Goal: Task Accomplishment & Management: Manage account settings

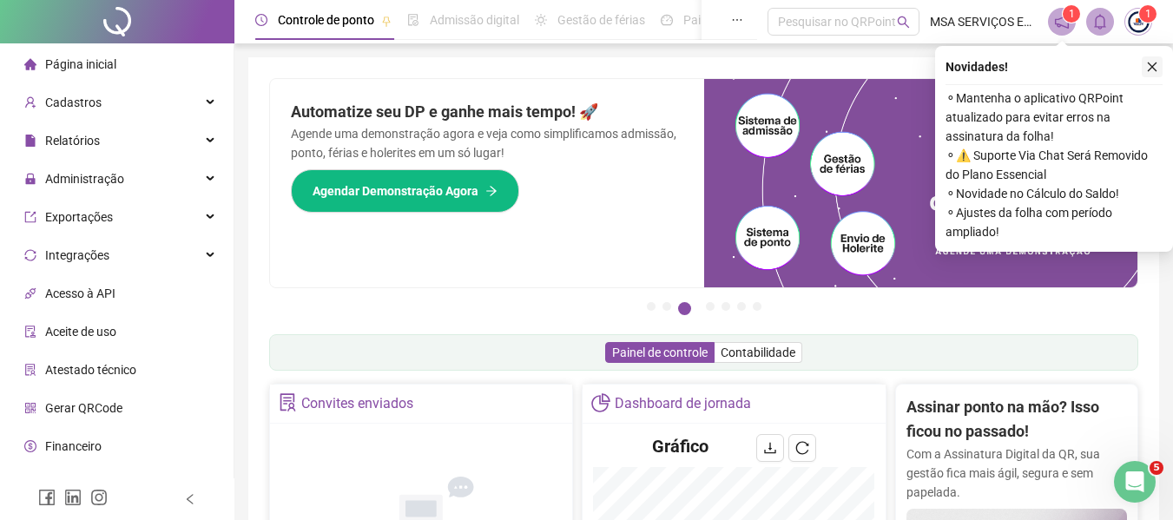
click at [1150, 66] on icon "close" at bounding box center [1152, 67] width 12 height 12
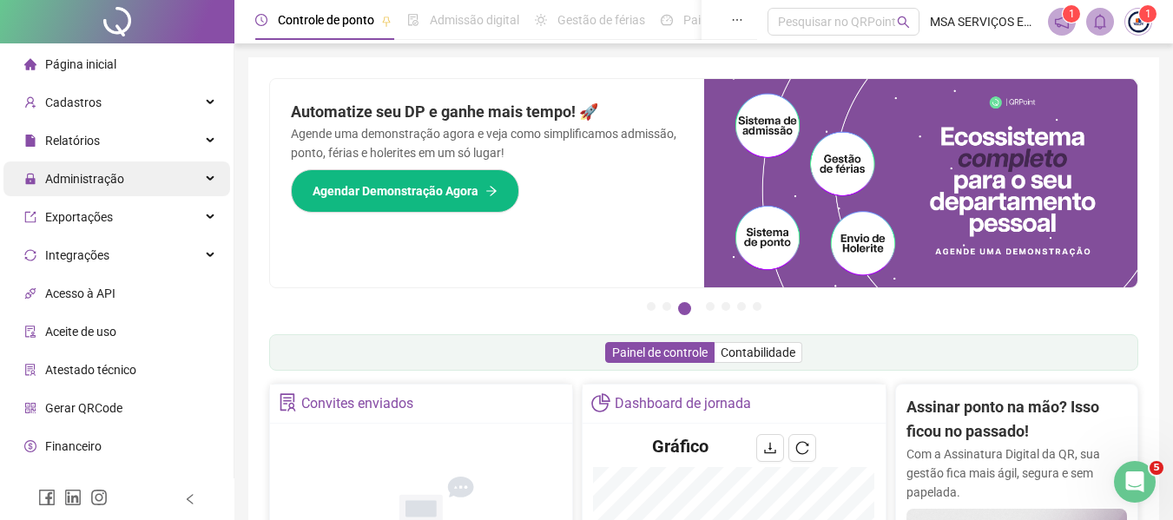
click at [168, 191] on div "Administração" at bounding box center [116, 178] width 227 height 35
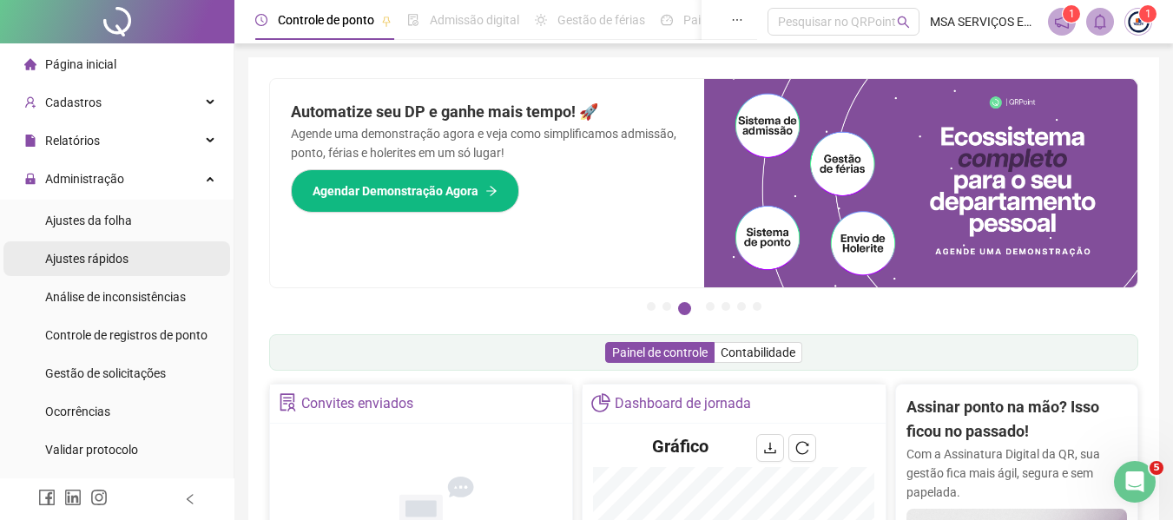
drag, startPoint x: 142, startPoint y: 269, endPoint x: 209, endPoint y: 270, distance: 66.8
click at [142, 268] on li "Ajustes rápidos" at bounding box center [116, 258] width 227 height 35
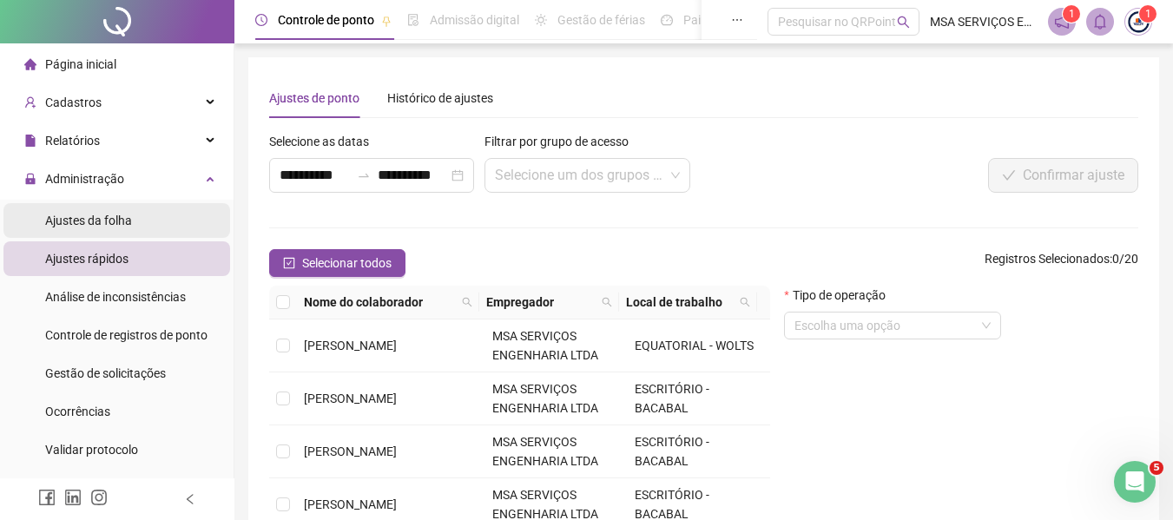
click at [138, 212] on li "Ajustes da folha" at bounding box center [116, 220] width 227 height 35
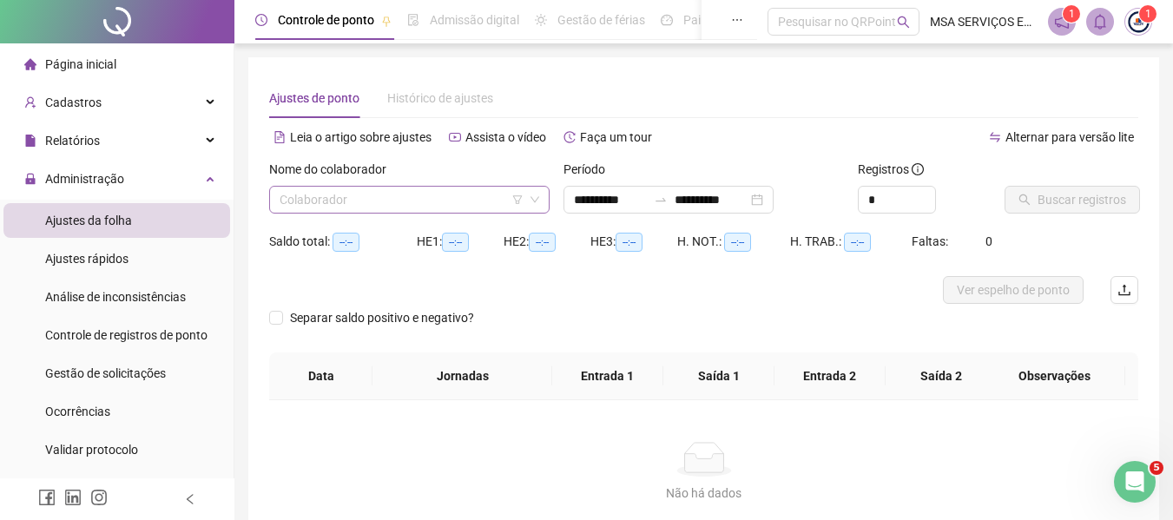
click at [374, 199] on input "search" at bounding box center [401, 200] width 244 height 26
click at [667, 204] on icon "swap-right" at bounding box center [661, 200] width 14 height 14
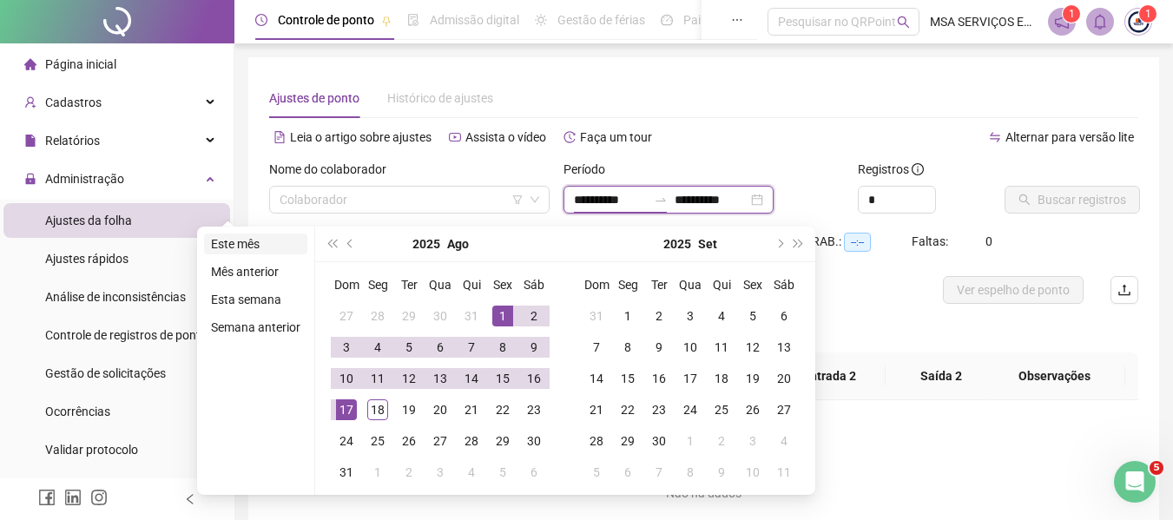
type input "**********"
click at [272, 246] on li "Este mês" at bounding box center [255, 243] width 103 height 21
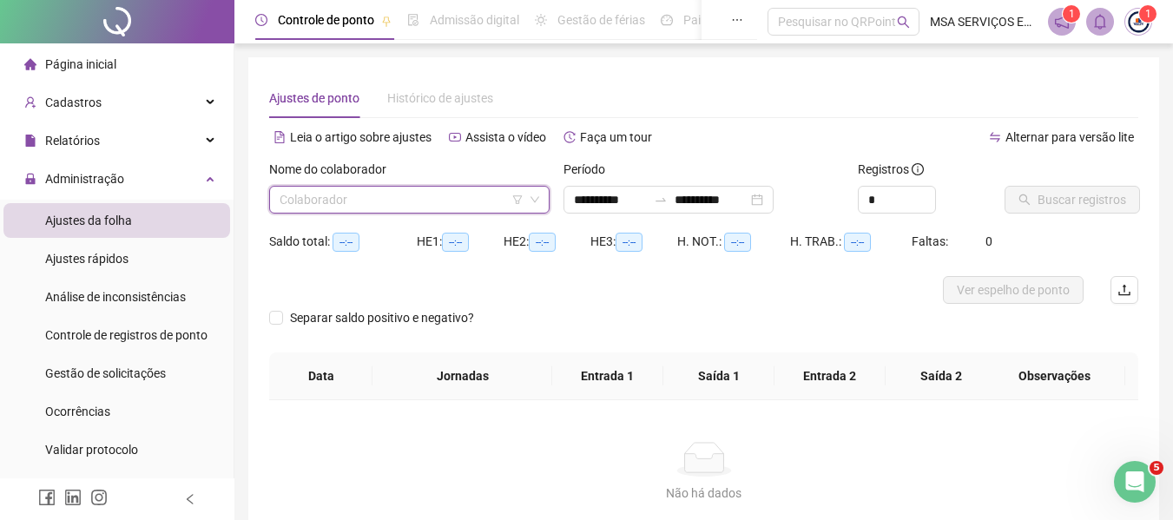
click at [388, 207] on input "search" at bounding box center [401, 200] width 244 height 26
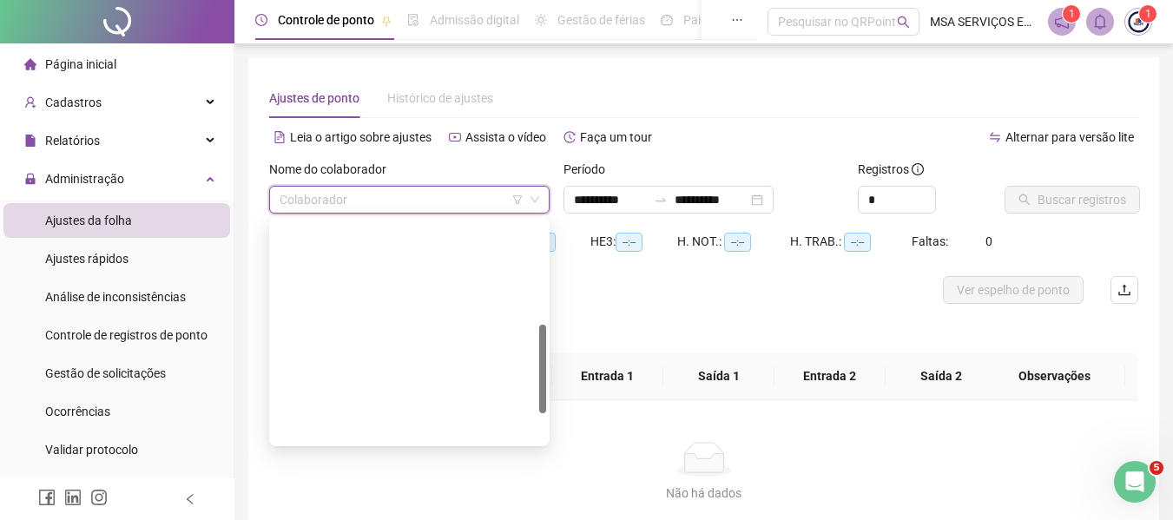
scroll to position [333, 0]
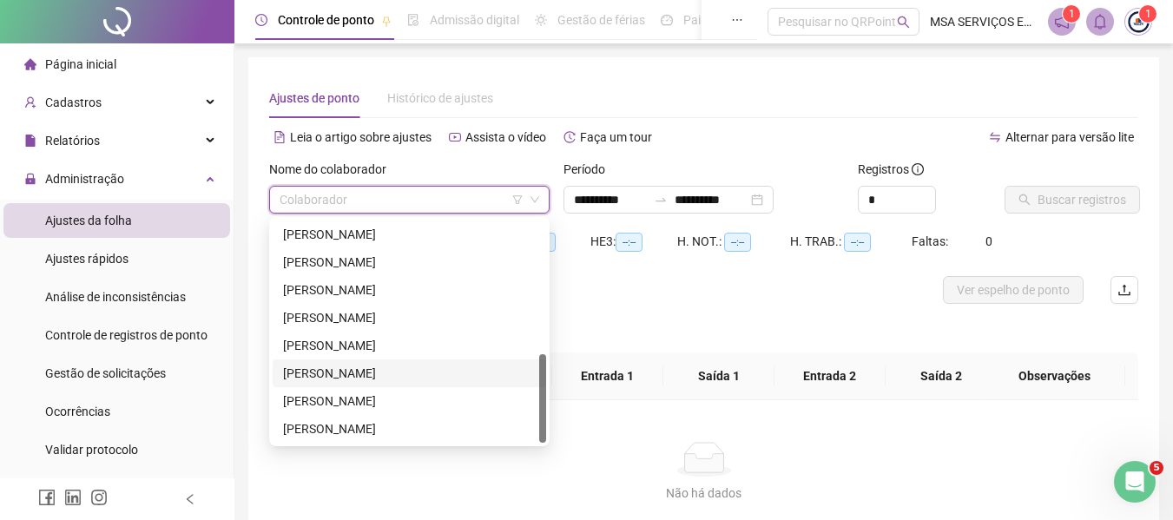
click at [402, 379] on div "[PERSON_NAME]" at bounding box center [409, 373] width 253 height 19
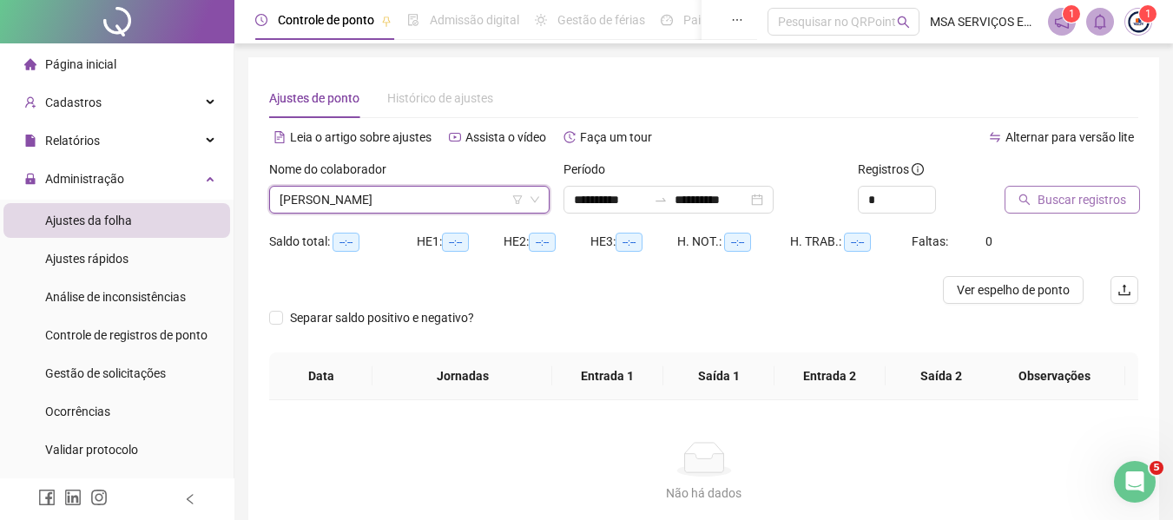
click at [1089, 196] on span "Buscar registros" at bounding box center [1081, 199] width 89 height 19
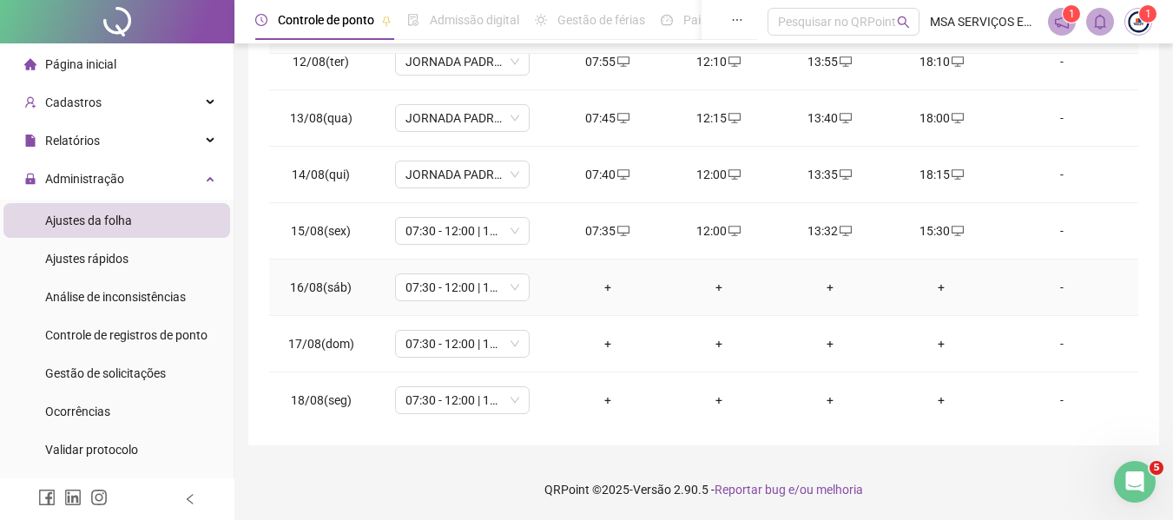
scroll to position [645, 0]
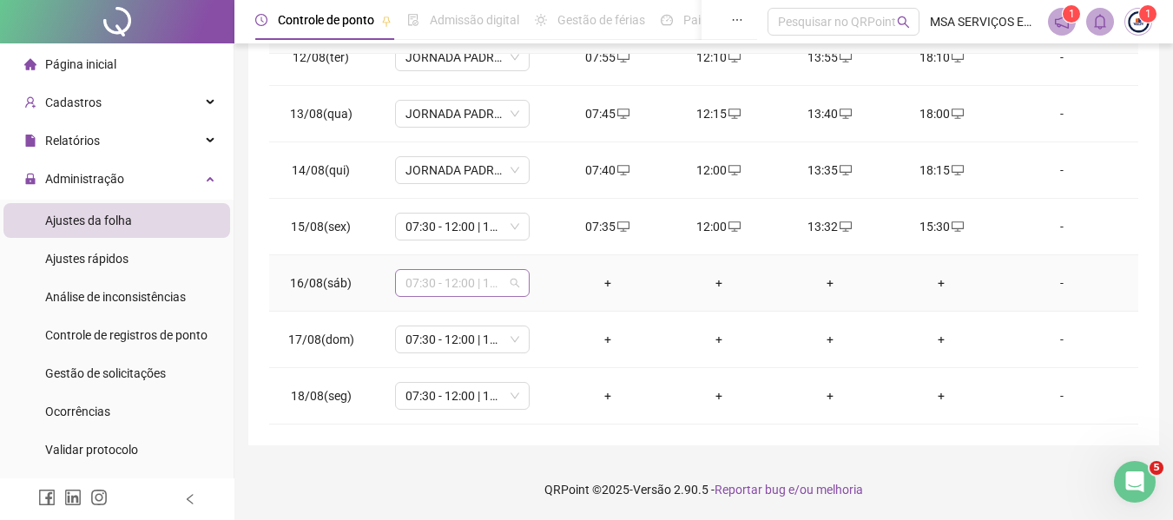
click at [420, 286] on span "07:30 - 12:00 | 13:30 - 16:00" at bounding box center [462, 283] width 114 height 26
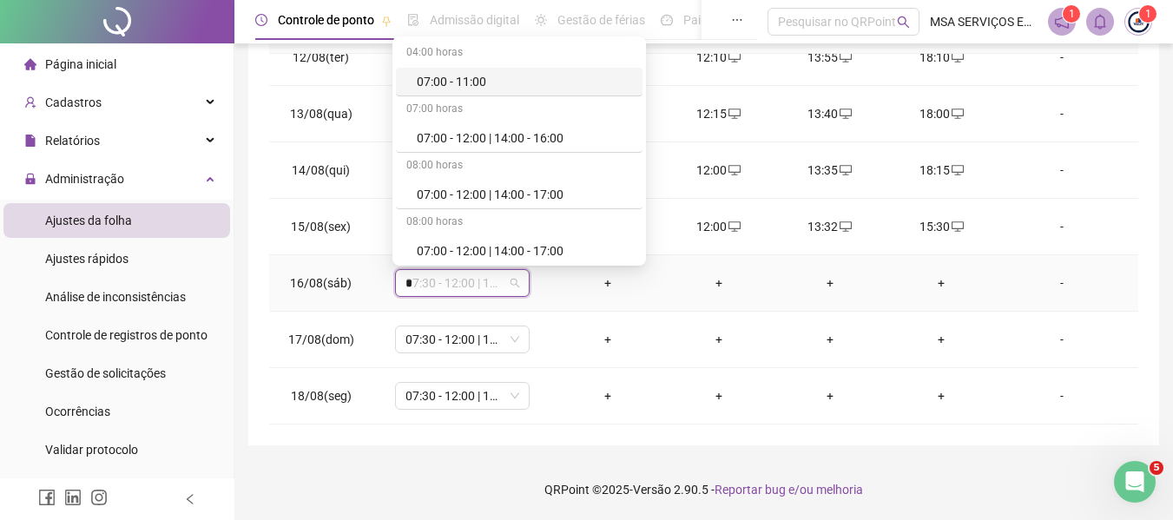
type input "**"
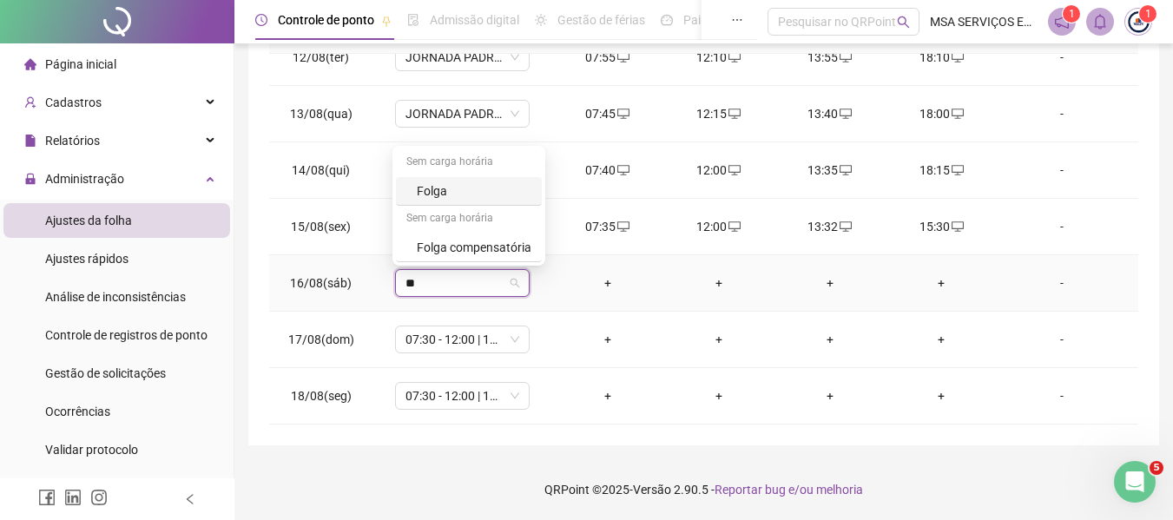
click at [481, 189] on div "Folga" at bounding box center [474, 190] width 115 height 19
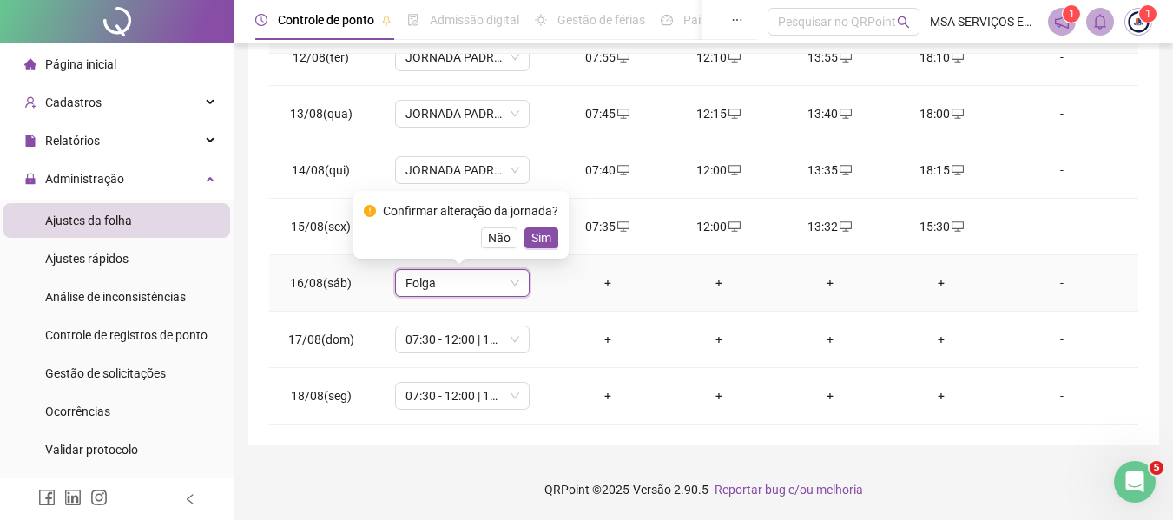
drag, startPoint x: 542, startPoint y: 233, endPoint x: 440, endPoint y: 308, distance: 127.2
click at [542, 233] on span "Sim" at bounding box center [541, 237] width 20 height 19
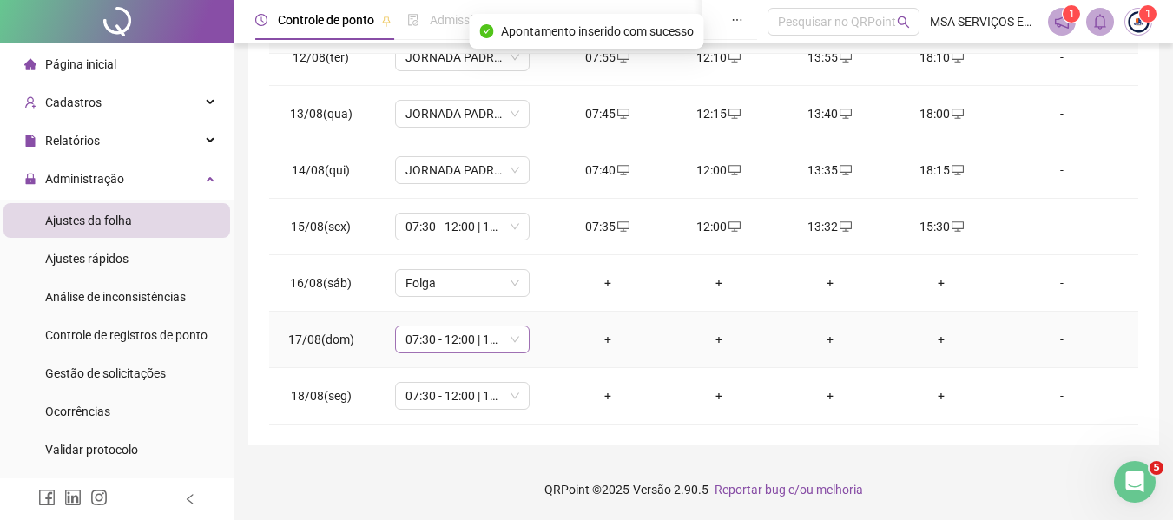
drag, startPoint x: 443, startPoint y: 350, endPoint x: 441, endPoint y: 341, distance: 8.9
click at [442, 344] on span "07:30 - 12:00 | 13:30 - 16:00" at bounding box center [462, 339] width 114 height 26
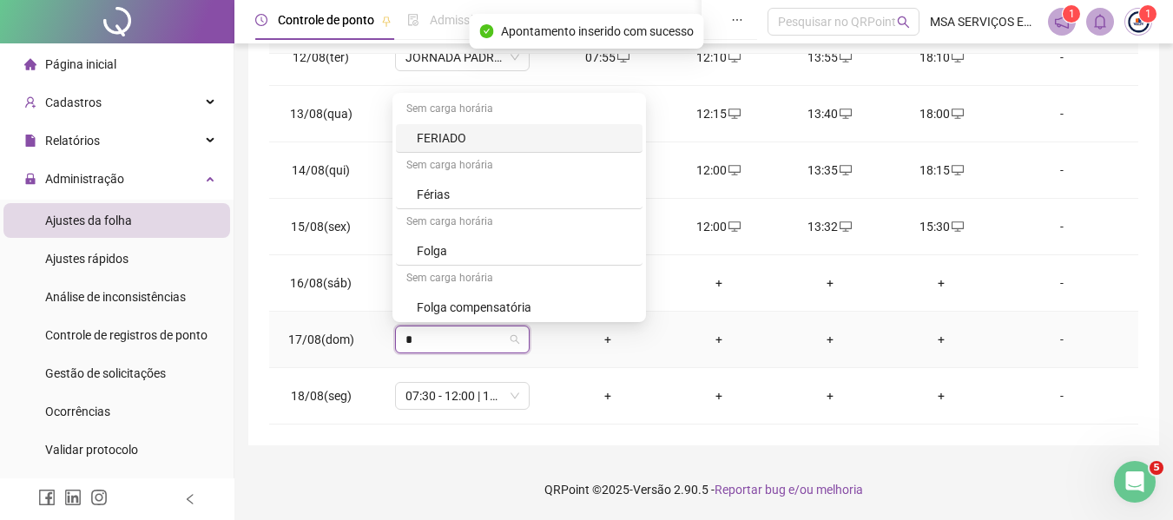
type input "**"
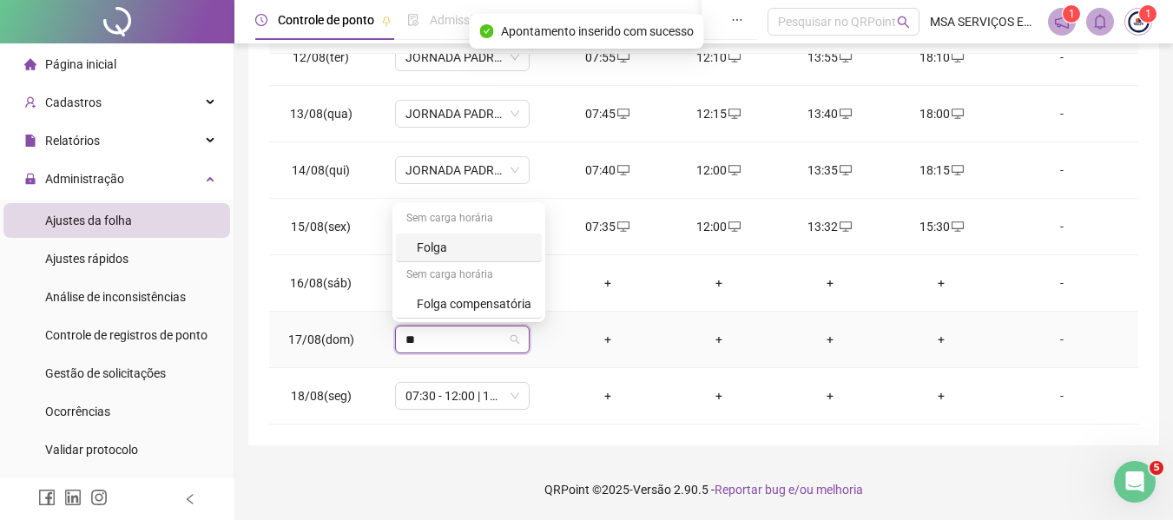
click at [459, 246] on div "Folga" at bounding box center [474, 247] width 115 height 19
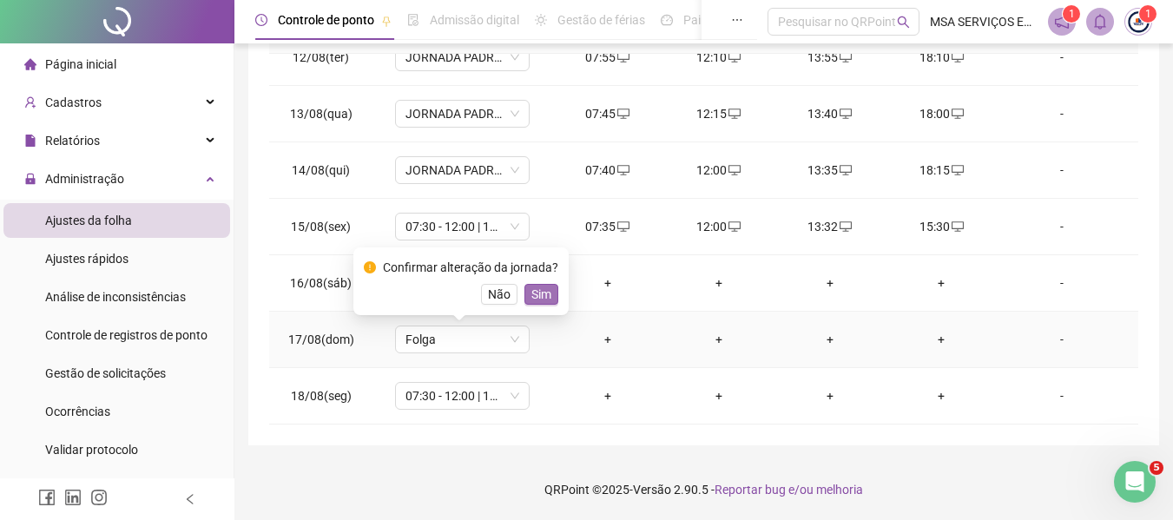
click at [539, 293] on span "Sim" at bounding box center [541, 294] width 20 height 19
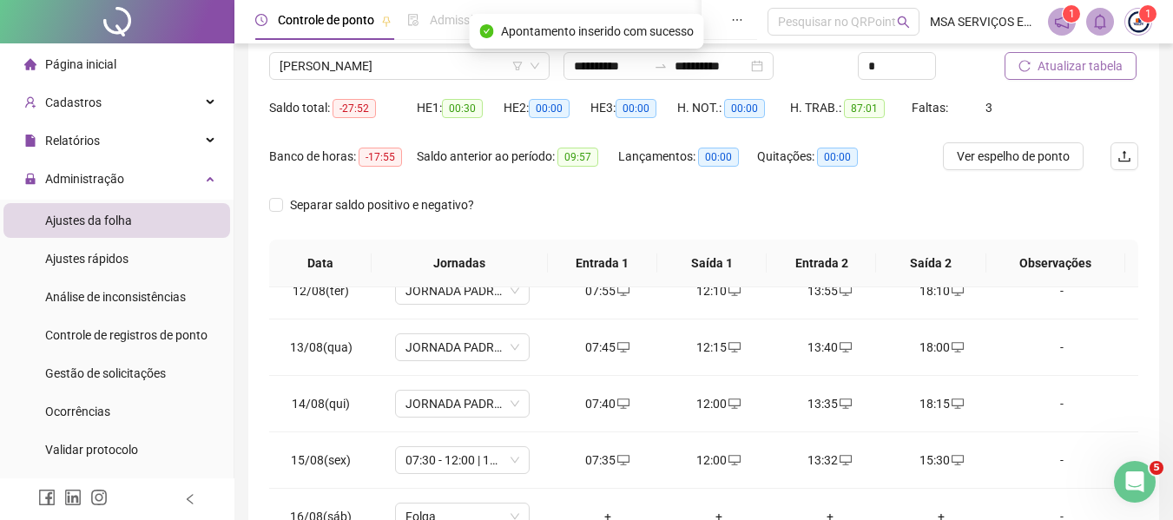
scroll to position [20, 0]
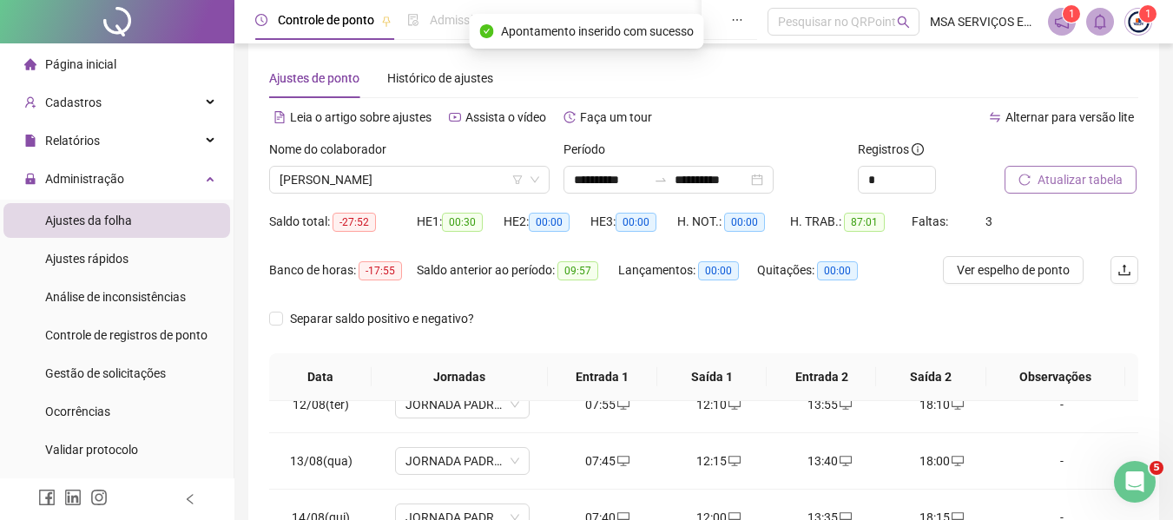
click at [1109, 180] on span "Atualizar tabela" at bounding box center [1079, 179] width 85 height 19
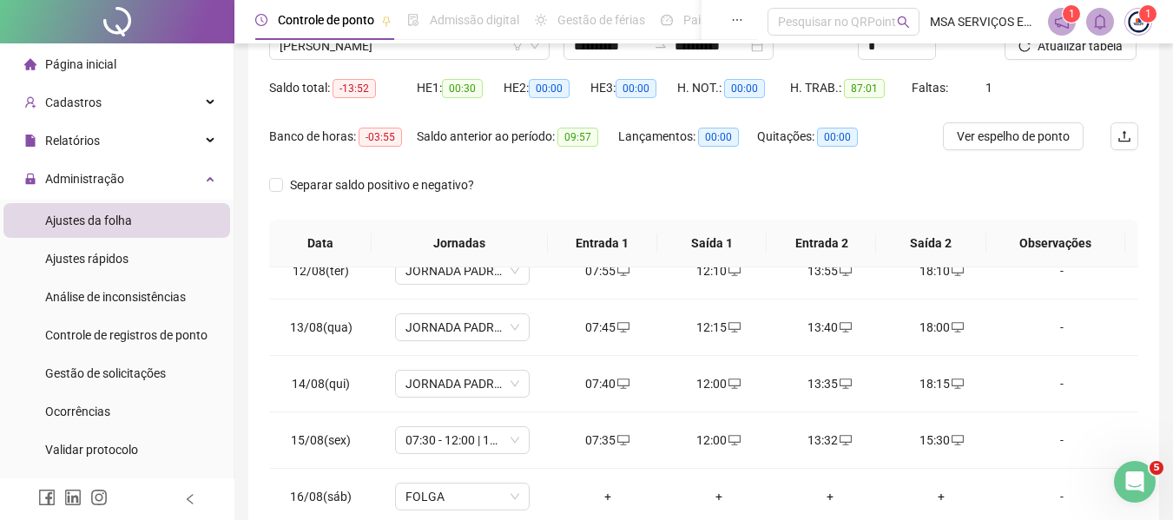
scroll to position [367, 0]
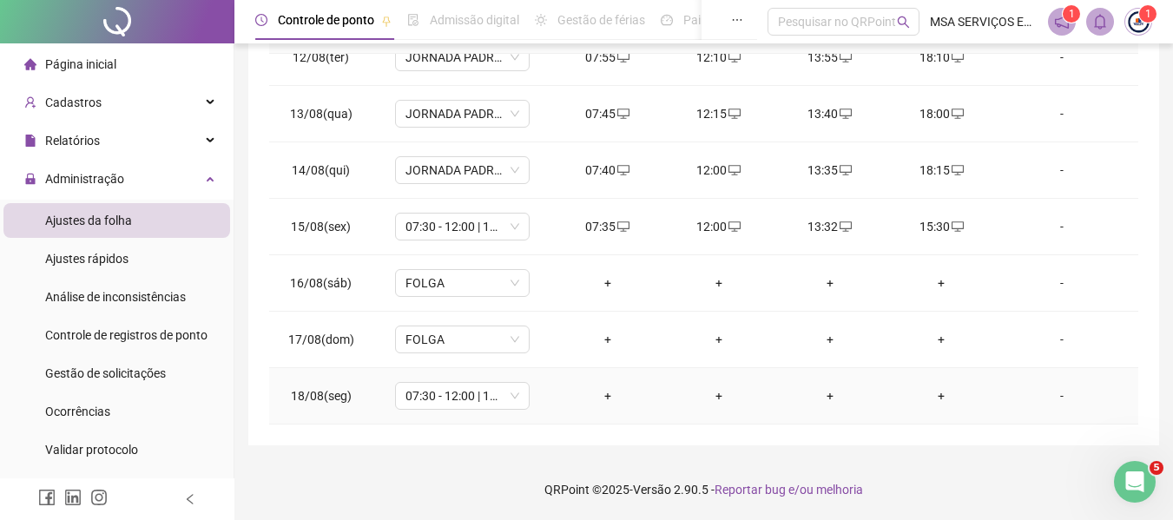
click at [597, 402] on div "+" at bounding box center [607, 395] width 83 height 19
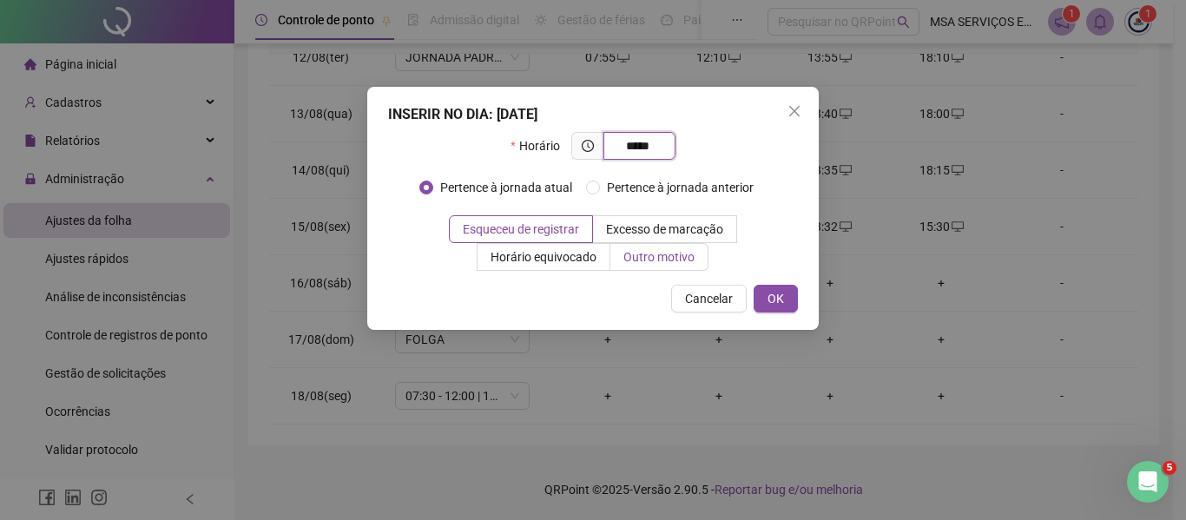
type input "*****"
click at [651, 259] on span "Outro motivo" at bounding box center [658, 257] width 71 height 14
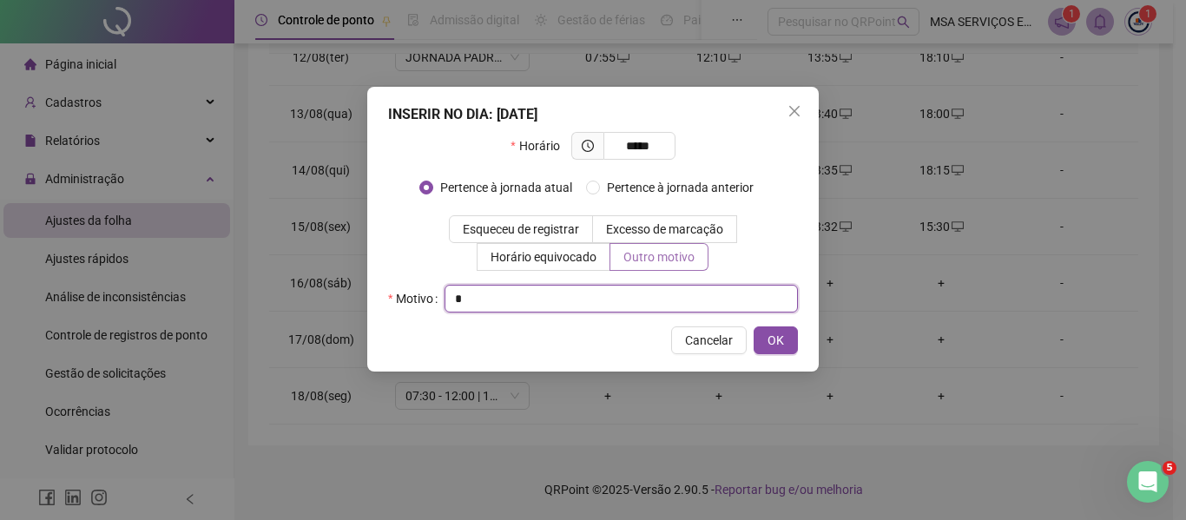
type input "*"
click at [753, 326] on button "OK" at bounding box center [775, 340] width 44 height 28
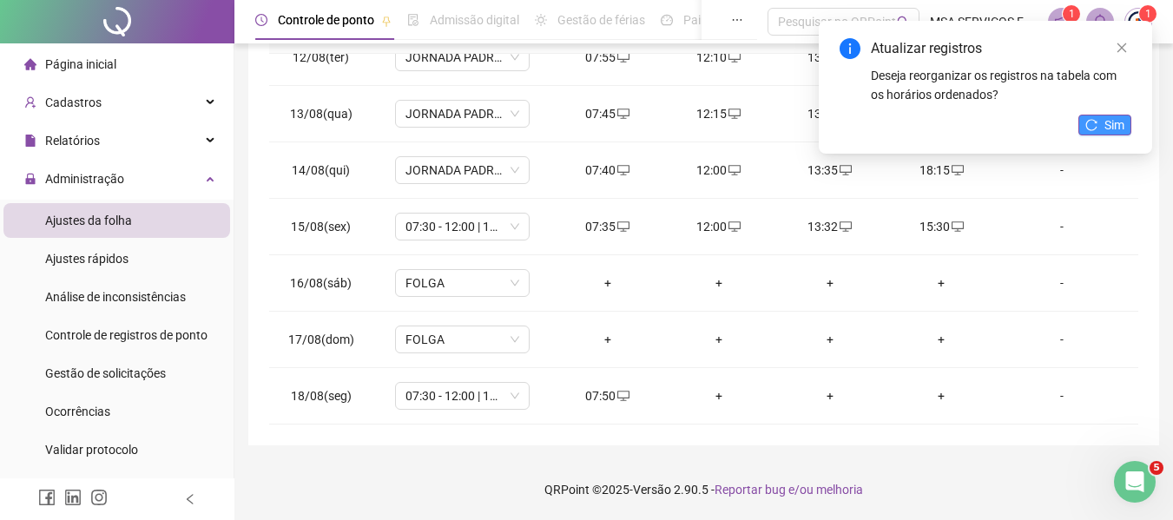
click at [1094, 128] on icon "reload" at bounding box center [1091, 125] width 12 height 12
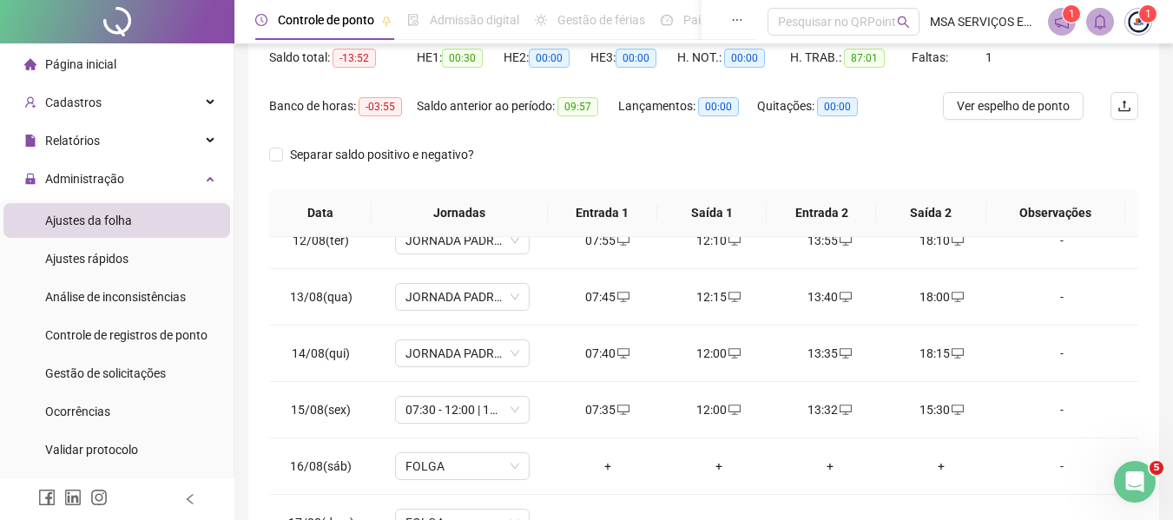
scroll to position [0, 0]
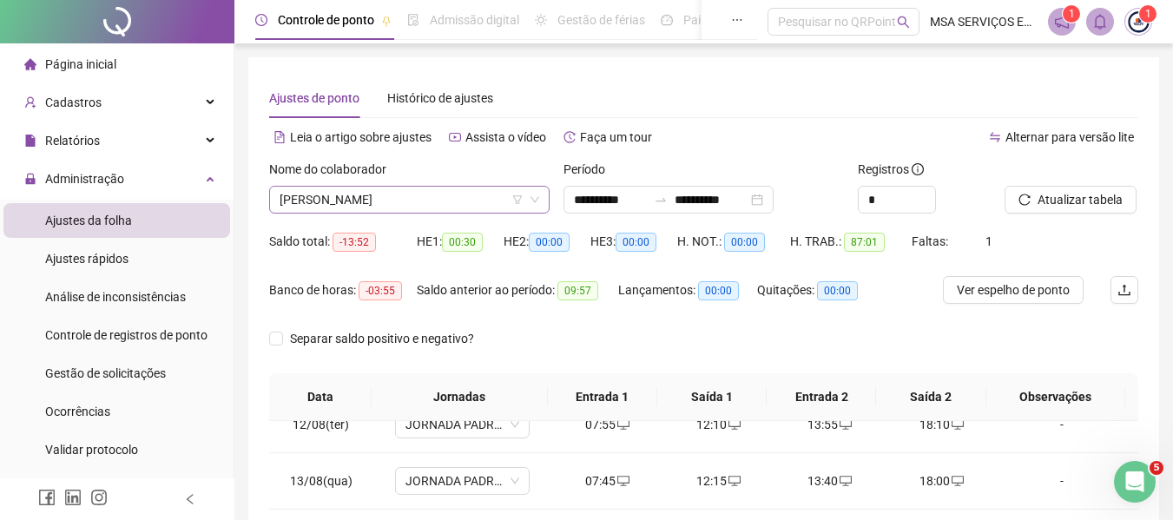
click at [415, 197] on span "[PERSON_NAME]" at bounding box center [409, 200] width 260 height 26
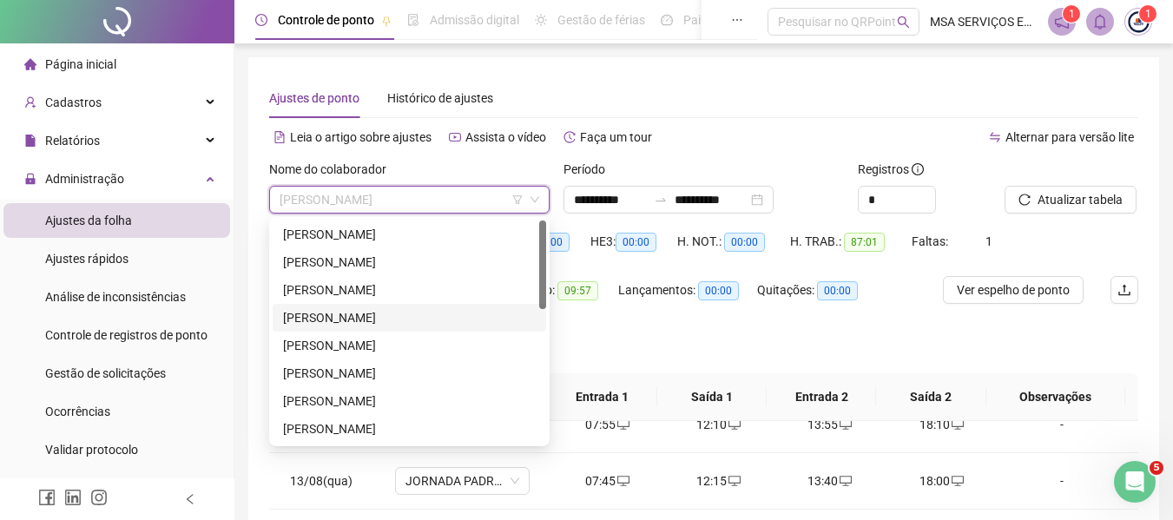
click at [397, 318] on div "[PERSON_NAME]" at bounding box center [409, 317] width 253 height 19
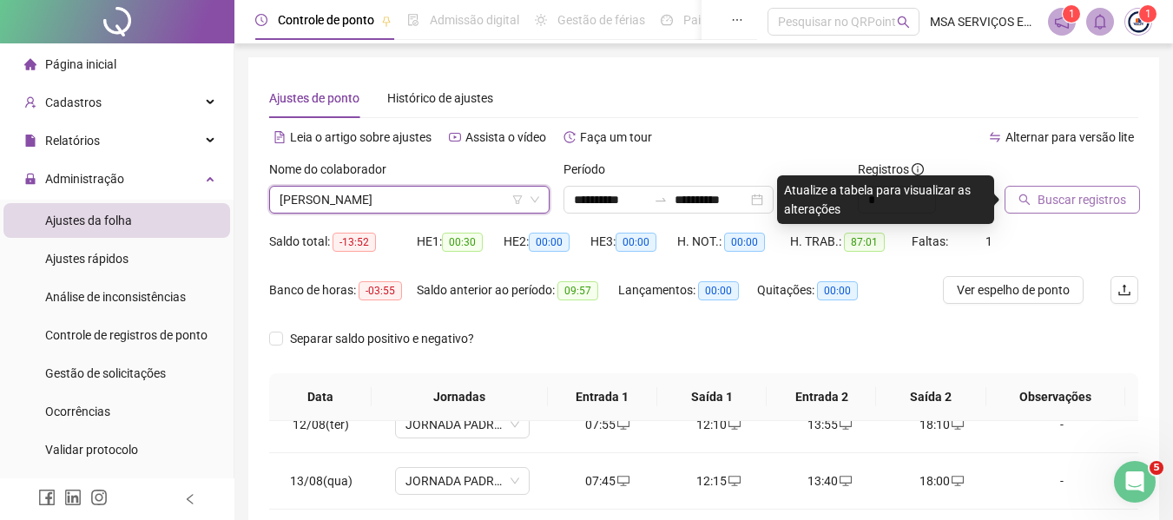
click at [1109, 202] on span "Buscar registros" at bounding box center [1081, 199] width 89 height 19
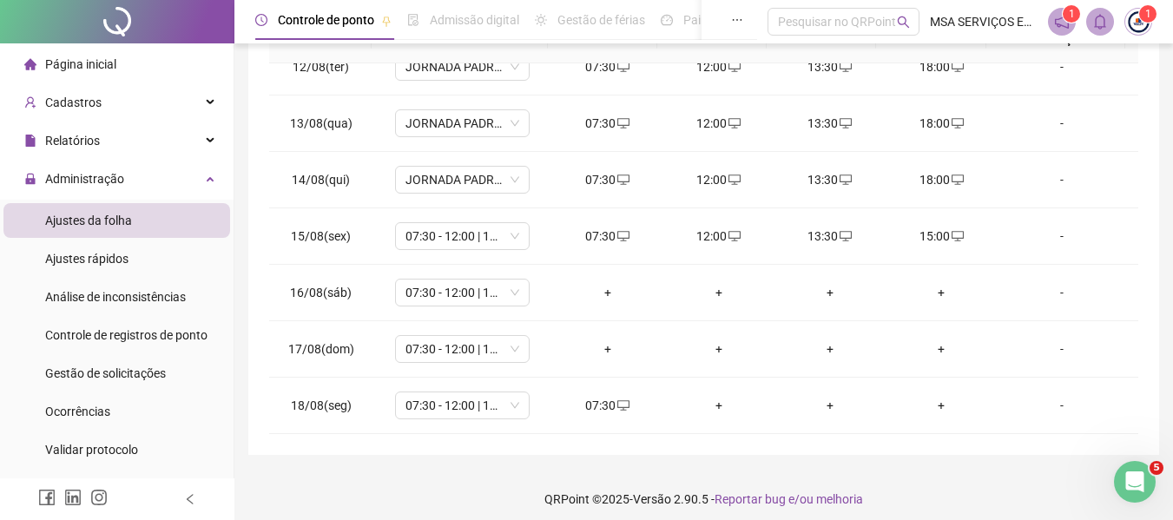
scroll to position [367, 0]
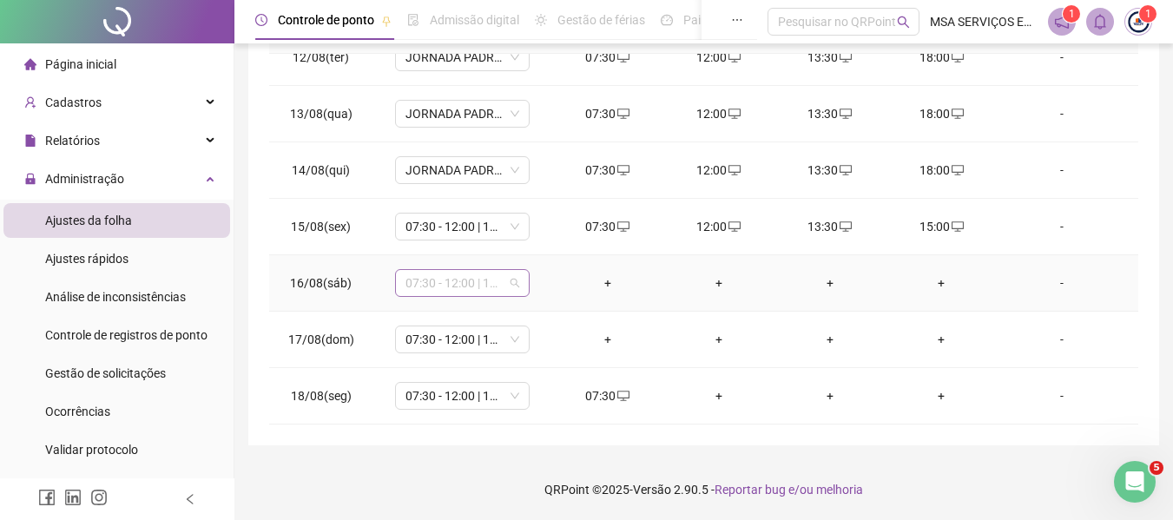
click at [456, 282] on span "07:30 - 12:00 | 13:30 - 16:00" at bounding box center [462, 283] width 114 height 26
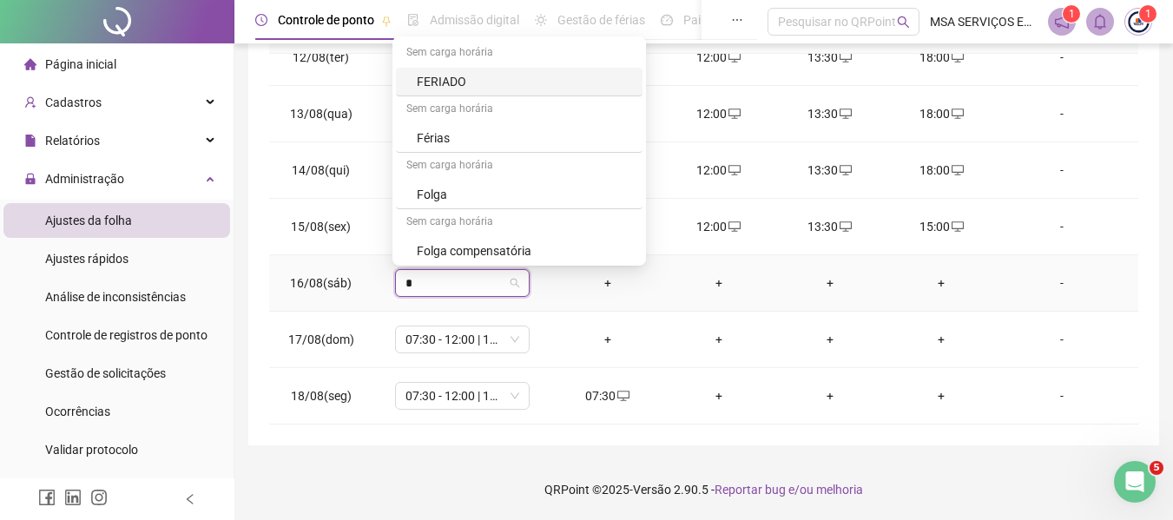
type input "**"
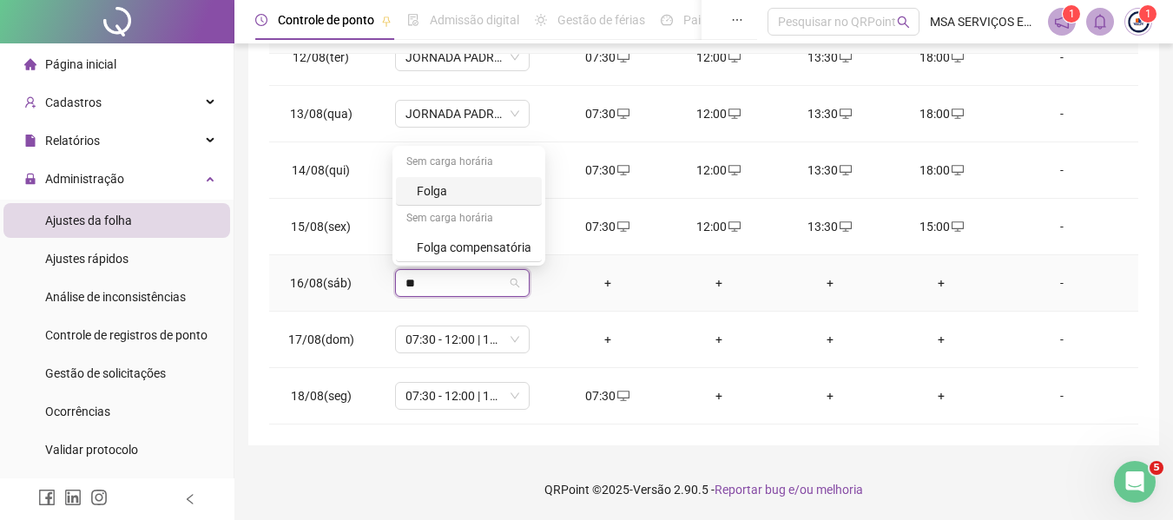
click at [498, 181] on div "Folga" at bounding box center [474, 190] width 115 height 19
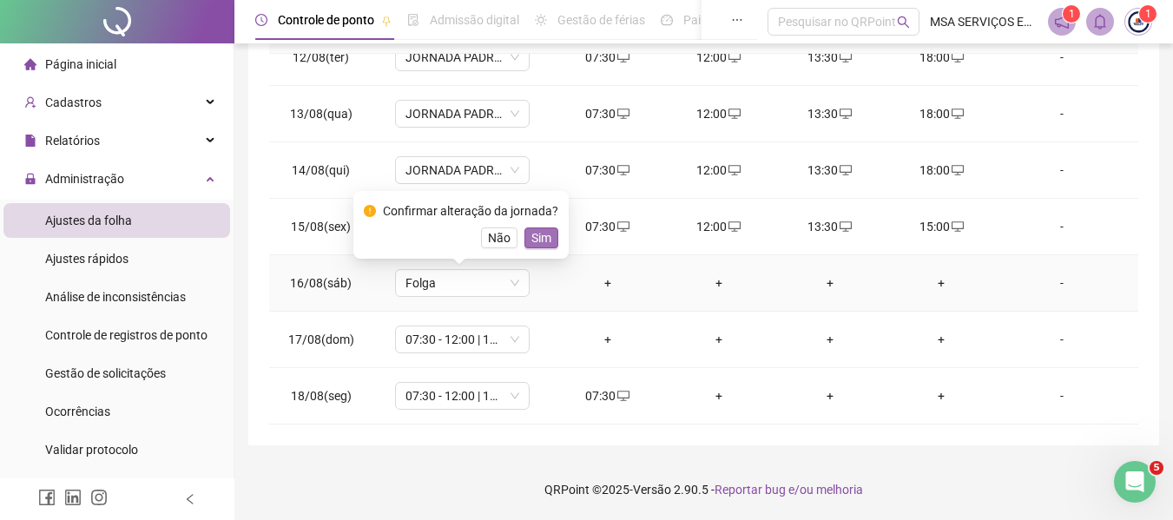
drag, startPoint x: 537, startPoint y: 227, endPoint x: 528, endPoint y: 240, distance: 16.9
click at [537, 227] on div "Confirmar alteração da jornada? Não Sim" at bounding box center [461, 224] width 194 height 47
click at [476, 330] on span "07:30 - 12:00 | 13:30 - 16:00" at bounding box center [462, 339] width 114 height 26
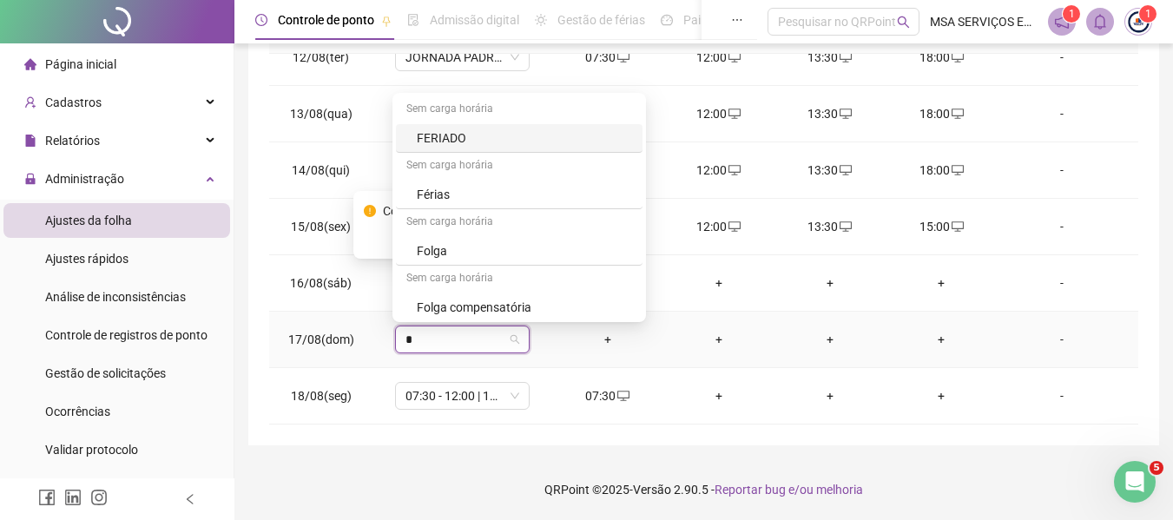
type input "**"
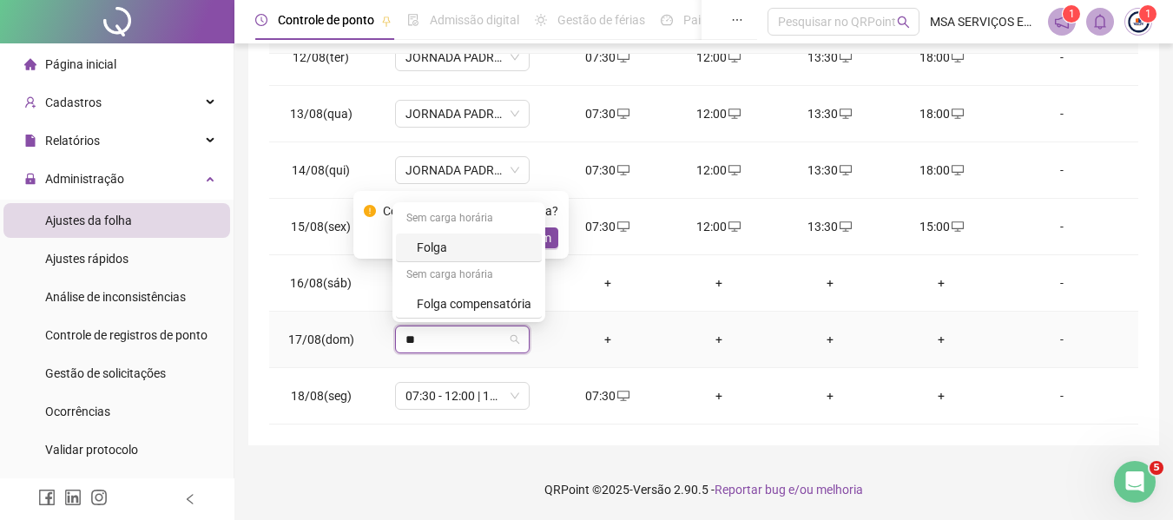
click at [509, 242] on div "Folga" at bounding box center [474, 247] width 115 height 19
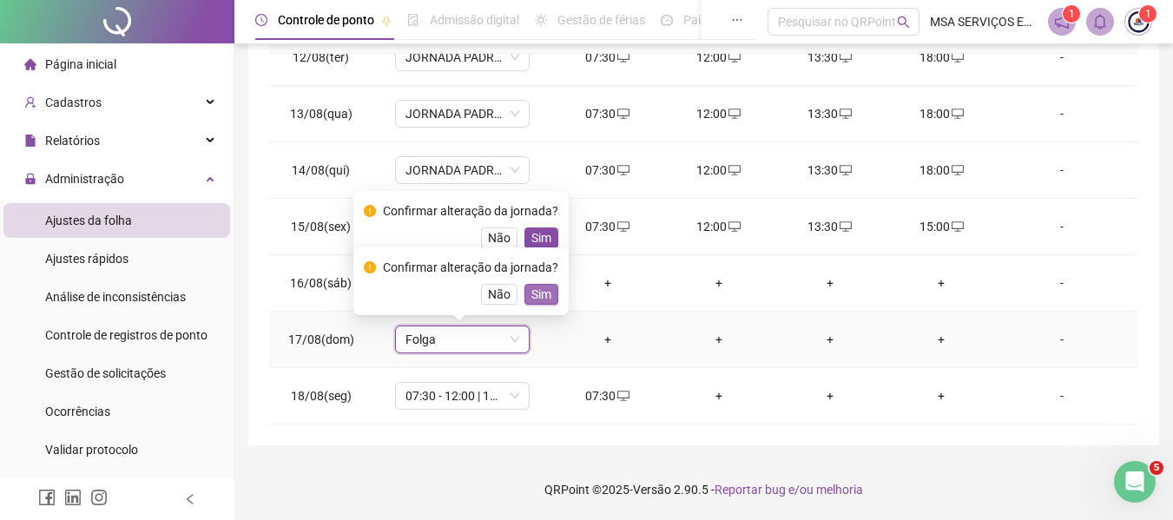
click at [543, 298] on span "Sim" at bounding box center [541, 294] width 20 height 19
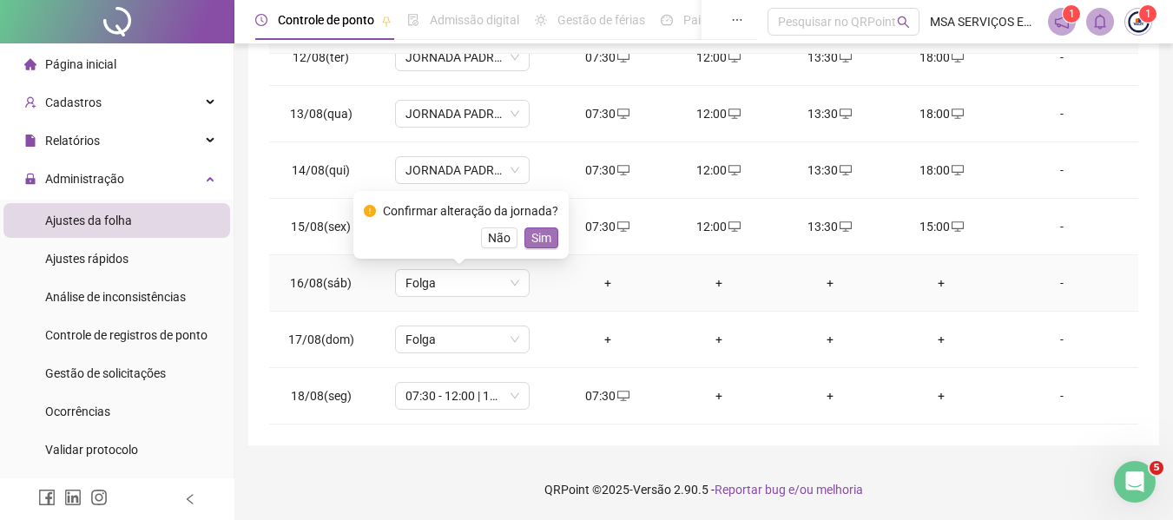
click at [535, 228] on span "Sim" at bounding box center [541, 237] width 20 height 19
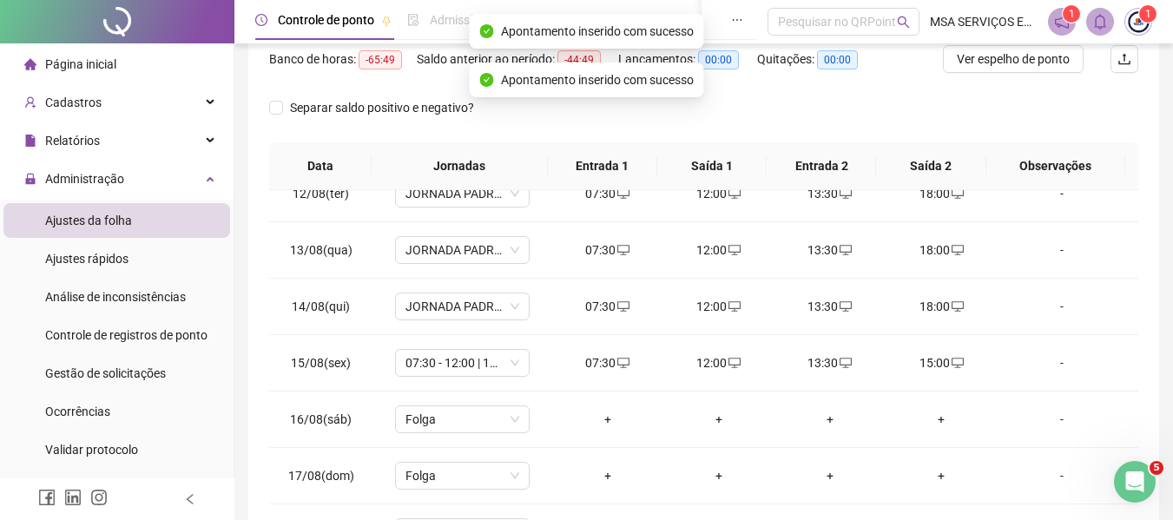
scroll to position [0, 0]
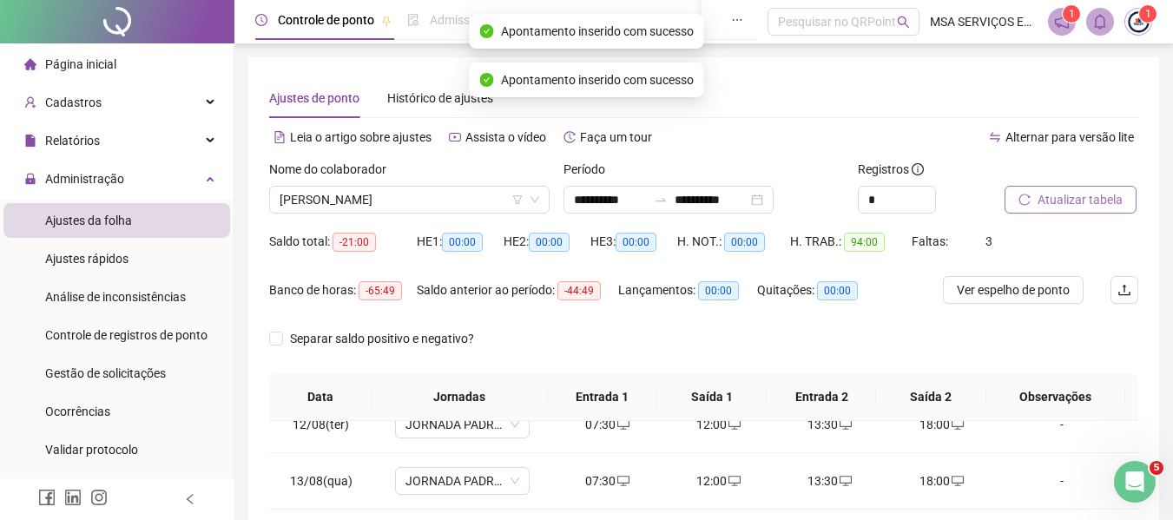
click at [1106, 203] on span "Atualizar tabela" at bounding box center [1079, 199] width 85 height 19
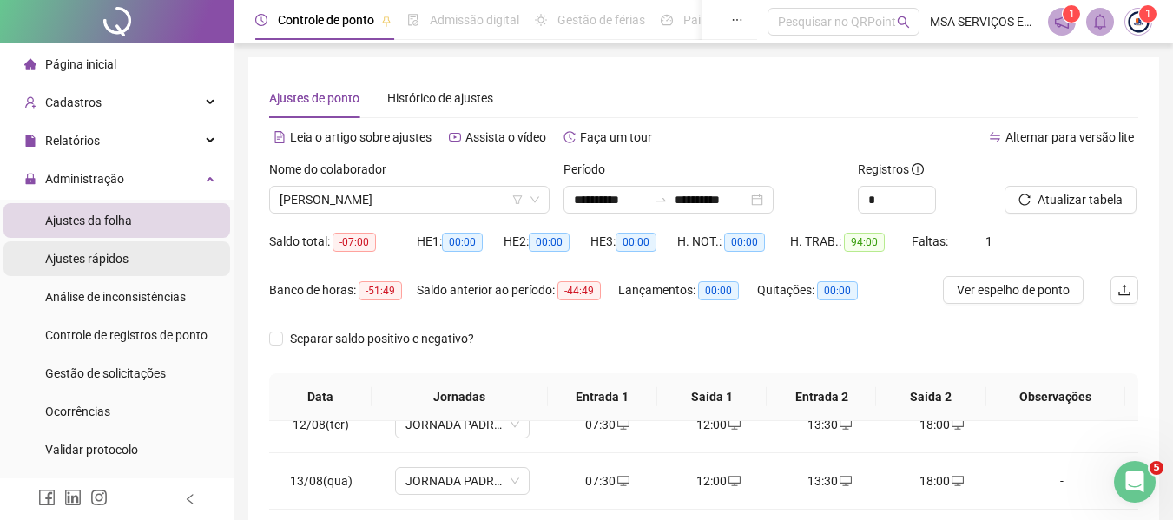
click at [155, 251] on li "Ajustes rápidos" at bounding box center [116, 258] width 227 height 35
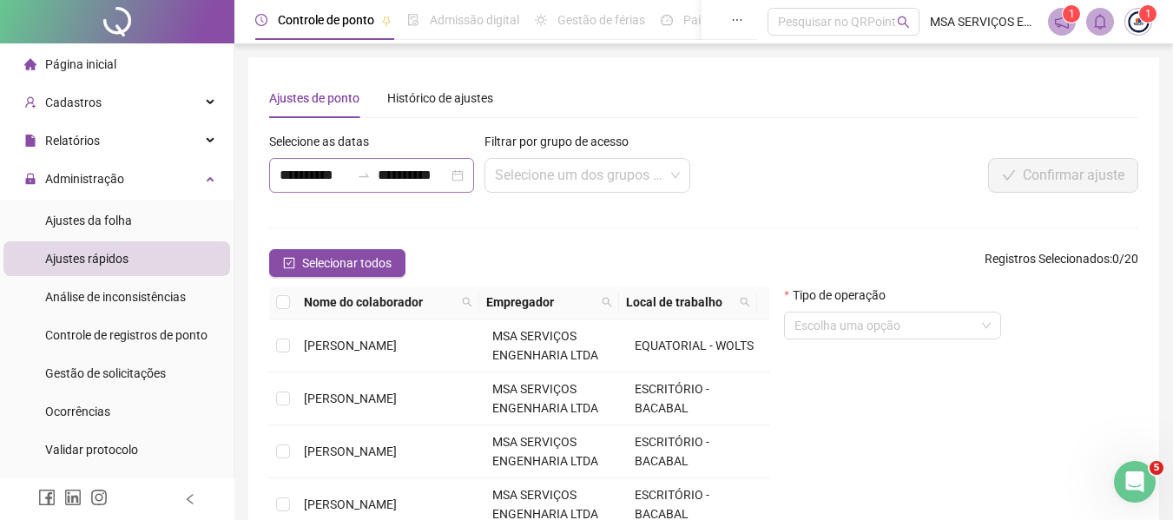
click at [377, 183] on div "**********" at bounding box center [371, 175] width 205 height 35
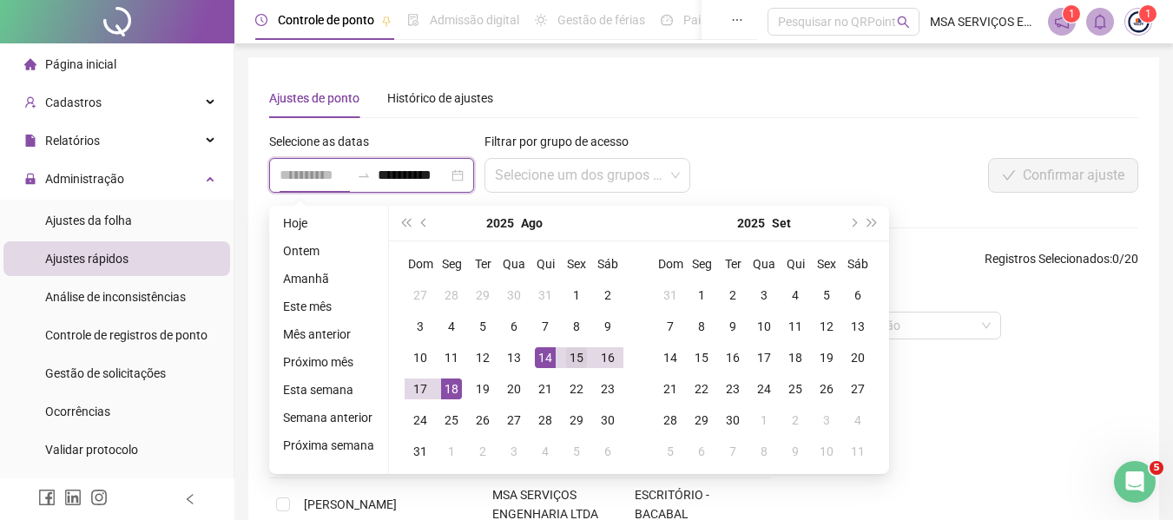
type input "**********"
click at [577, 353] on div "15" at bounding box center [576, 357] width 21 height 21
type input "**********"
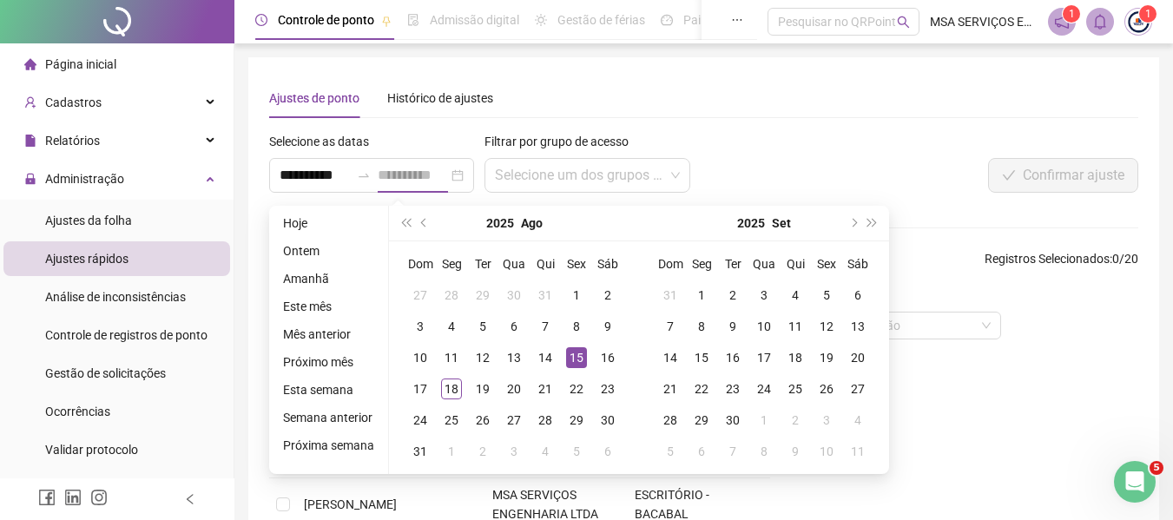
click at [572, 353] on div "15" at bounding box center [576, 357] width 21 height 21
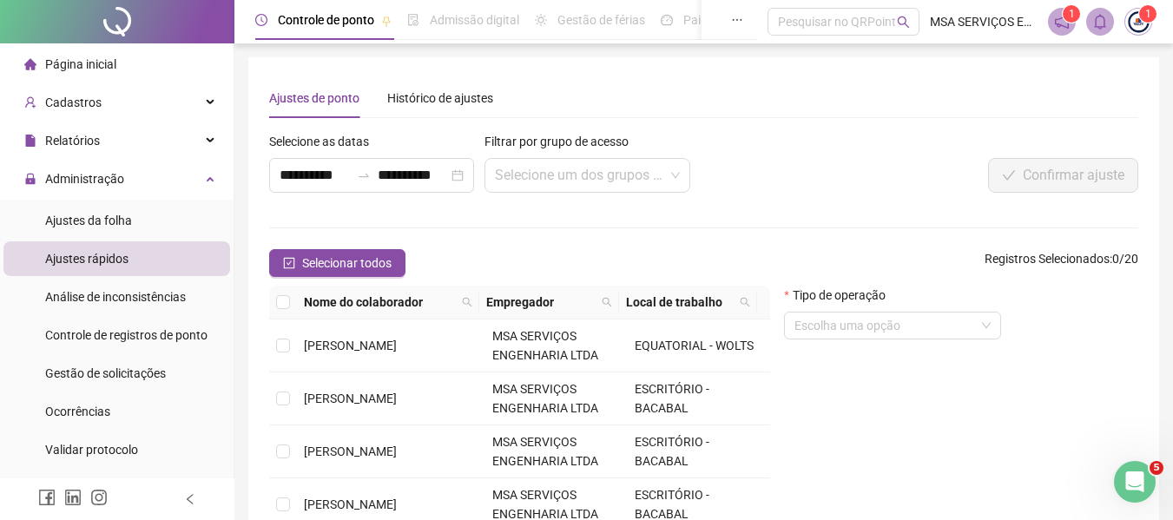
scroll to position [174, 0]
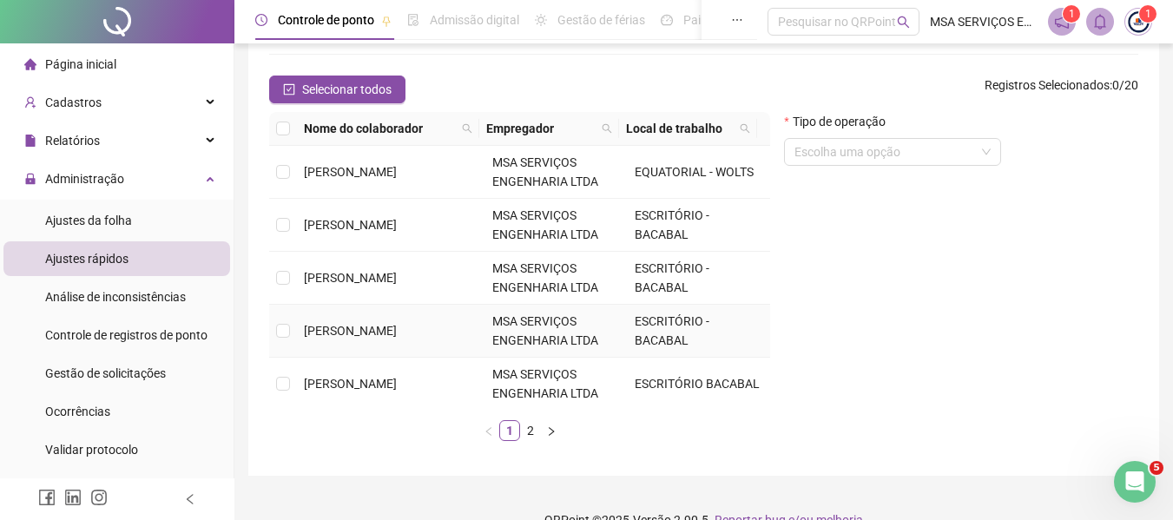
click at [365, 324] on span "[PERSON_NAME]" at bounding box center [350, 331] width 93 height 14
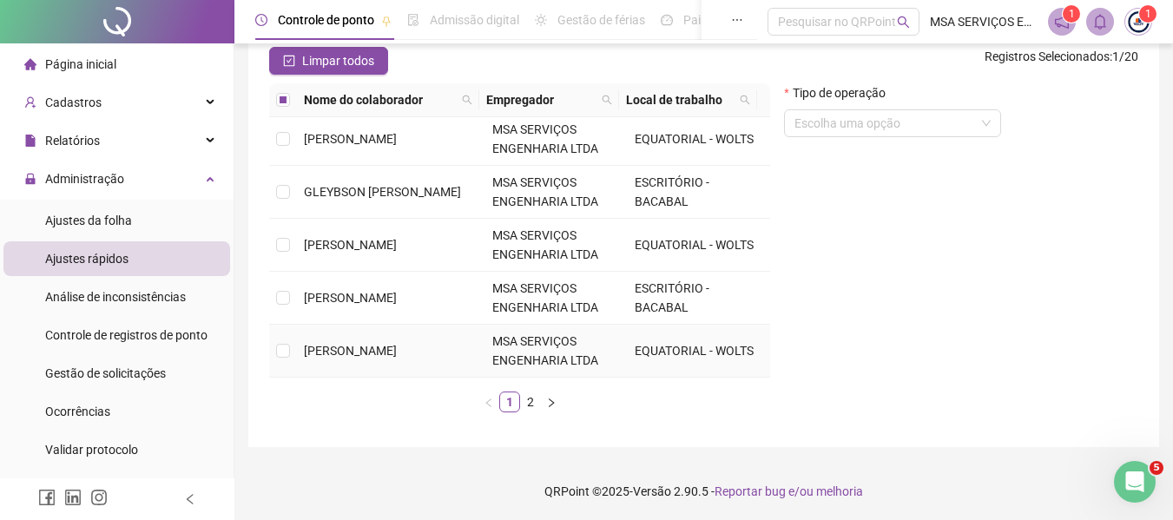
scroll to position [204, 0]
click at [529, 405] on link "2" at bounding box center [530, 400] width 19 height 19
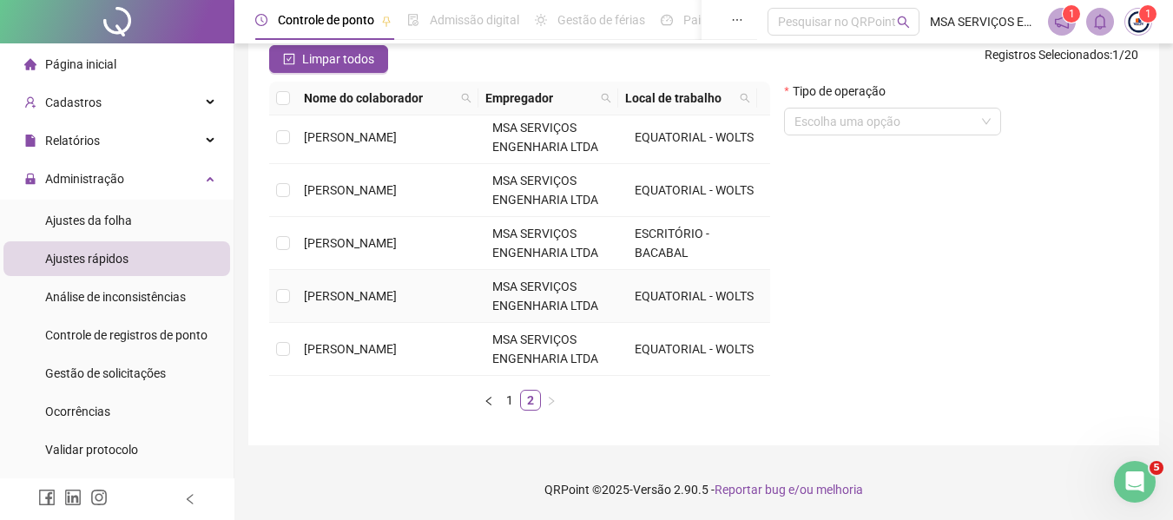
scroll to position [0, 0]
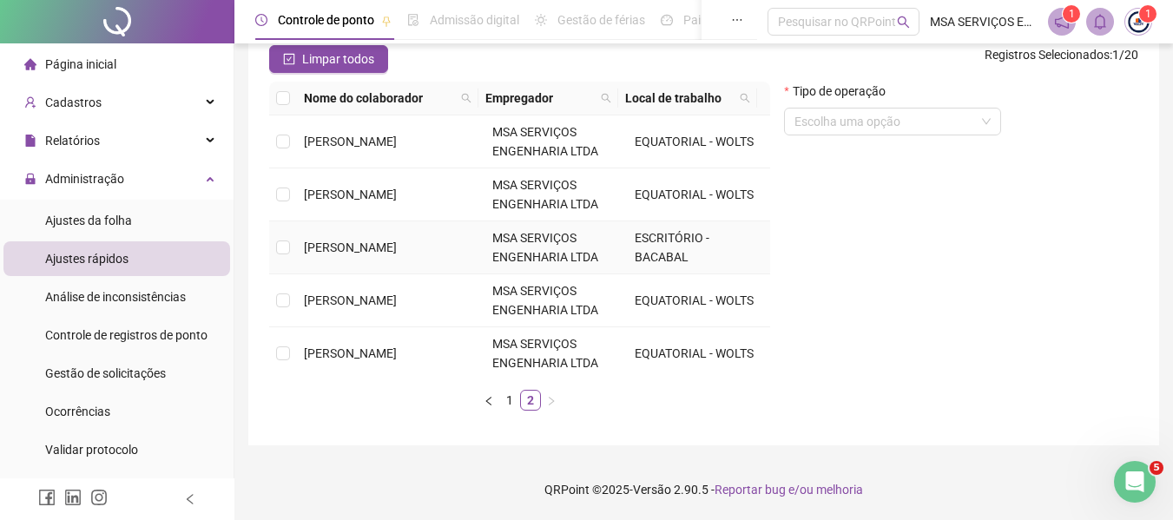
click at [394, 261] on td "[PERSON_NAME]" at bounding box center [391, 247] width 188 height 53
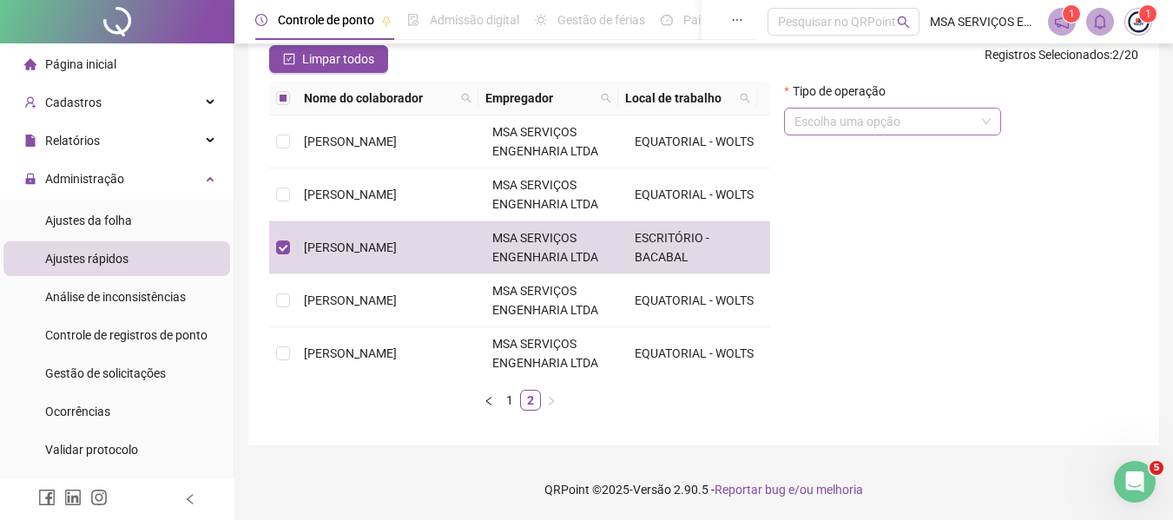
click at [880, 131] on input "search" at bounding box center [884, 121] width 181 height 26
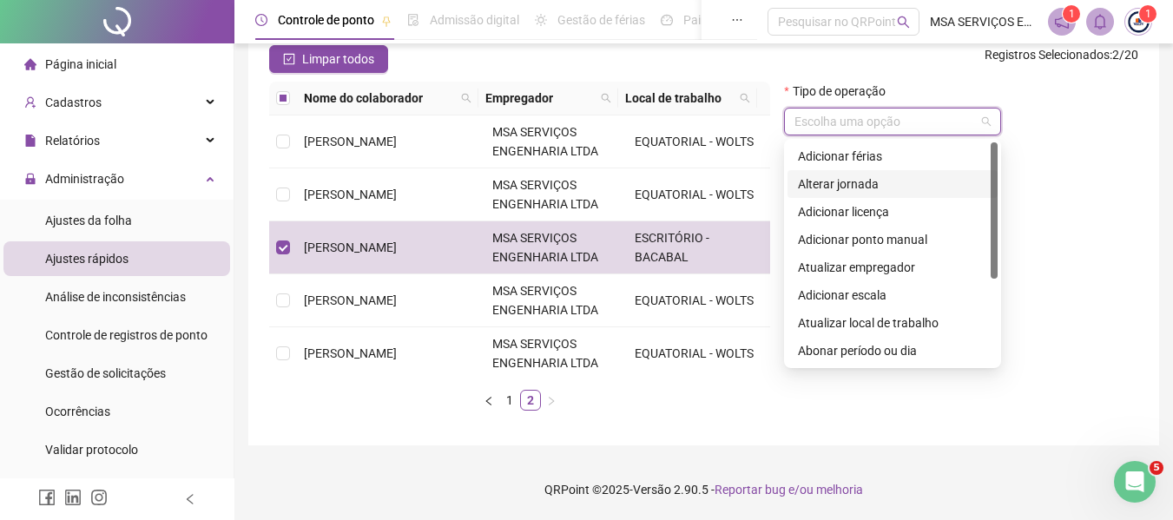
click at [887, 189] on div "Alterar jornada" at bounding box center [892, 183] width 189 height 19
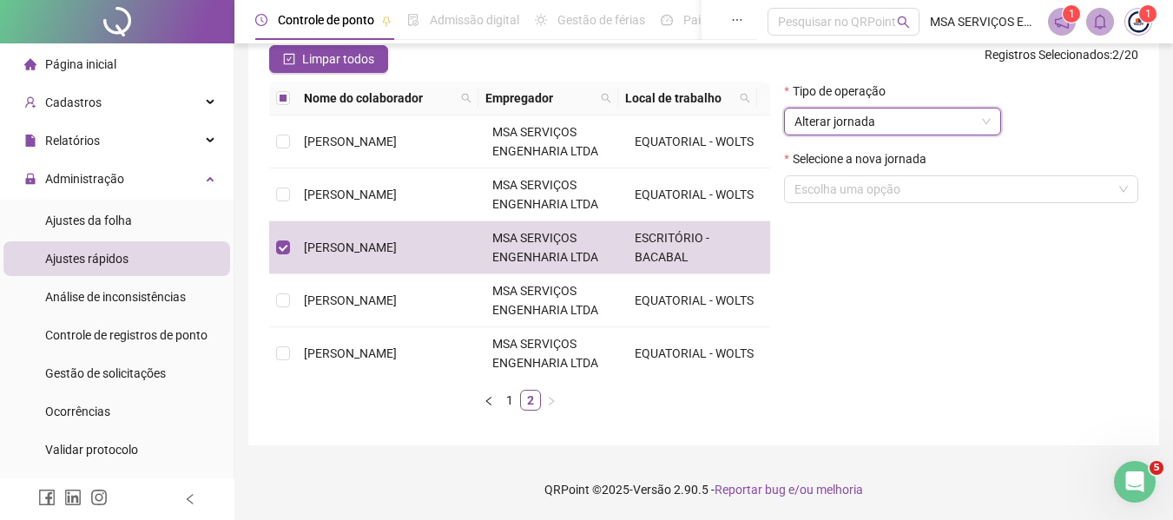
click at [887, 189] on input "search" at bounding box center [953, 189] width 318 height 26
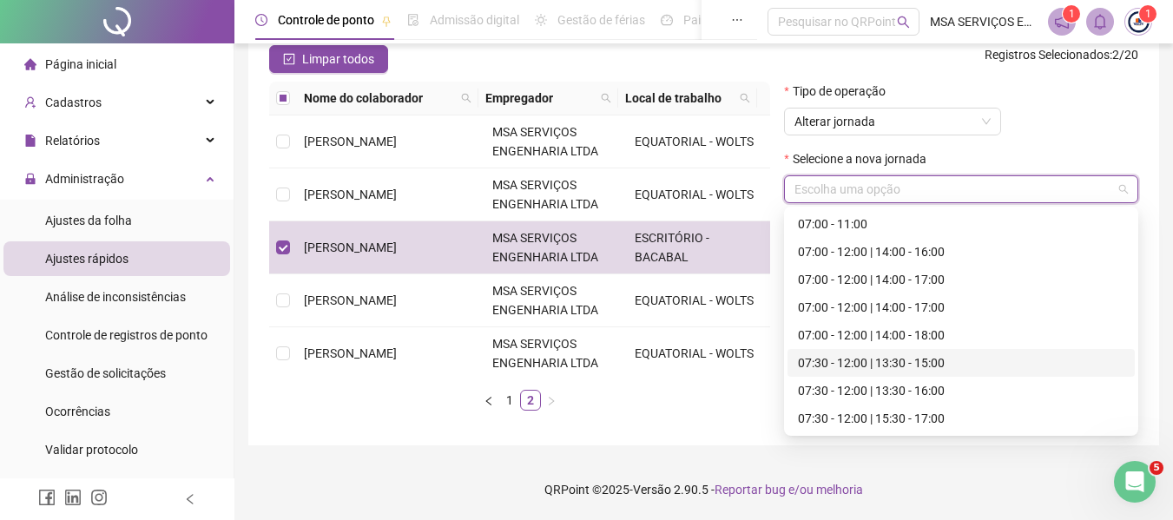
click at [941, 365] on div "07:30 - 12:00 | 13:30 - 15:00" at bounding box center [961, 362] width 326 height 19
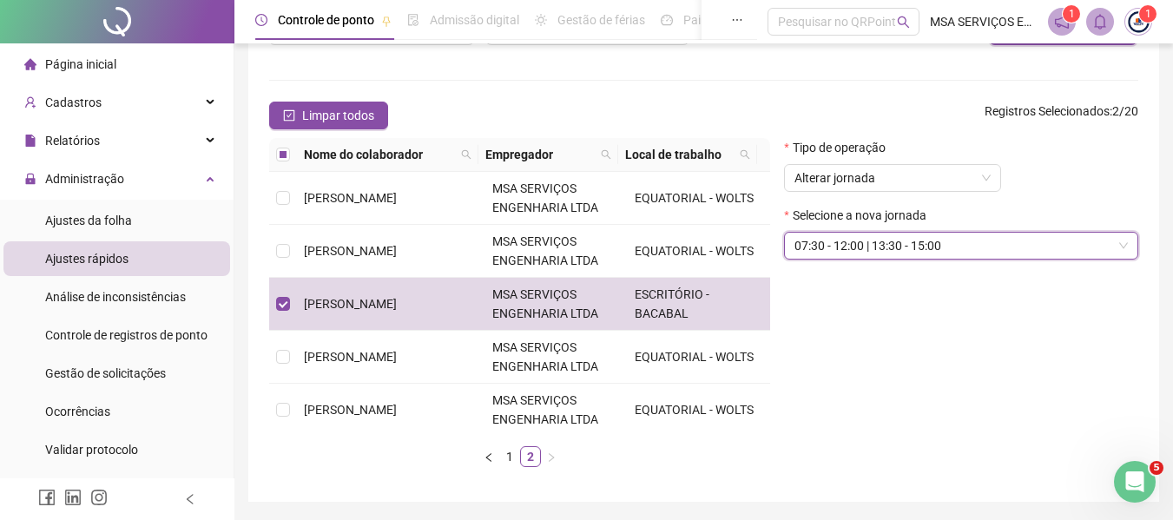
scroll to position [117, 0]
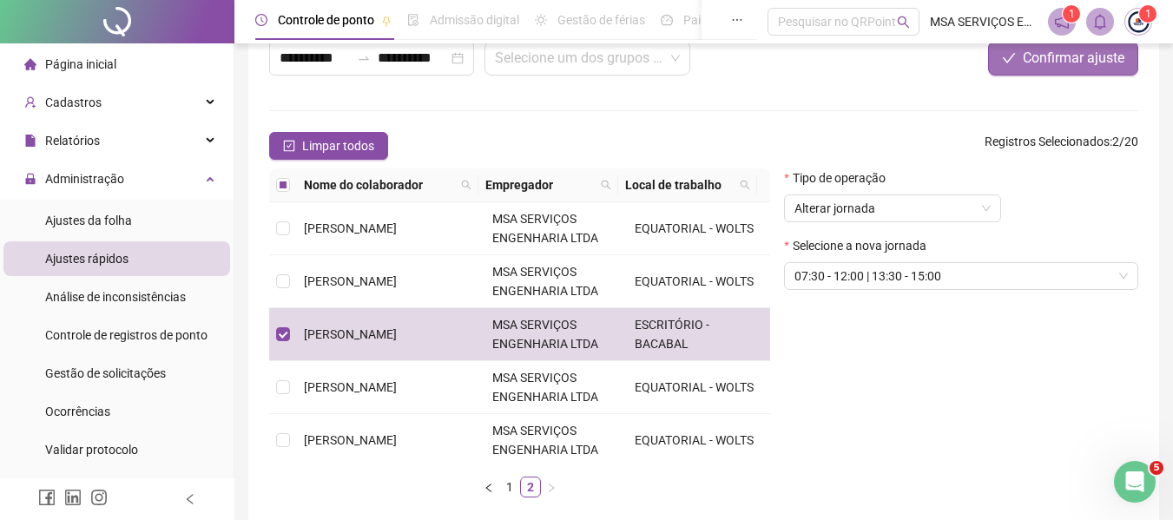
click at [1062, 73] on button "Confirmar ajuste" at bounding box center [1063, 58] width 150 height 35
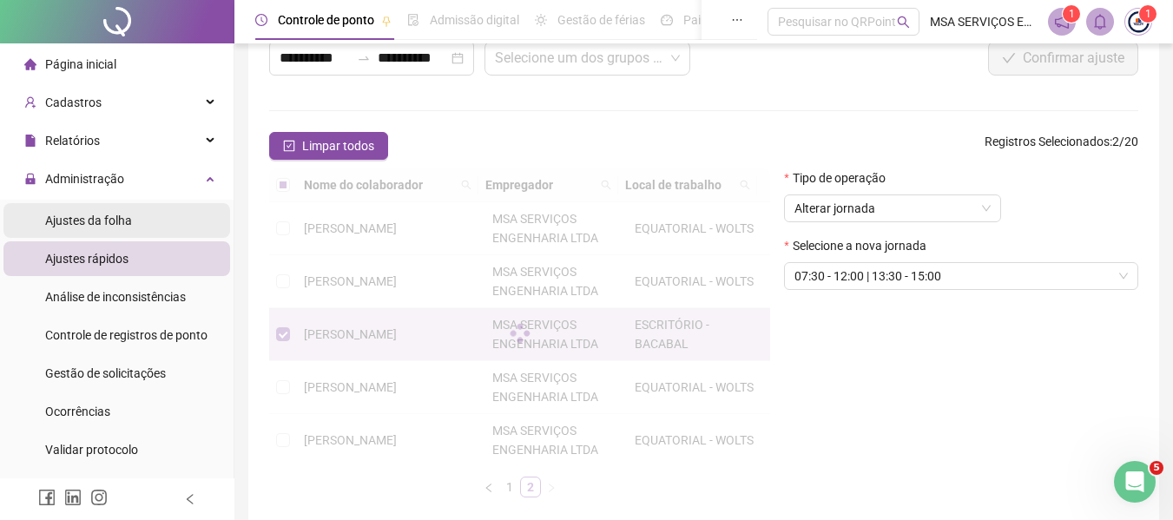
click at [120, 222] on span "Ajustes da folha" at bounding box center [88, 221] width 87 height 14
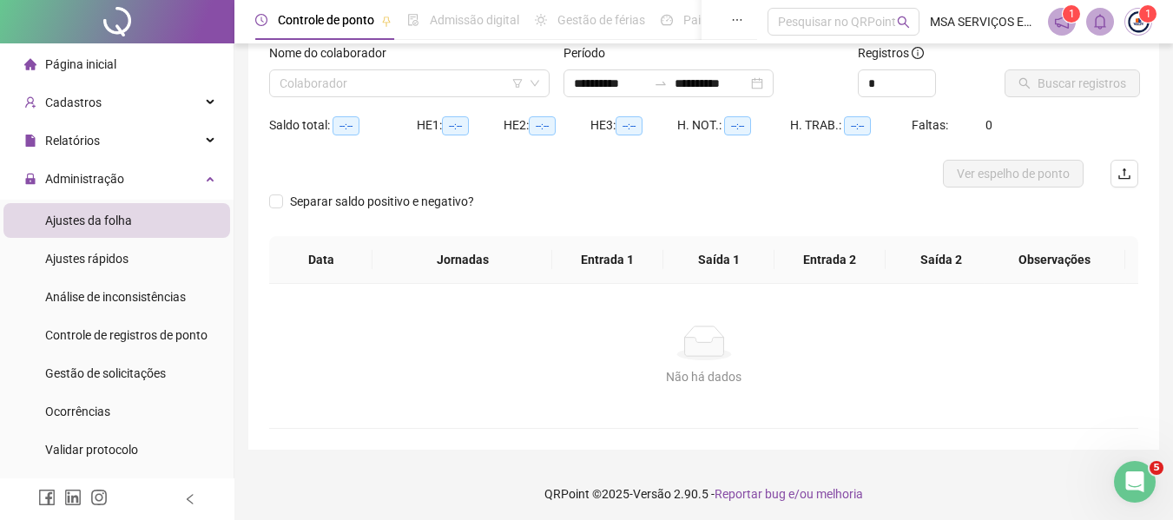
scroll to position [30, 0]
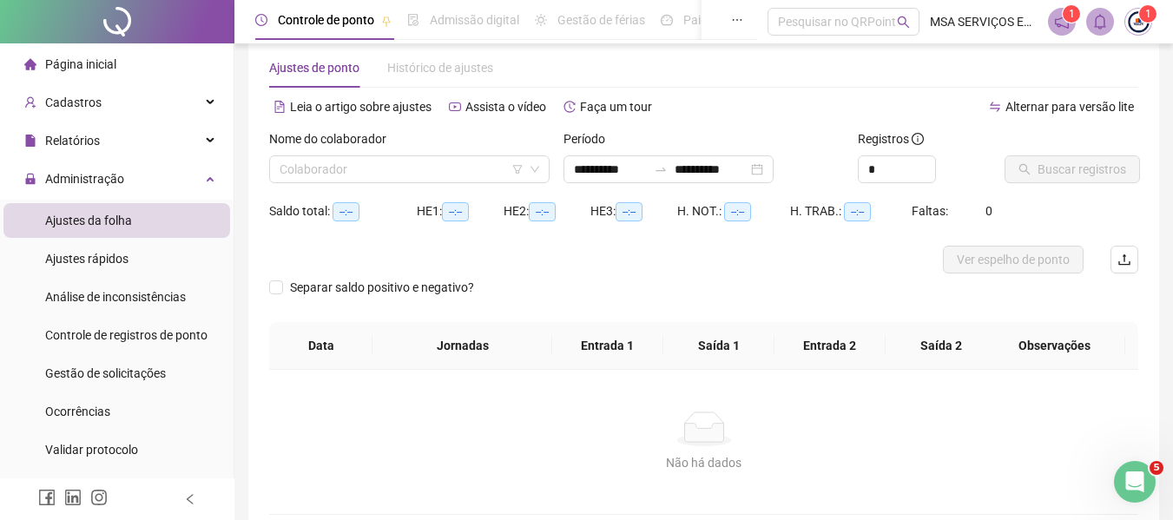
type input "**********"
click at [115, 265] on span "Ajustes rápidos" at bounding box center [86, 259] width 83 height 14
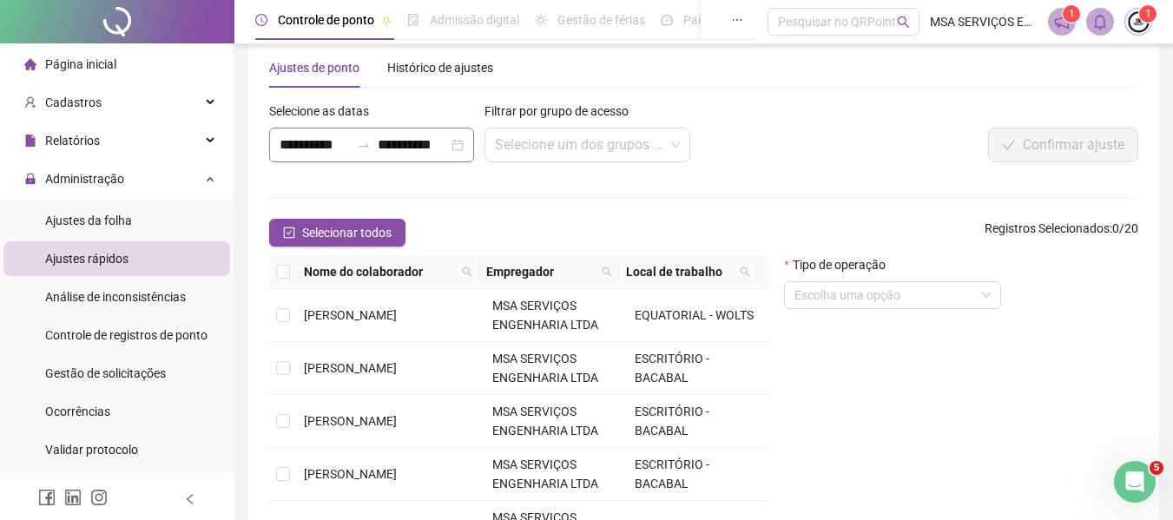
click at [374, 151] on div at bounding box center [364, 145] width 28 height 14
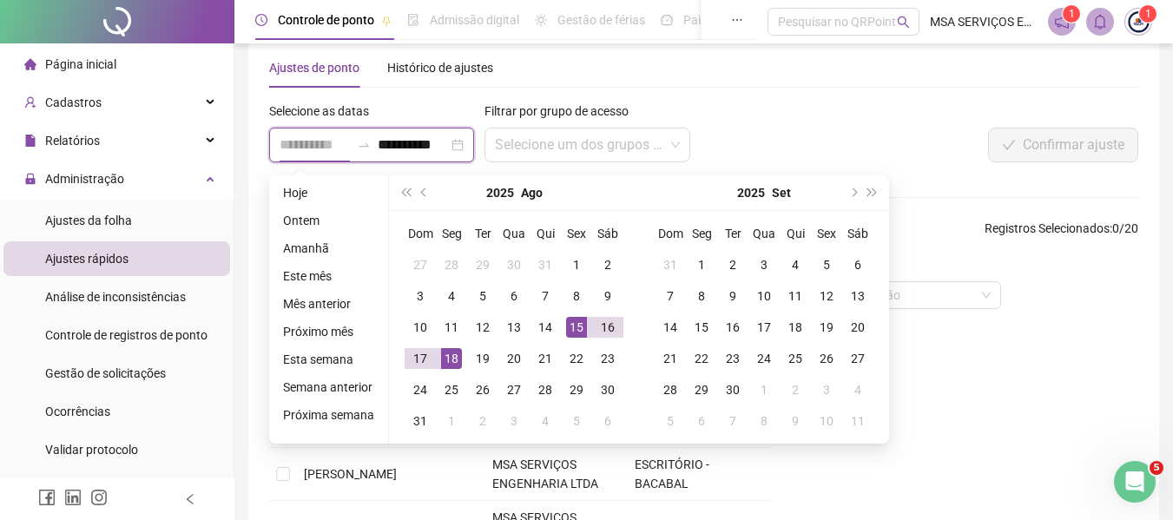
type input "**********"
click at [575, 327] on div "15" at bounding box center [576, 327] width 21 height 21
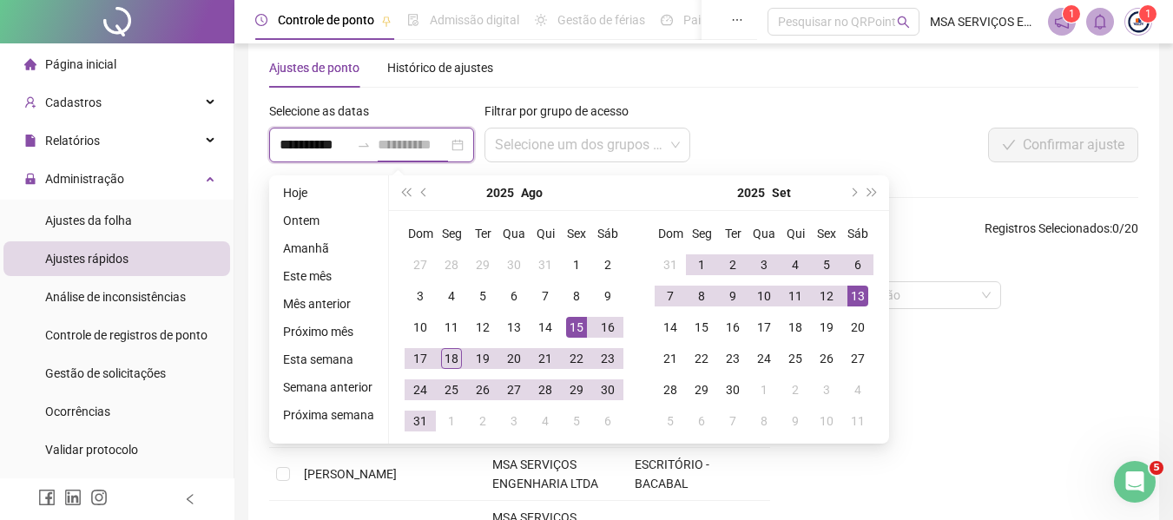
type input "**********"
click at [860, 291] on div "13" at bounding box center [857, 296] width 21 height 21
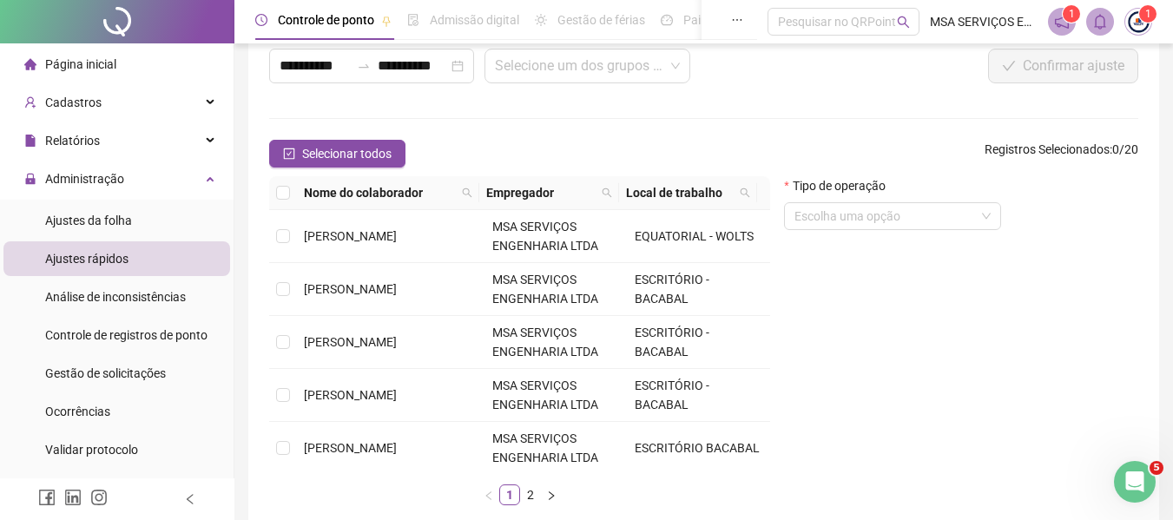
scroll to position [204, 0]
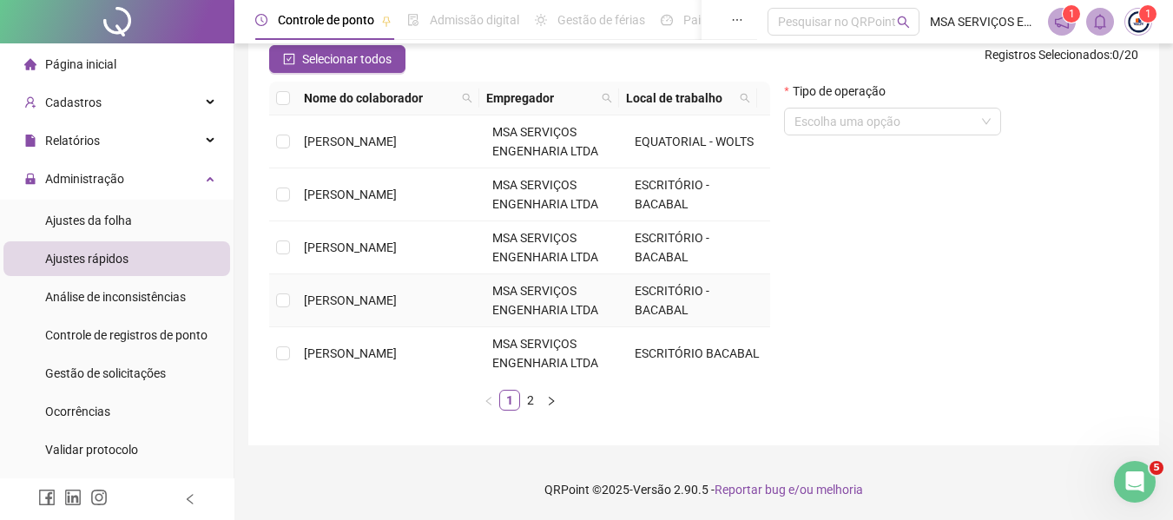
click at [391, 299] on span "[PERSON_NAME]" at bounding box center [350, 300] width 93 height 14
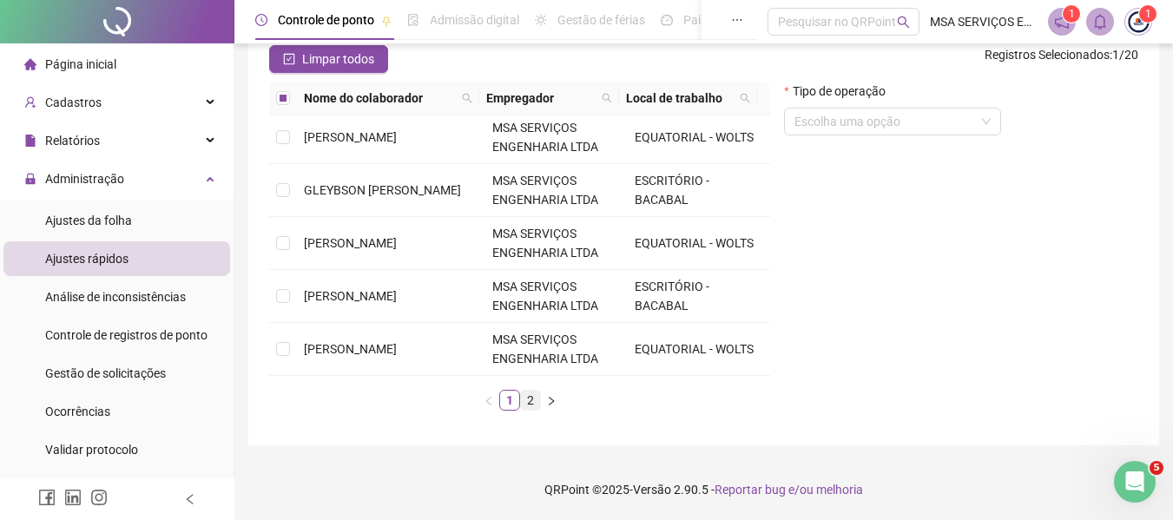
click at [532, 405] on link "2" at bounding box center [530, 400] width 19 height 19
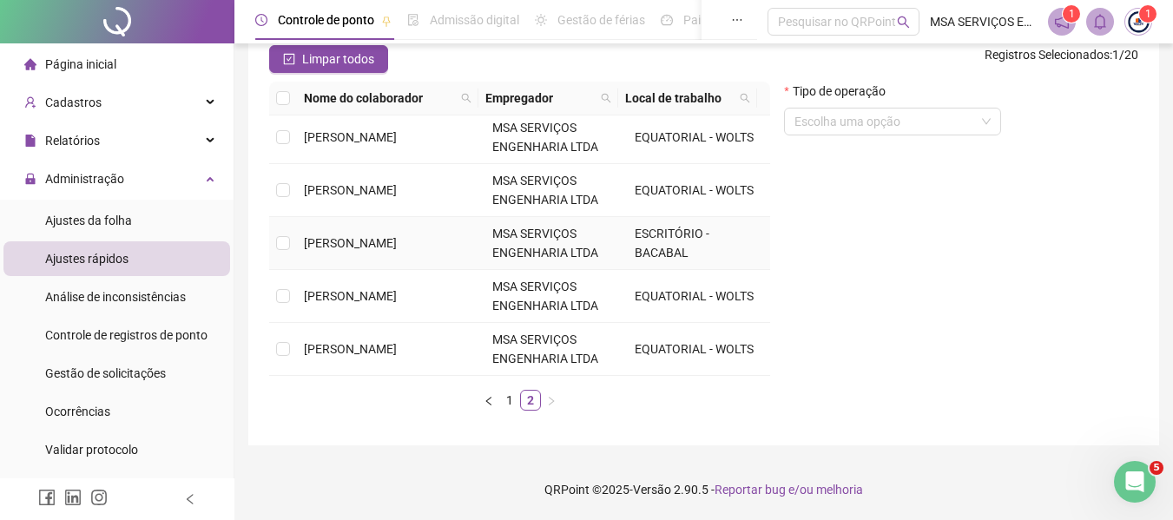
scroll to position [0, 0]
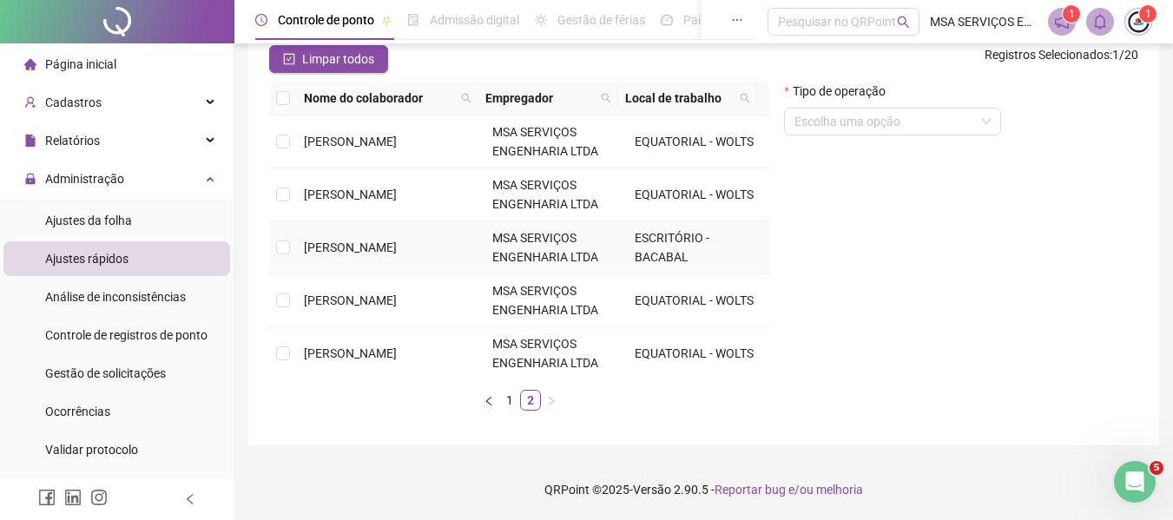
click at [431, 260] on td "[PERSON_NAME]" at bounding box center [391, 247] width 188 height 53
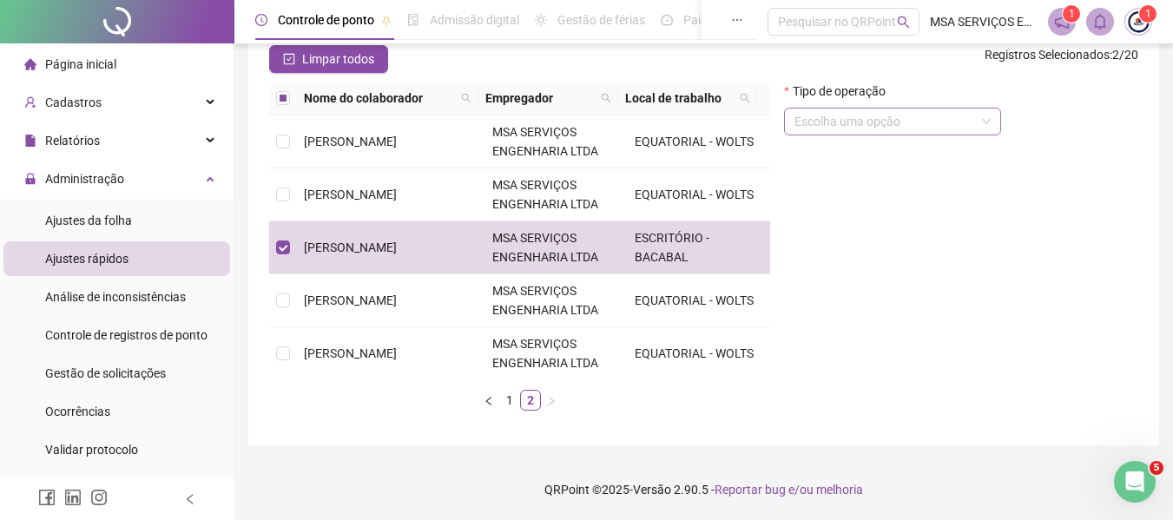
click at [968, 129] on input "search" at bounding box center [884, 121] width 181 height 26
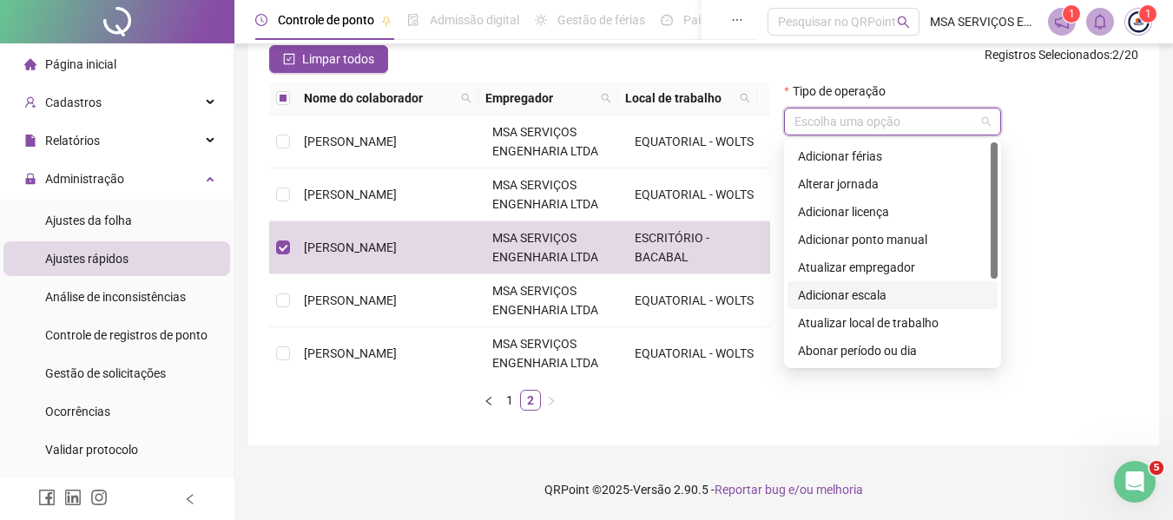
click at [910, 288] on div "Adicionar escala" at bounding box center [892, 295] width 189 height 19
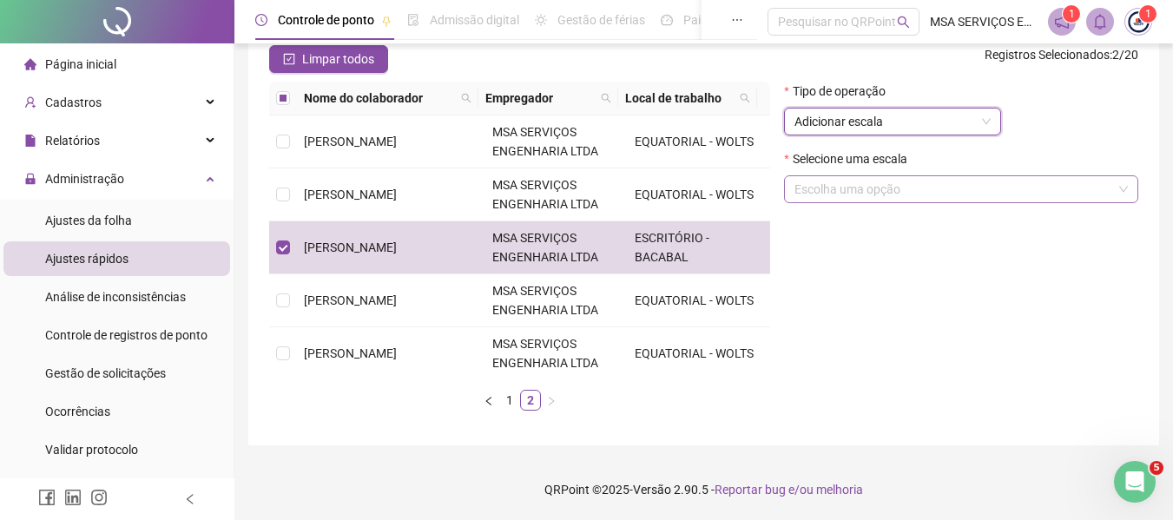
click at [918, 197] on input "search" at bounding box center [953, 189] width 318 height 26
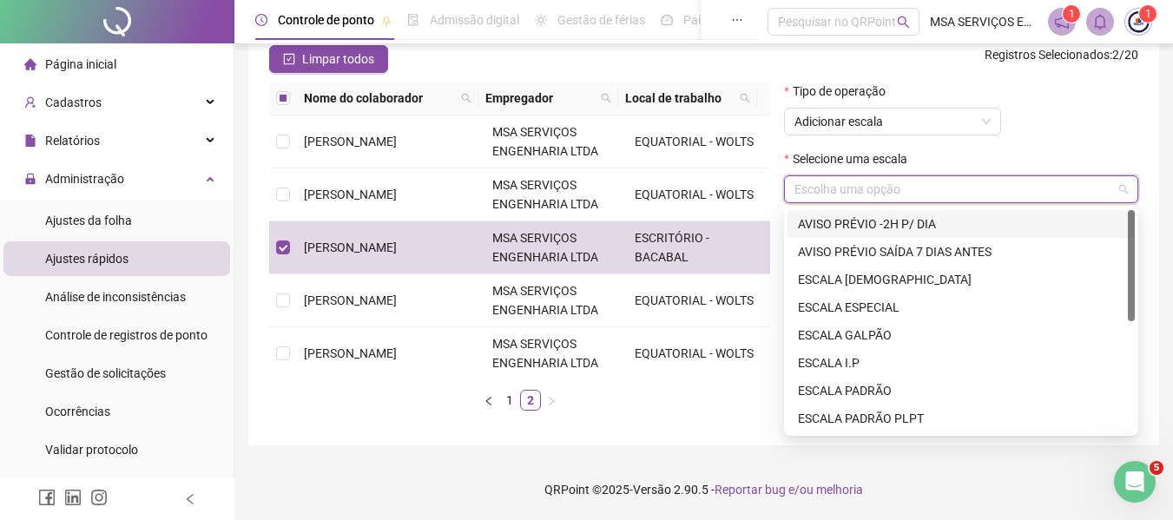
click at [934, 222] on div "AVISO PRÉVIO -2H P/ DIA" at bounding box center [961, 223] width 326 height 19
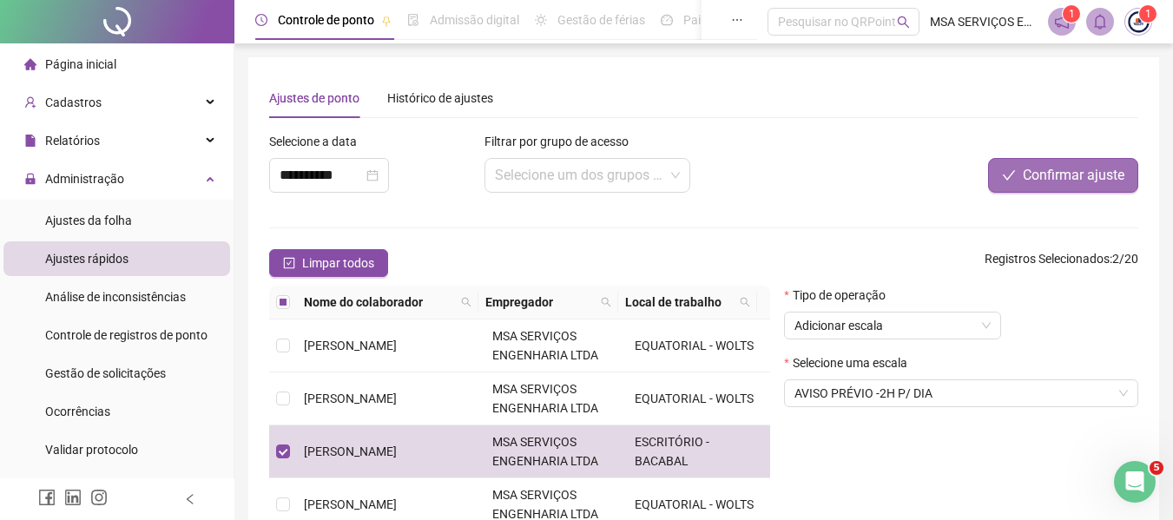
click at [1050, 175] on span "Confirmar ajuste" at bounding box center [1073, 175] width 102 height 21
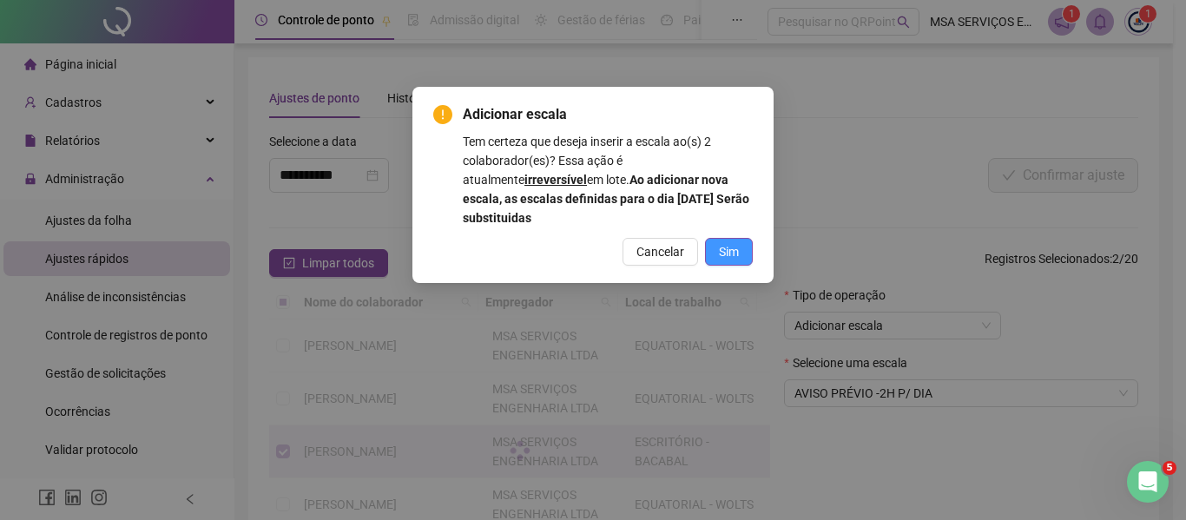
click at [742, 241] on button "Sim" at bounding box center [729, 252] width 48 height 28
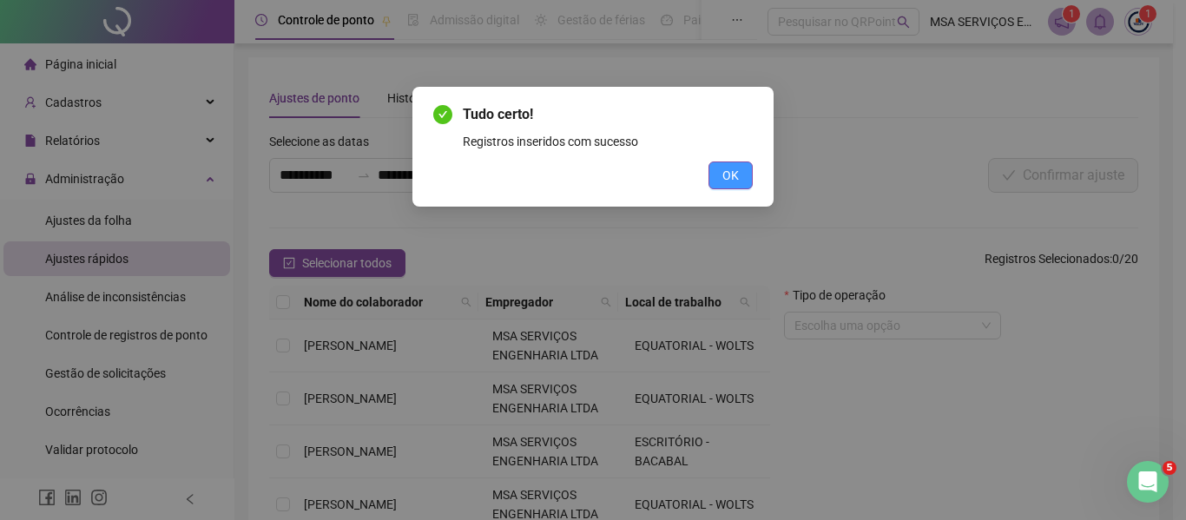
click at [735, 175] on span "OK" at bounding box center [730, 175] width 16 height 19
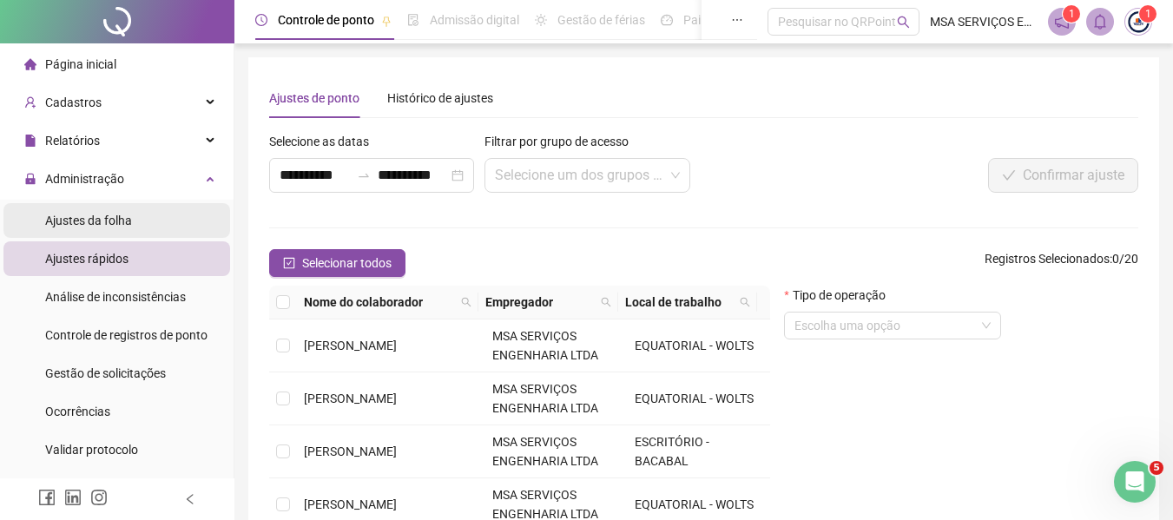
click at [126, 216] on span "Ajustes da folha" at bounding box center [88, 221] width 87 height 14
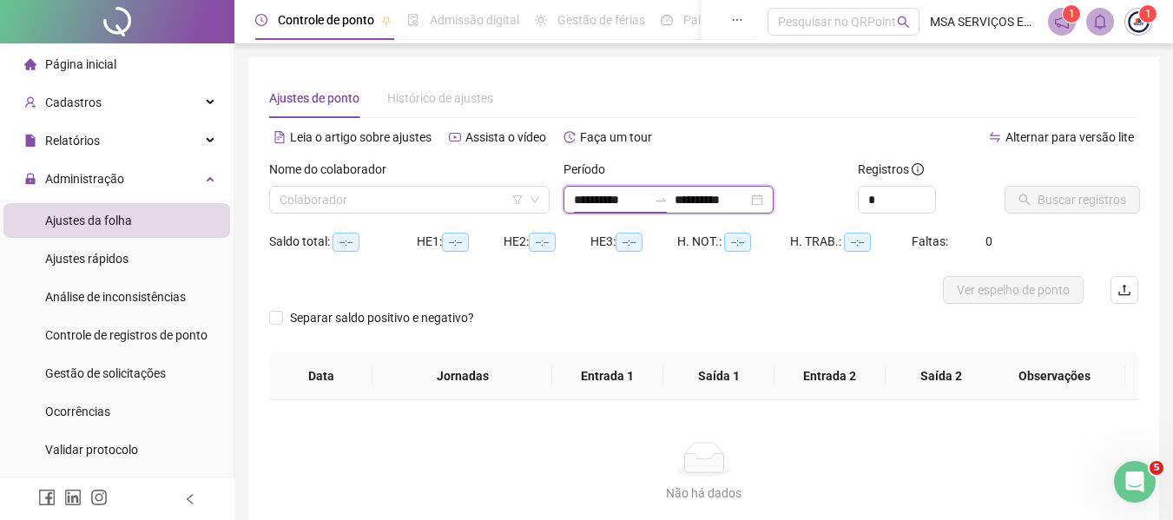
click at [637, 194] on input "**********" at bounding box center [610, 199] width 73 height 19
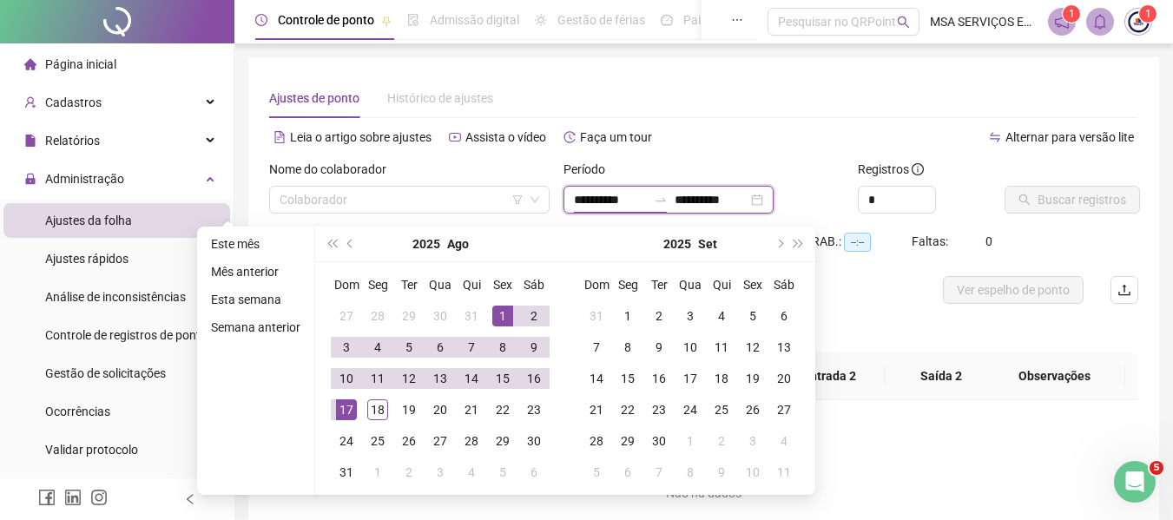
type input "**********"
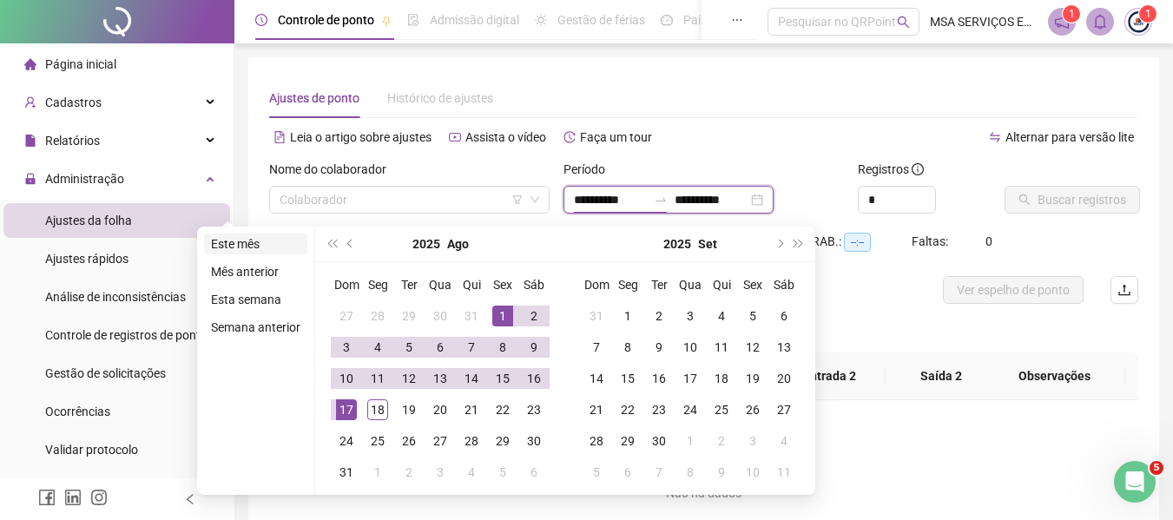
type input "**********"
click at [273, 237] on li "Este mês" at bounding box center [255, 243] width 103 height 21
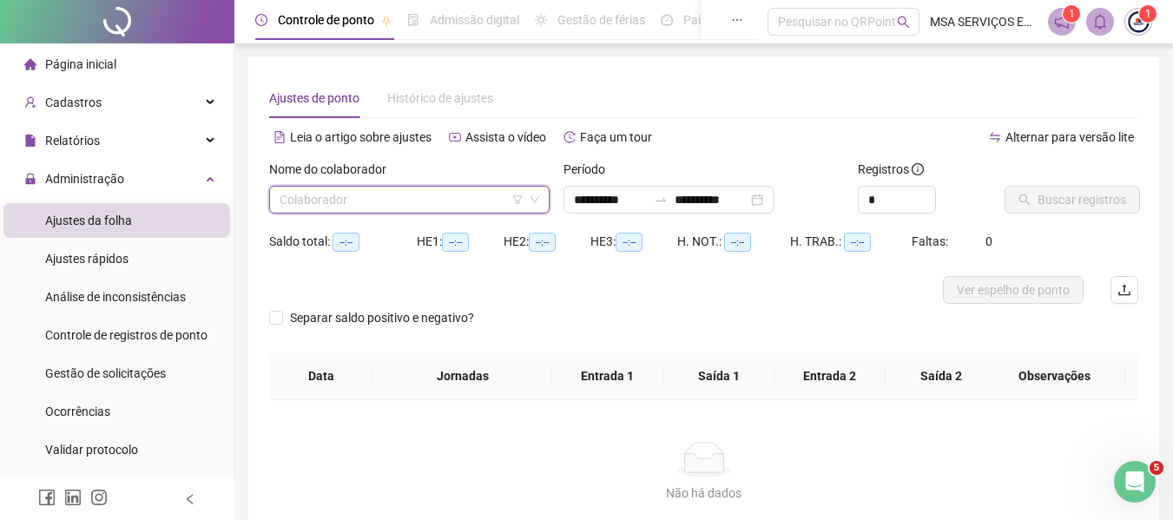
click at [353, 201] on input "search" at bounding box center [401, 200] width 244 height 26
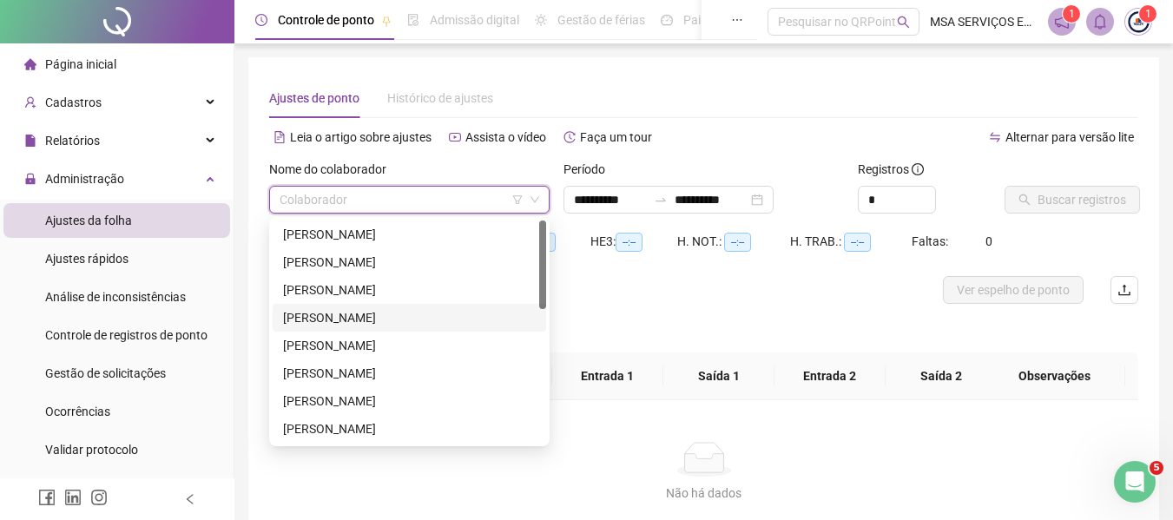
click at [423, 315] on div "[PERSON_NAME]" at bounding box center [409, 317] width 253 height 19
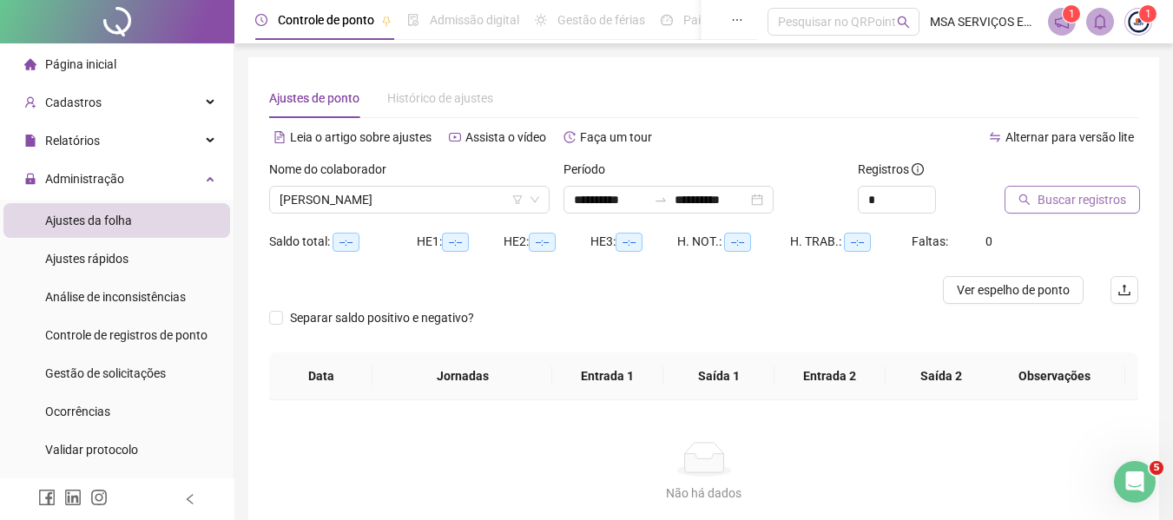
click at [1100, 200] on span "Buscar registros" at bounding box center [1081, 199] width 89 height 19
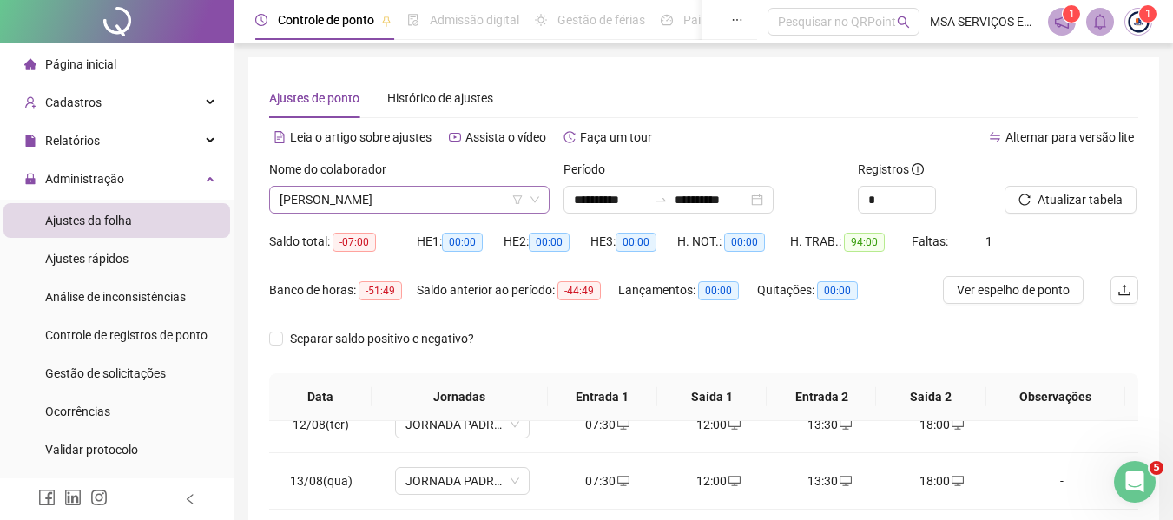
click at [413, 212] on span "[PERSON_NAME]" at bounding box center [409, 200] width 260 height 26
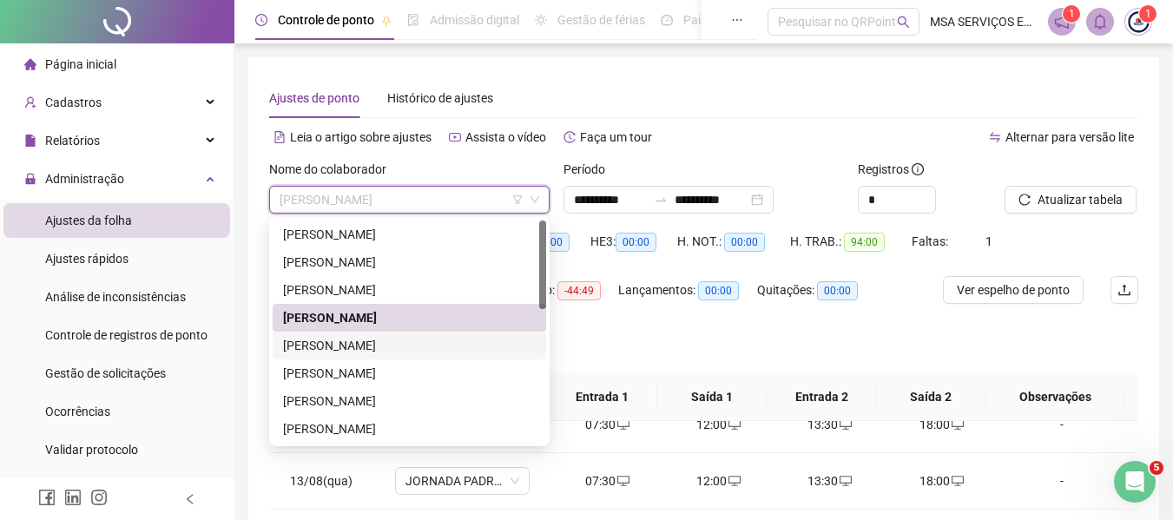
scroll to position [333, 0]
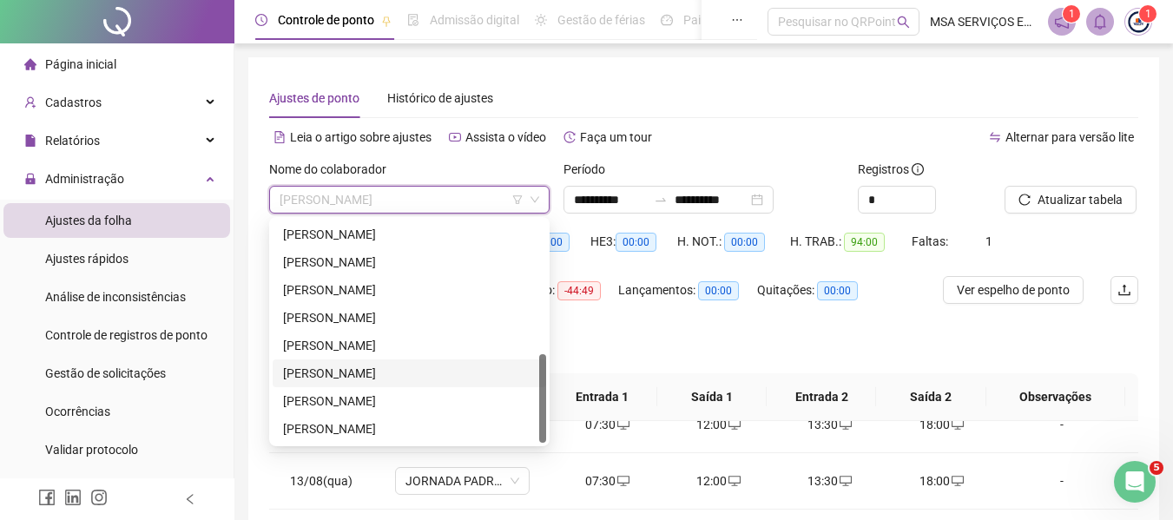
click at [406, 367] on div "[PERSON_NAME]" at bounding box center [409, 373] width 253 height 19
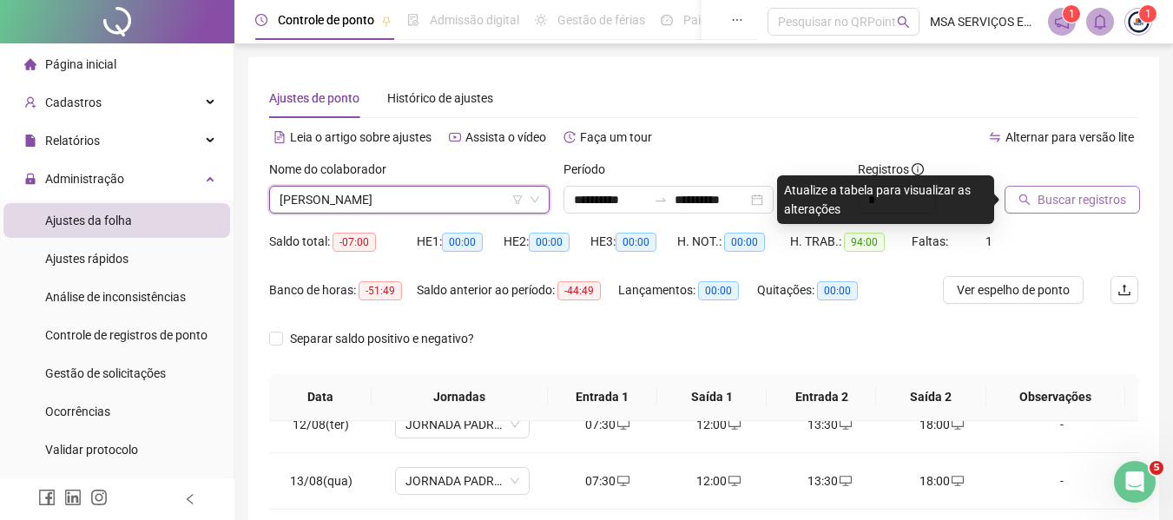
click at [1050, 199] on span "Buscar registros" at bounding box center [1081, 199] width 89 height 19
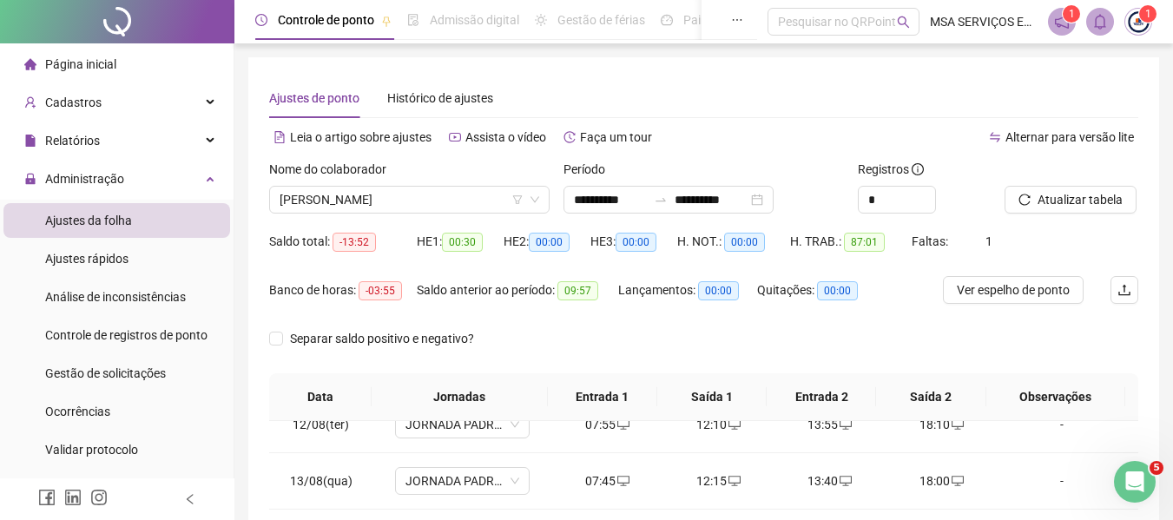
scroll to position [367, 0]
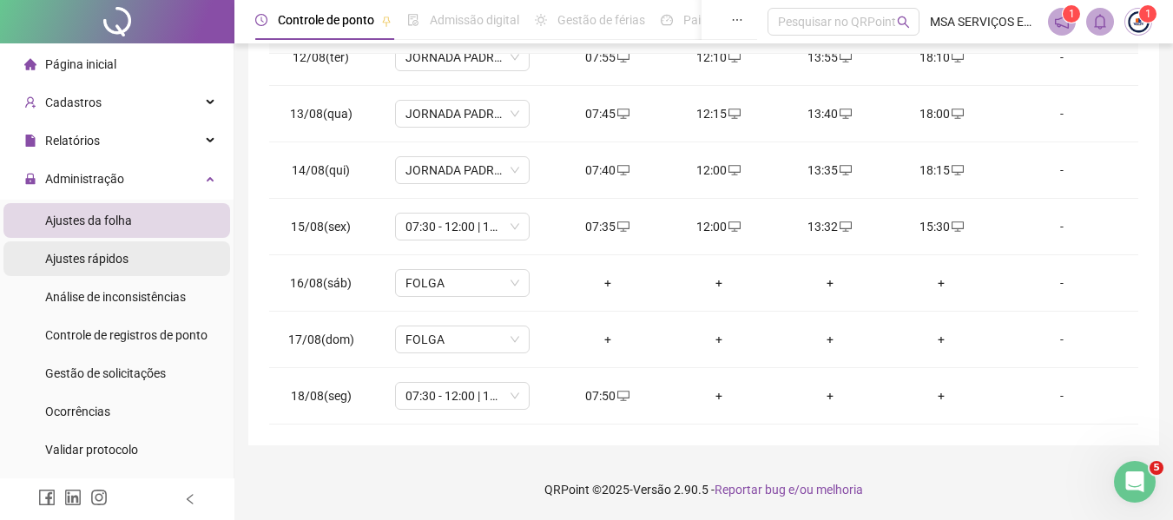
click at [145, 261] on li "Ajustes rápidos" at bounding box center [116, 258] width 227 height 35
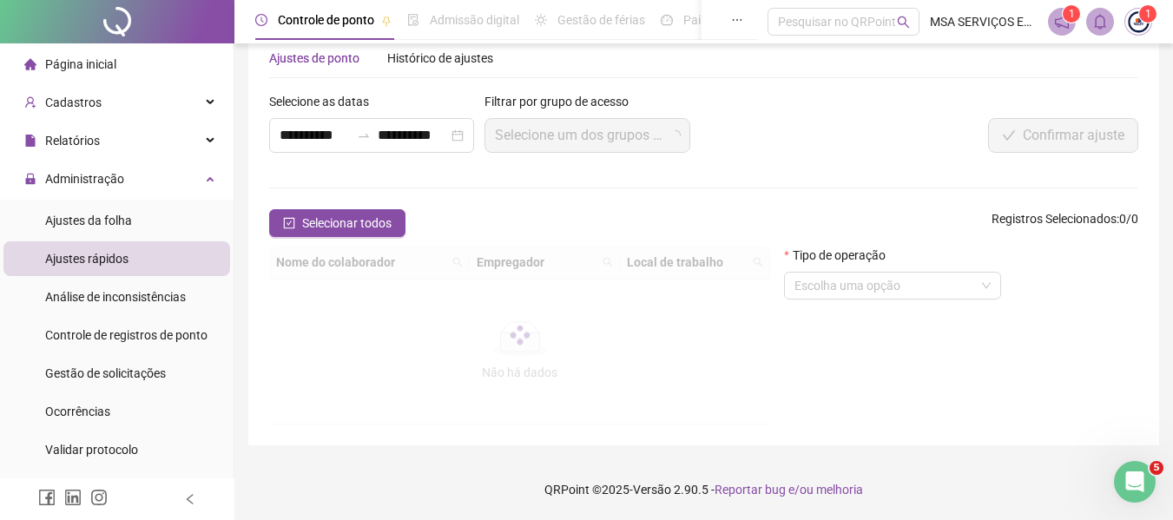
scroll to position [40, 0]
click at [409, 145] on input "**********" at bounding box center [413, 135] width 70 height 21
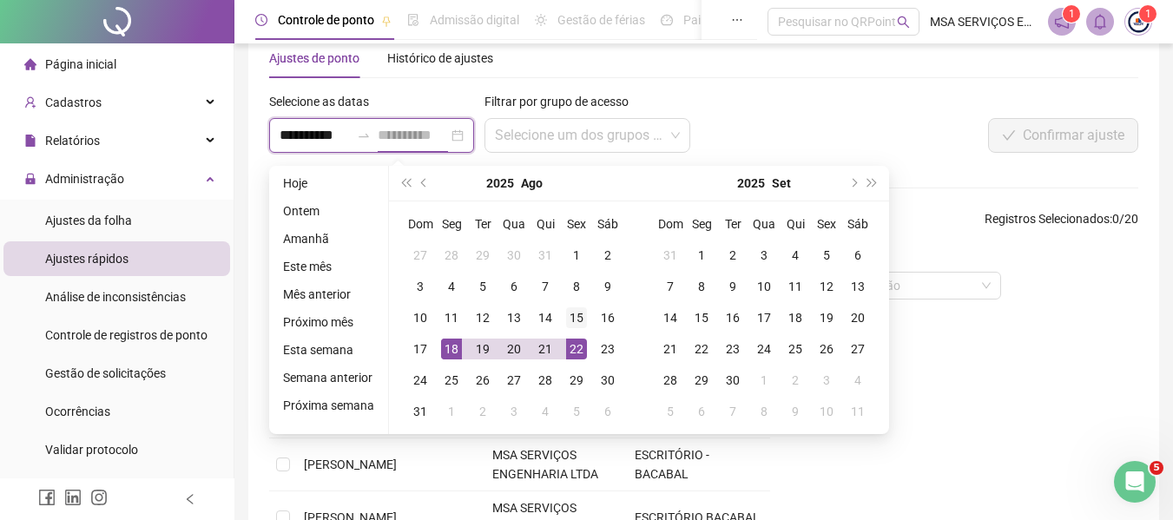
type input "**********"
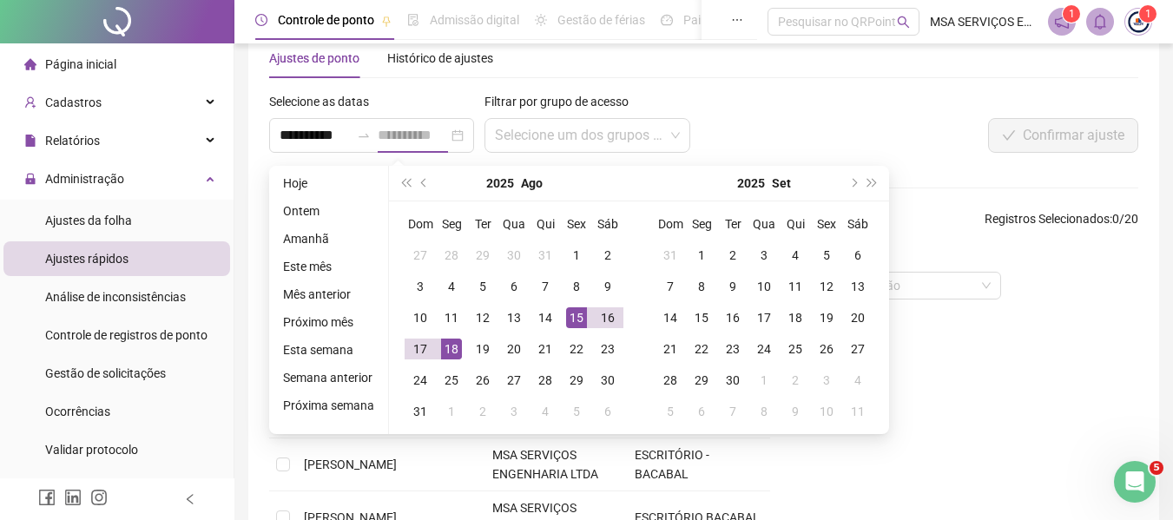
click at [568, 315] on div "15" at bounding box center [576, 317] width 21 height 21
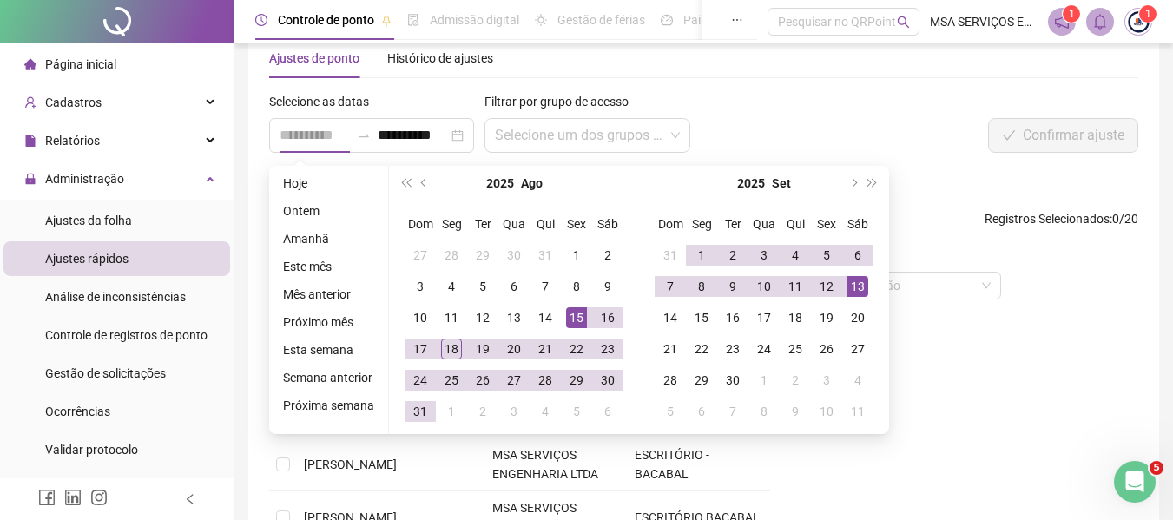
click at [853, 286] on div "13" at bounding box center [857, 286] width 21 height 21
type input "**********"
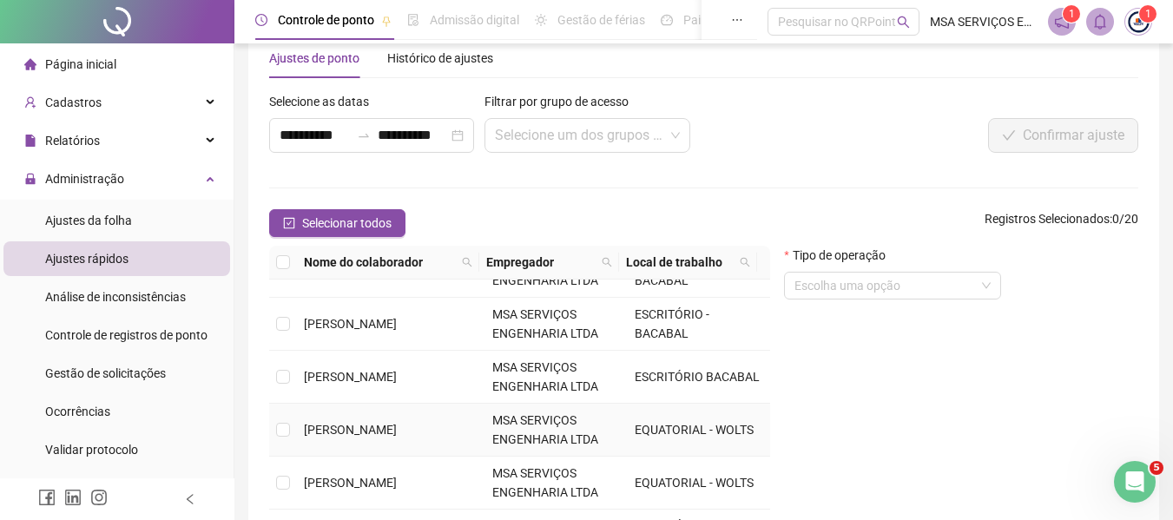
scroll to position [174, 0]
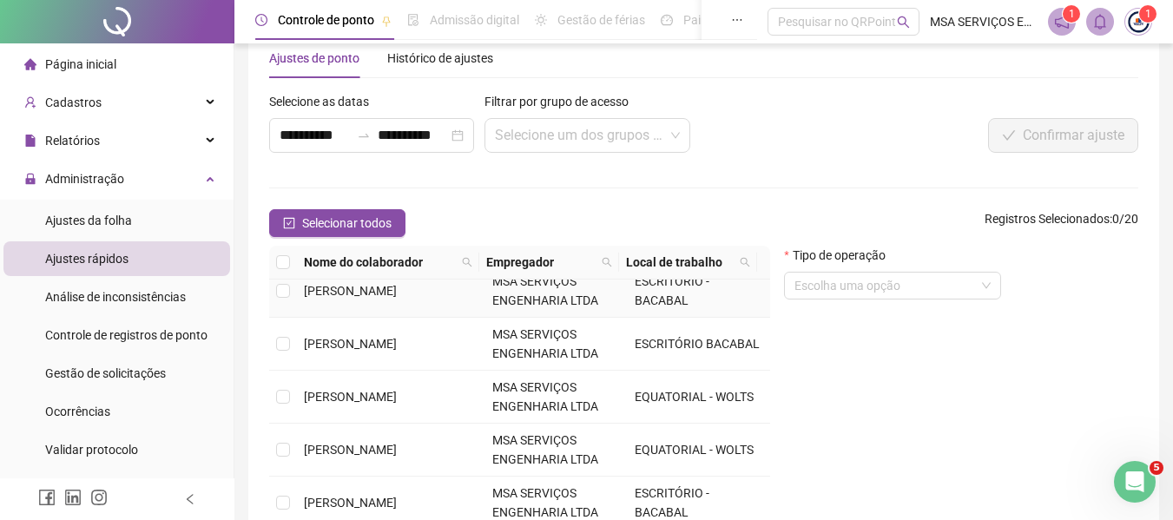
click at [390, 296] on span "[PERSON_NAME]" at bounding box center [350, 291] width 93 height 14
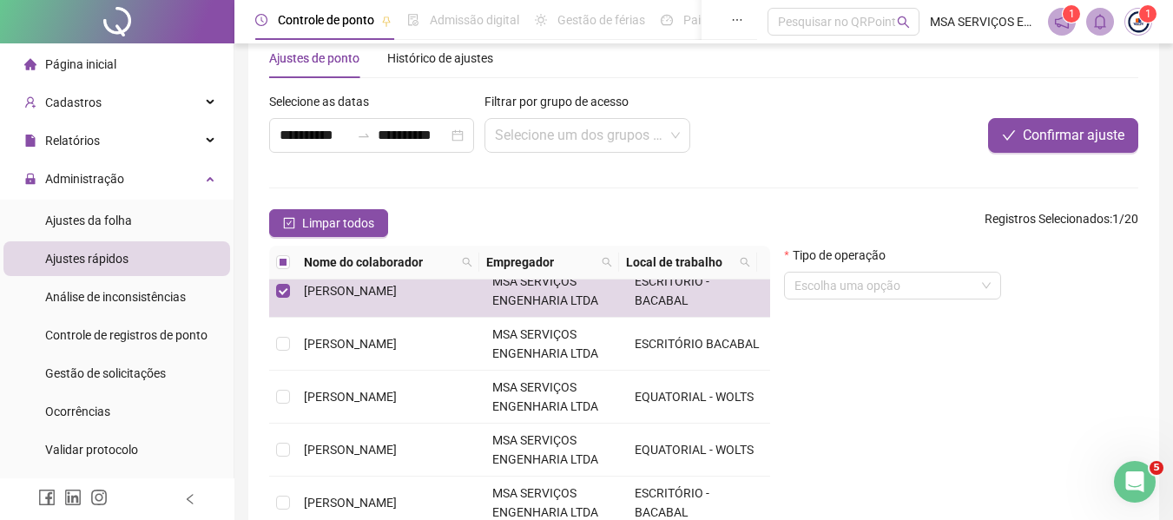
scroll to position [204, 0]
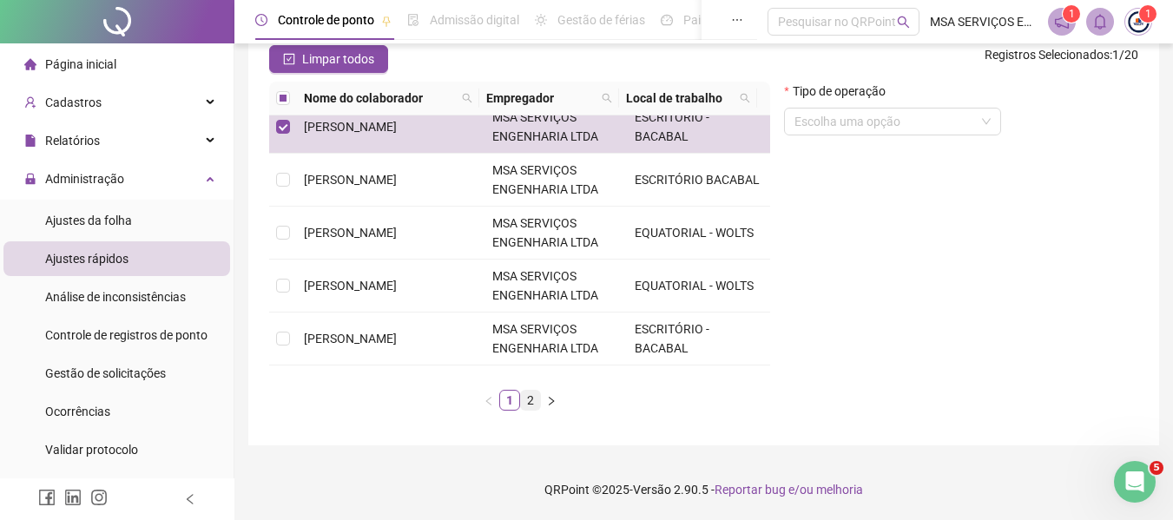
click at [533, 407] on link "2" at bounding box center [530, 400] width 19 height 19
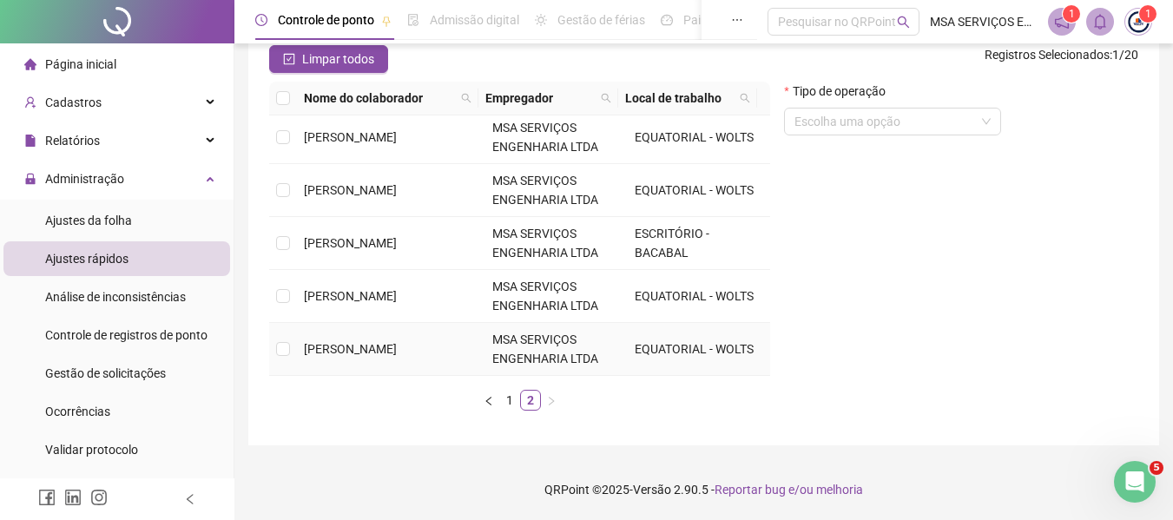
scroll to position [0, 0]
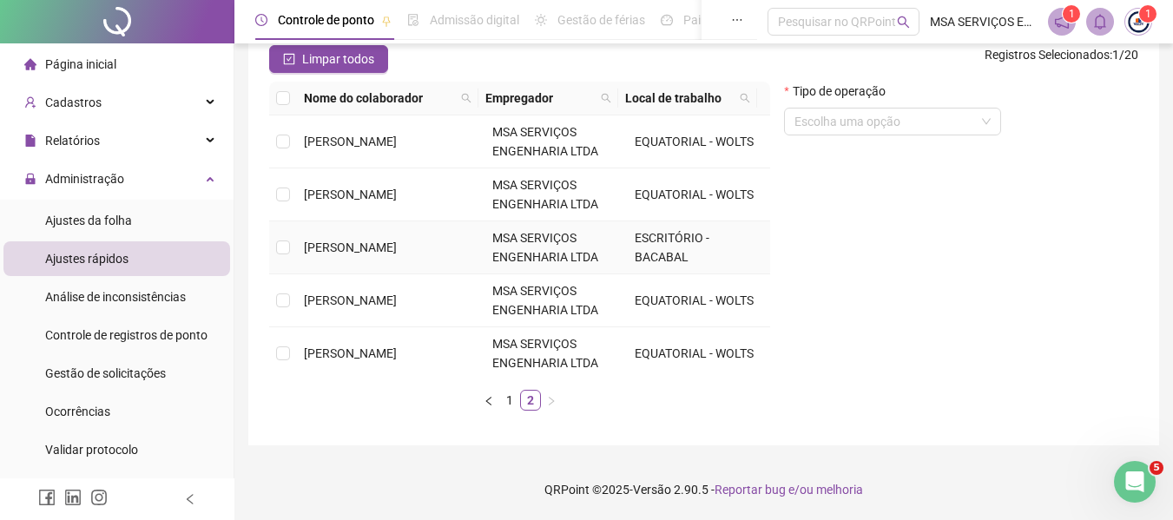
click at [391, 258] on td "[PERSON_NAME]" at bounding box center [391, 247] width 188 height 53
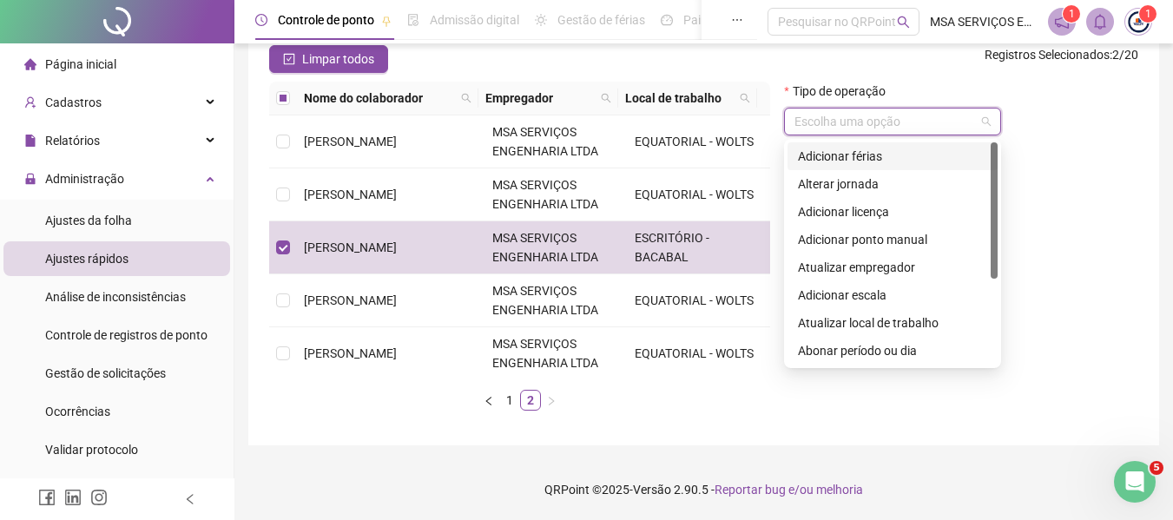
click at [911, 127] on input "search" at bounding box center [884, 121] width 181 height 26
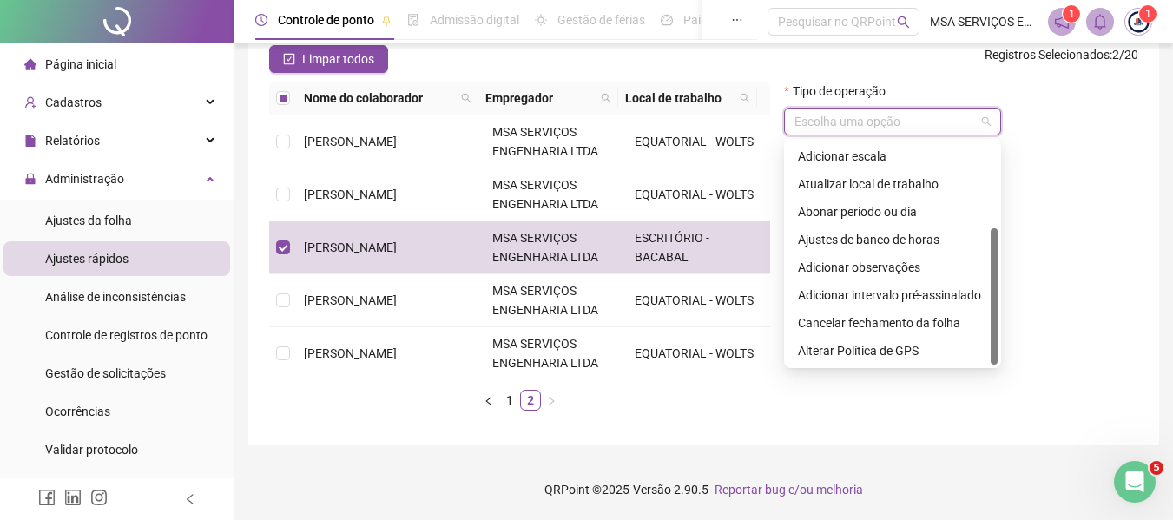
click at [902, 267] on div "Adicionar observações" at bounding box center [892, 267] width 189 height 19
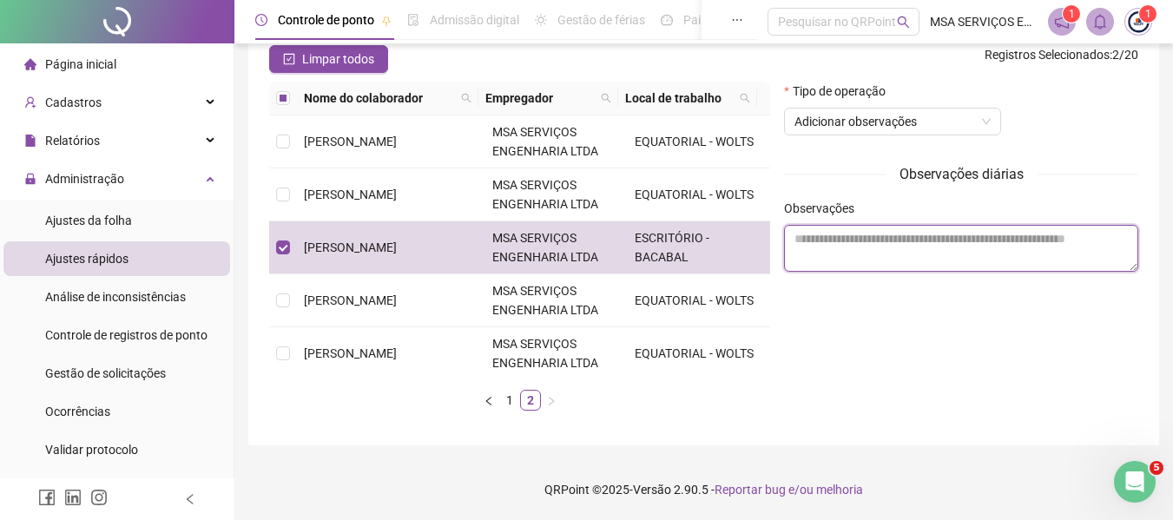
click at [938, 246] on textarea at bounding box center [961, 248] width 354 height 47
type textarea "*"
type textarea "**********"
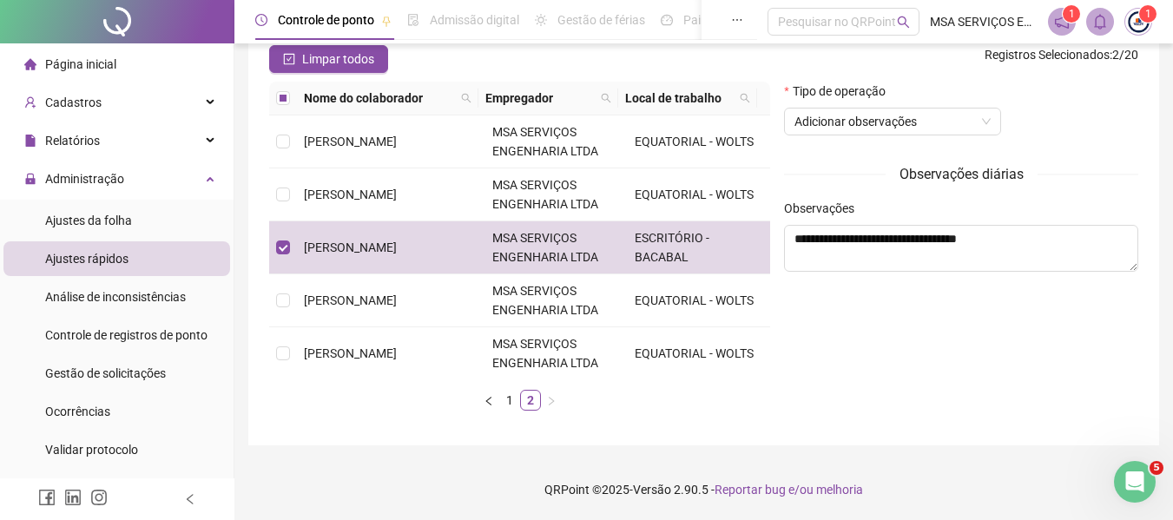
click at [1069, 371] on div "**********" at bounding box center [961, 253] width 368 height 343
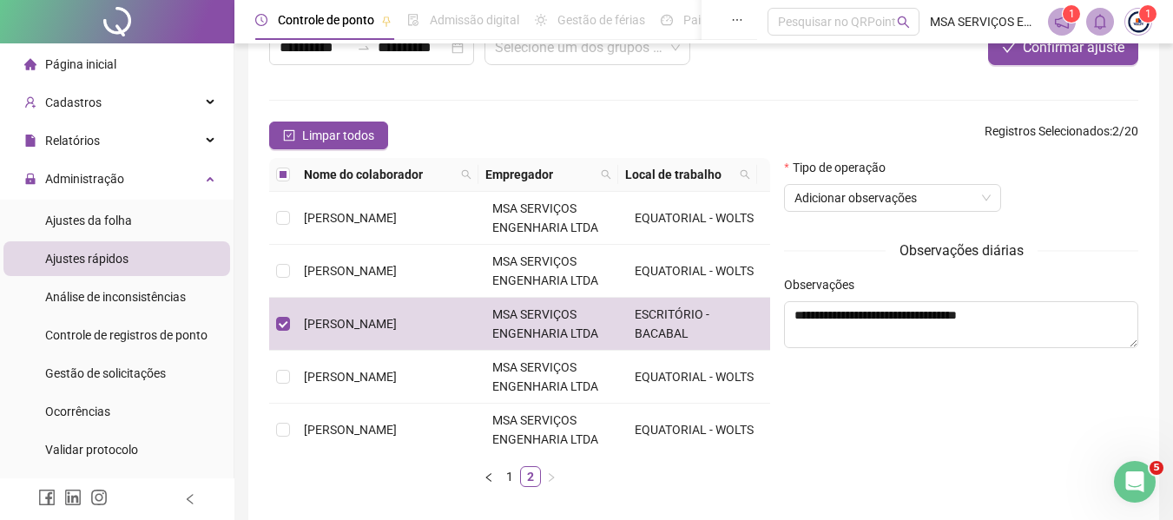
scroll to position [30, 0]
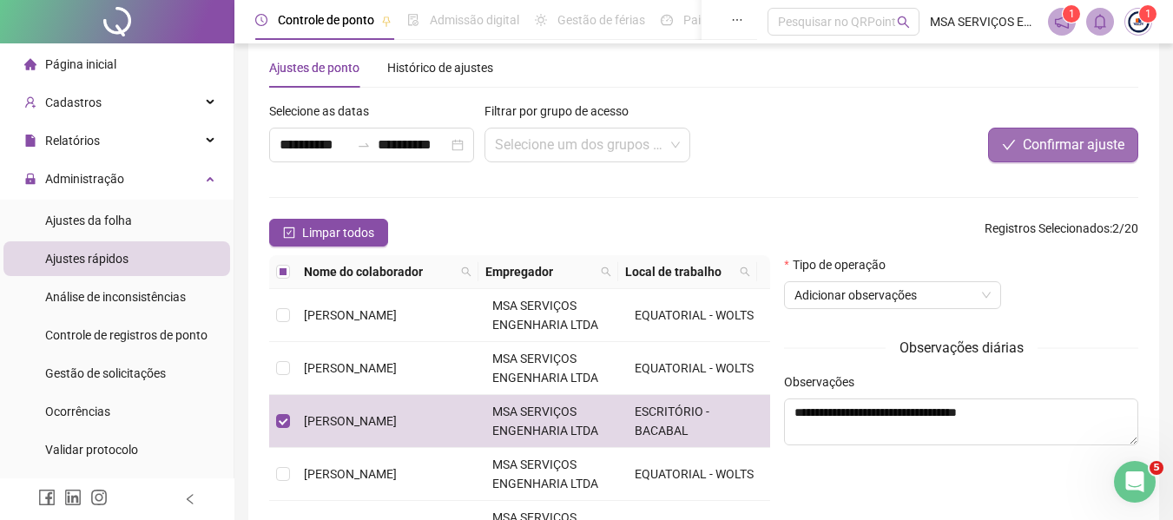
click at [1080, 132] on button "Confirmar ajuste" at bounding box center [1063, 145] width 150 height 35
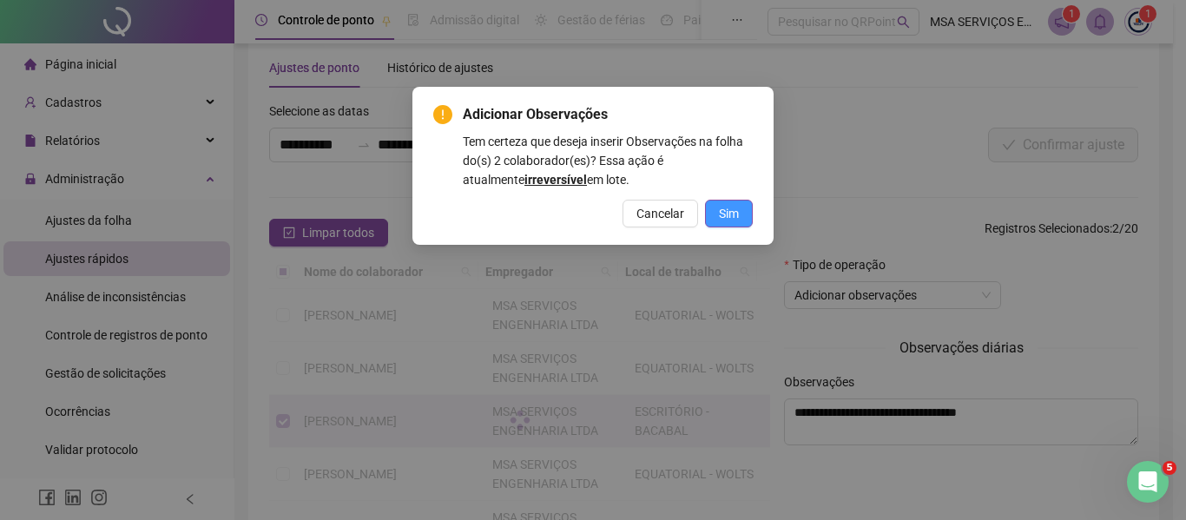
click at [721, 212] on span "Sim" at bounding box center [729, 213] width 20 height 19
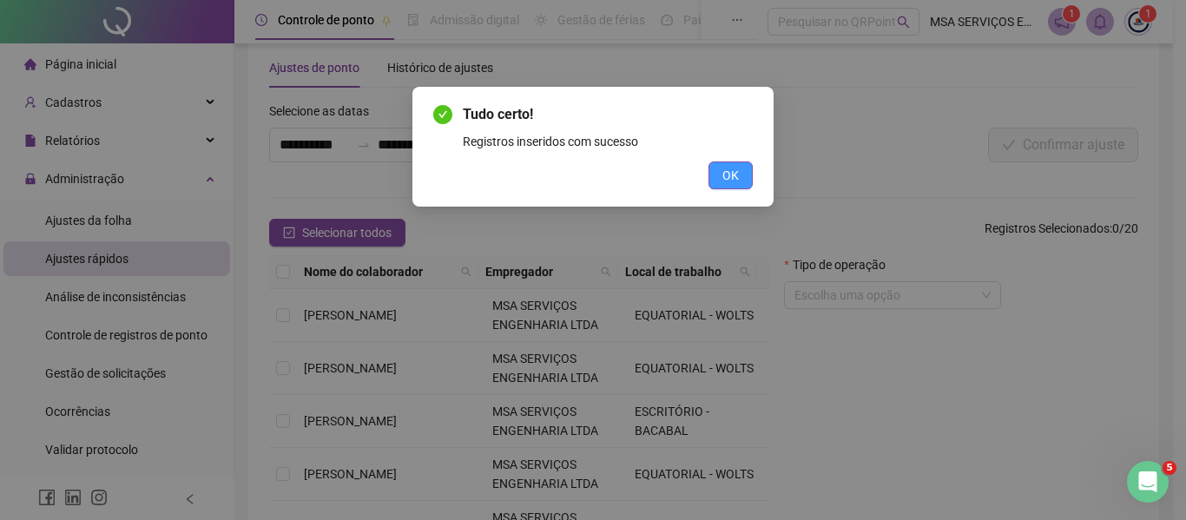
click at [730, 181] on span "OK" at bounding box center [730, 175] width 16 height 19
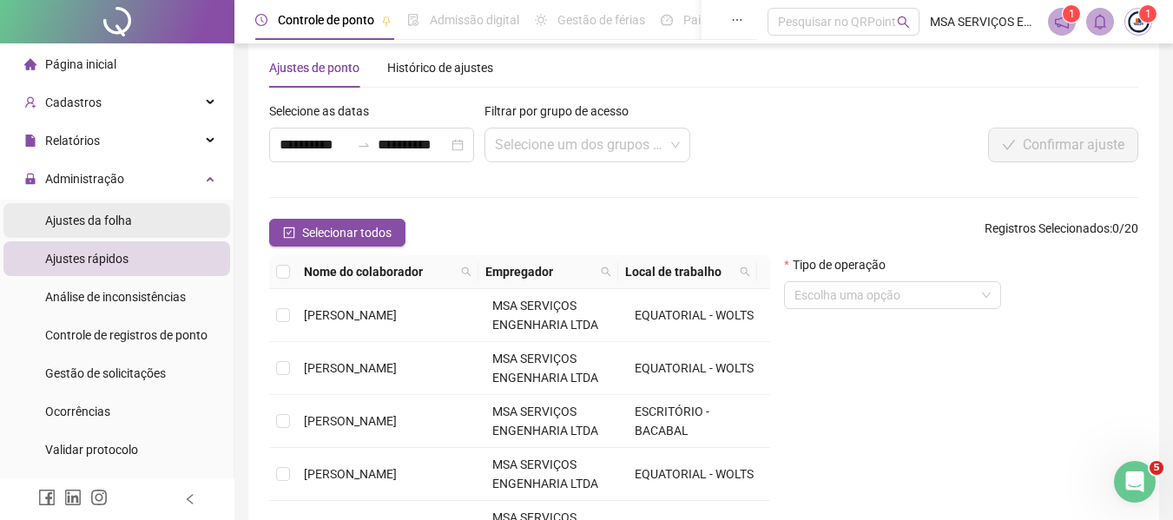
click at [143, 229] on li "Ajustes da folha" at bounding box center [116, 220] width 227 height 35
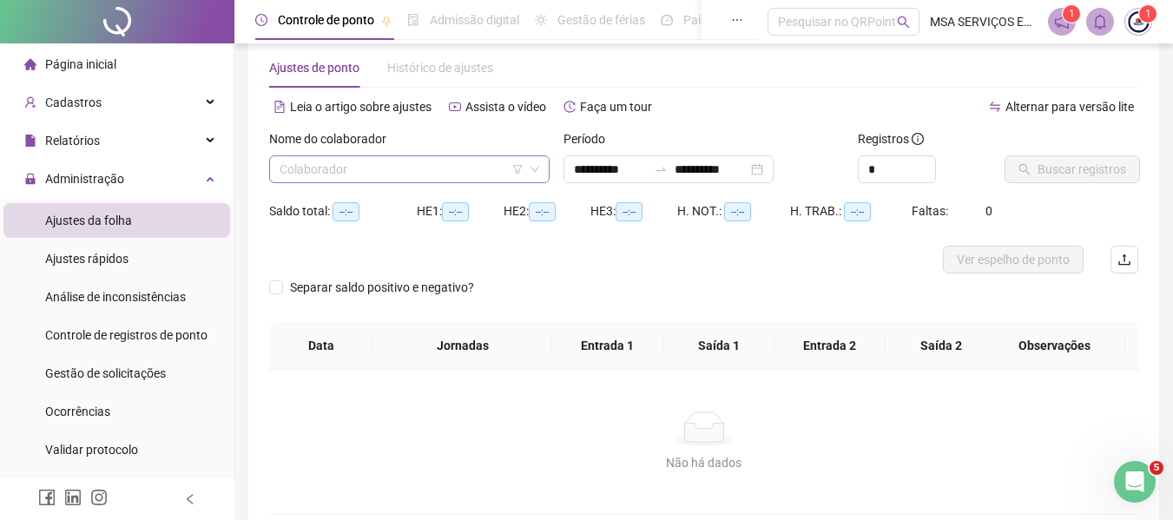
click at [471, 173] on input "search" at bounding box center [401, 169] width 244 height 26
click at [647, 168] on input "**********" at bounding box center [610, 169] width 73 height 19
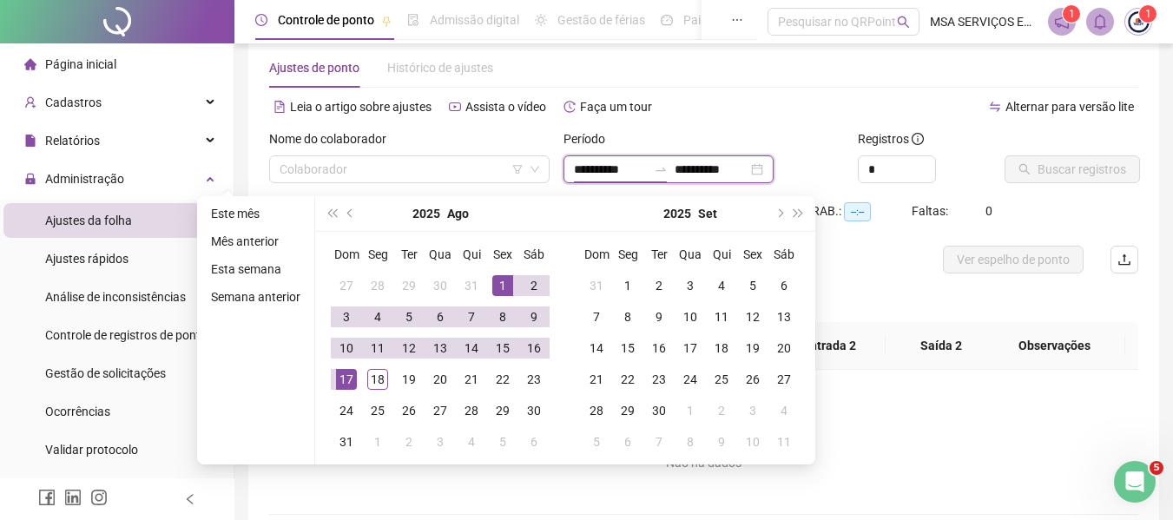
type input "**********"
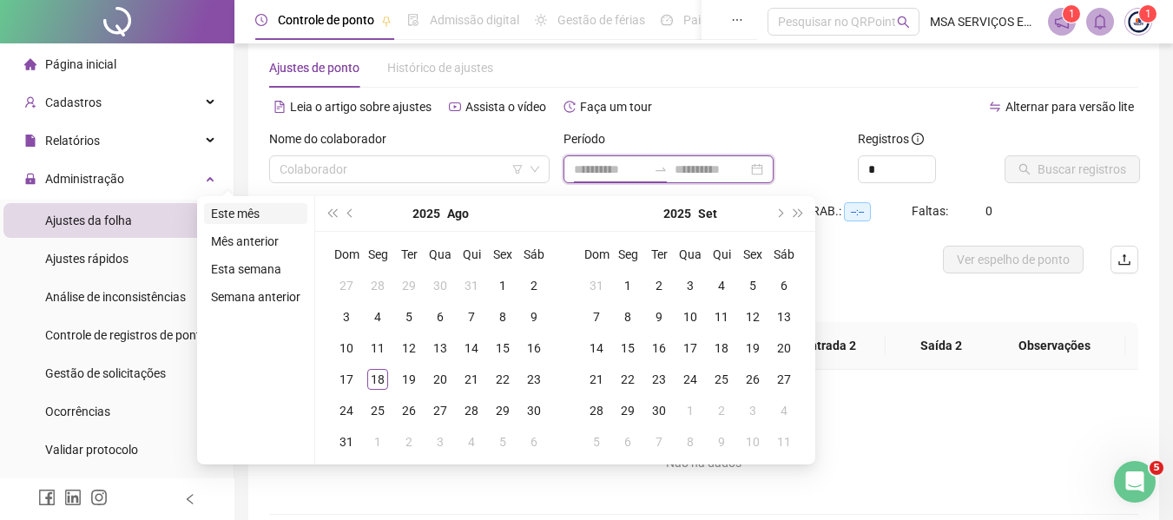
type input "**********"
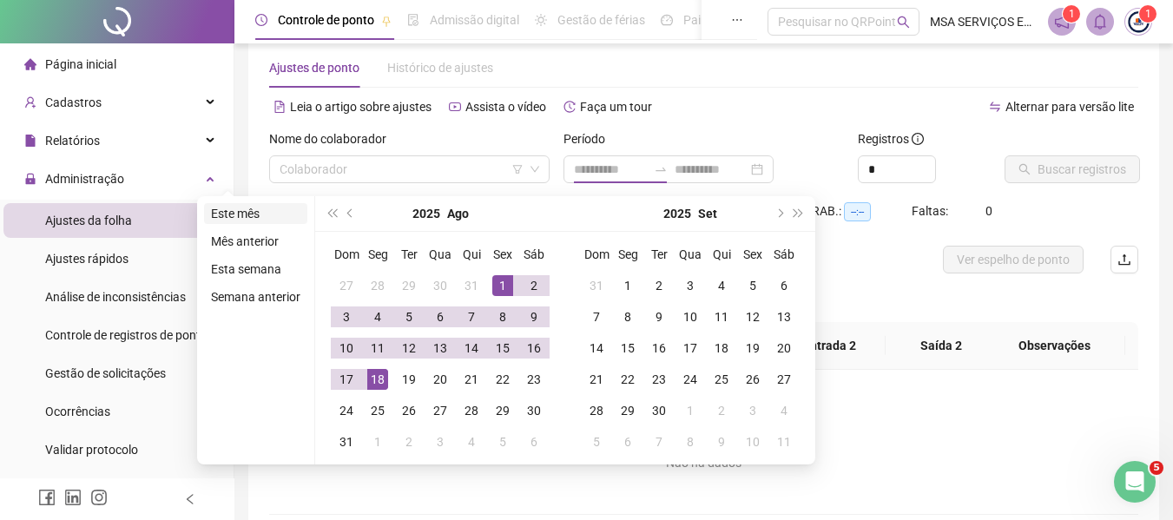
click at [286, 214] on li "Este mês" at bounding box center [255, 213] width 103 height 21
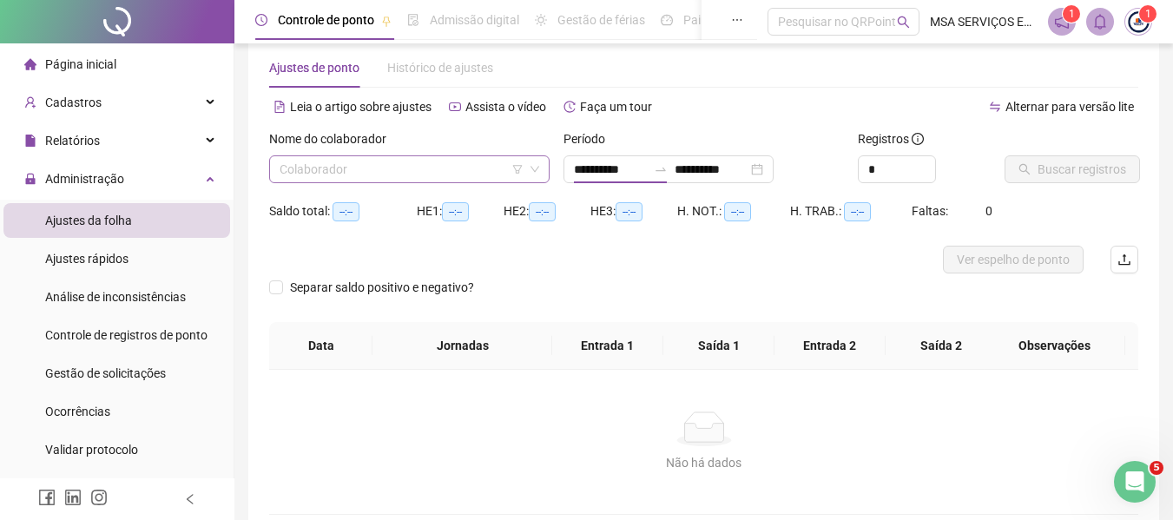
click at [336, 175] on input "search" at bounding box center [401, 169] width 244 height 26
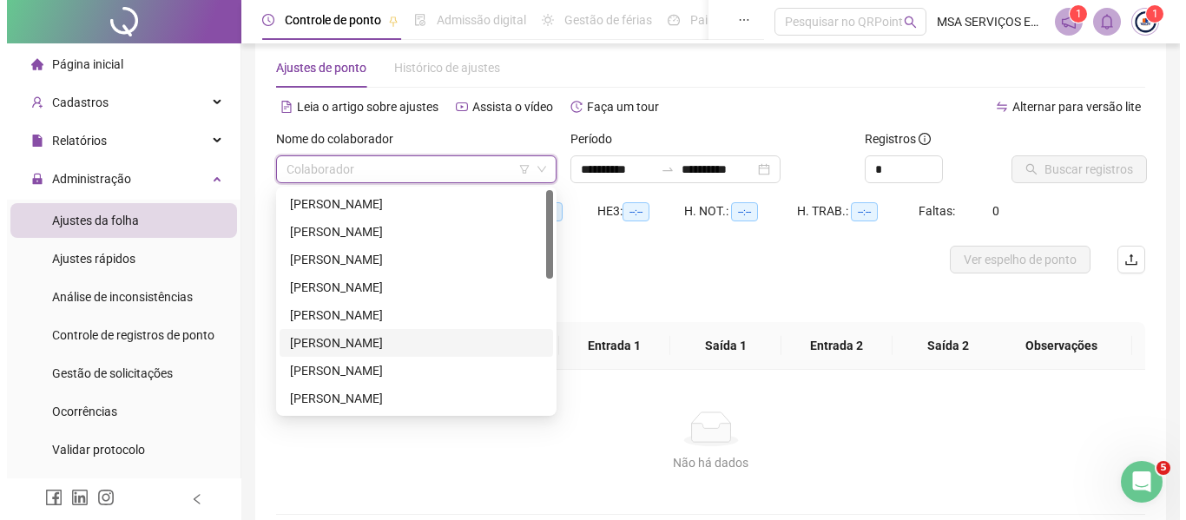
scroll to position [333, 0]
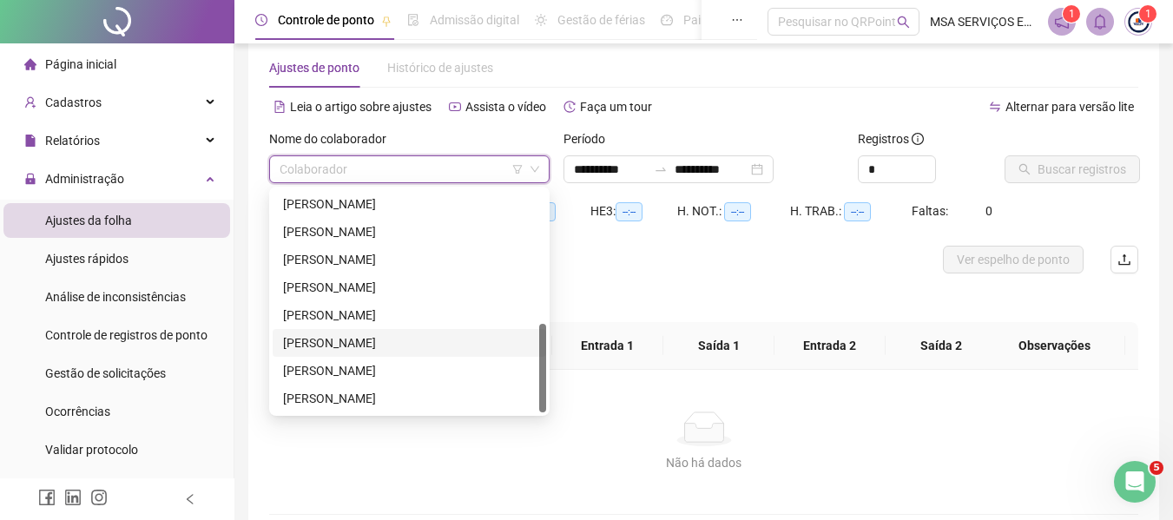
click at [454, 349] on div "[PERSON_NAME]" at bounding box center [409, 342] width 253 height 19
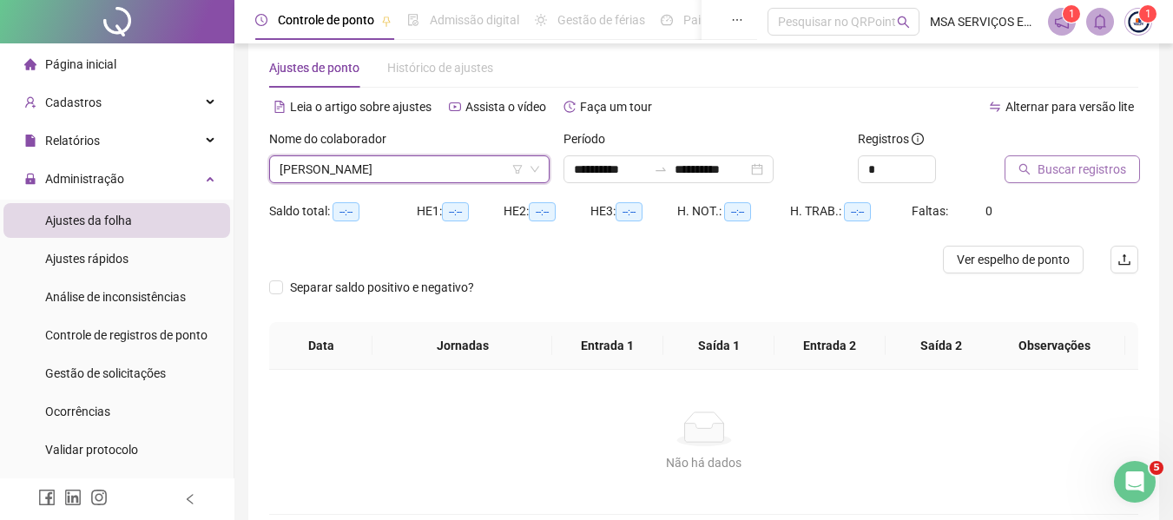
click at [1083, 177] on span "Buscar registros" at bounding box center [1081, 169] width 89 height 19
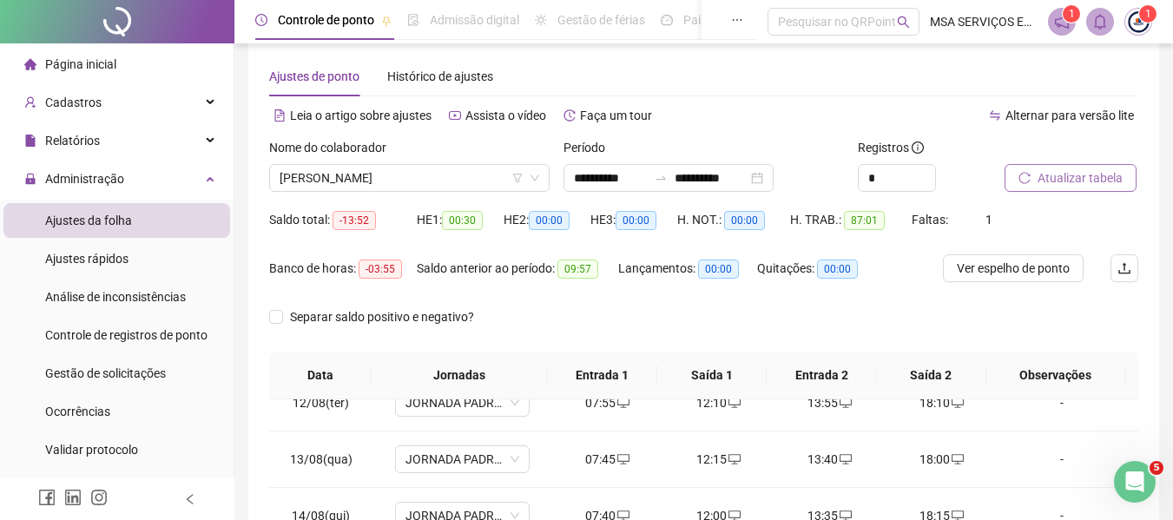
scroll to position [0, 0]
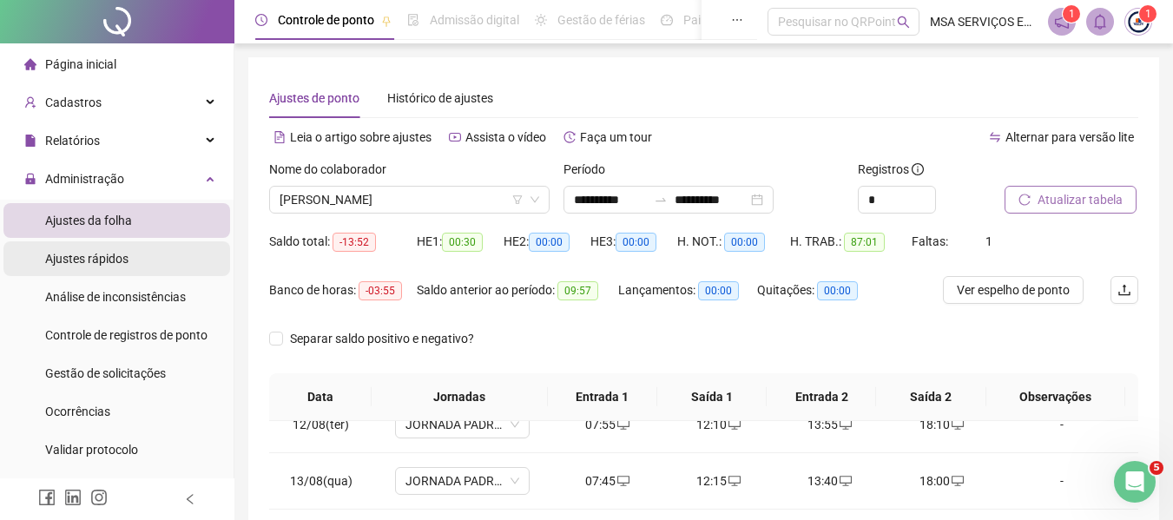
click at [132, 260] on li "Ajustes rápidos" at bounding box center [116, 258] width 227 height 35
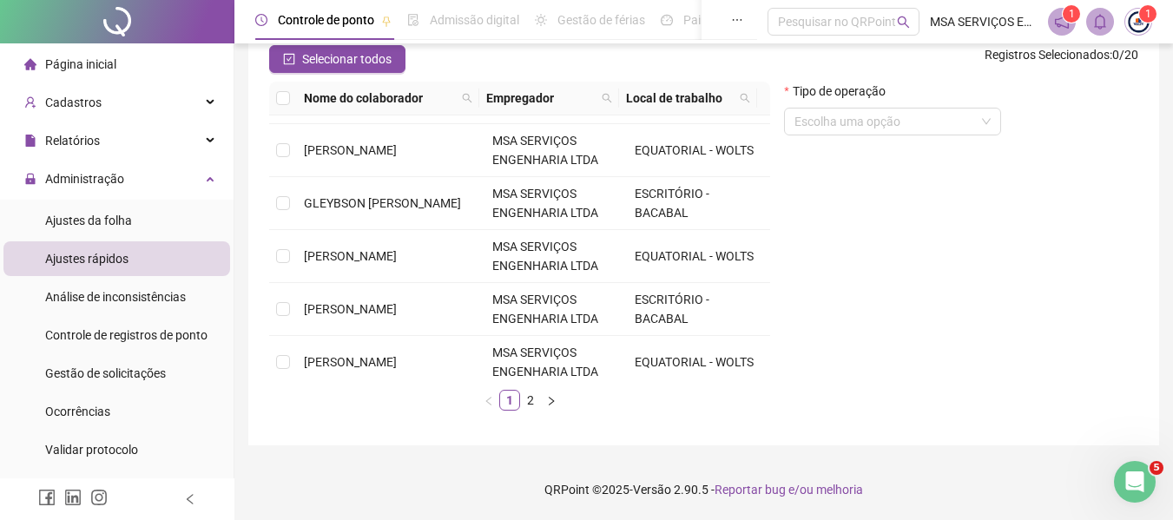
scroll to position [534, 0]
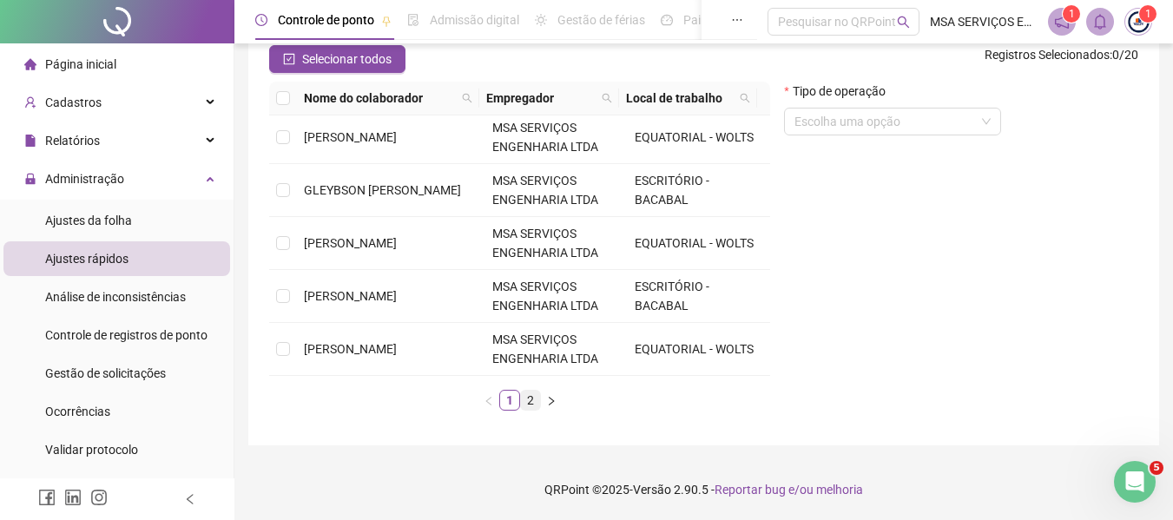
click at [531, 398] on link "2" at bounding box center [530, 400] width 19 height 19
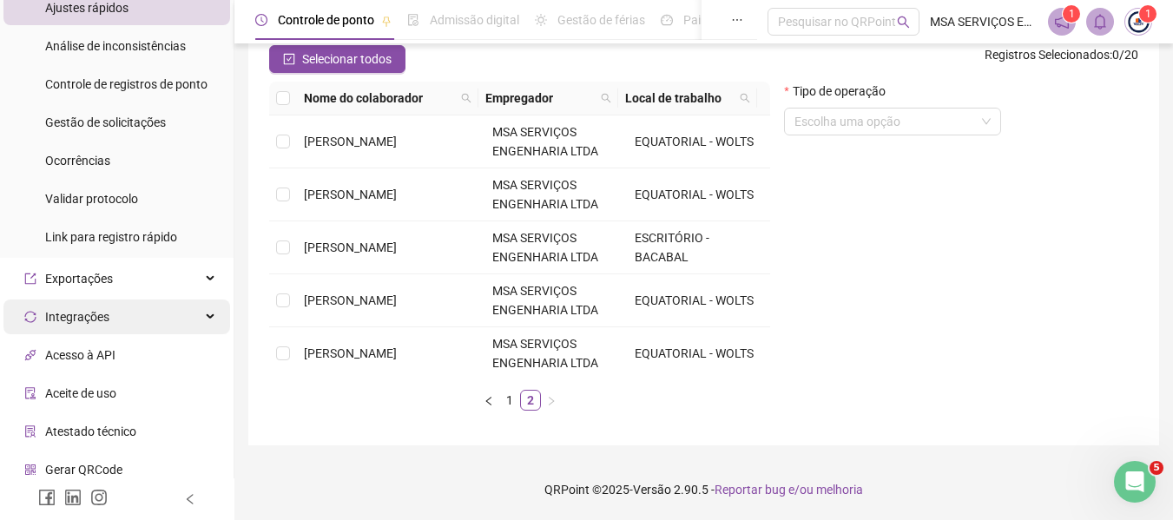
scroll to position [336, 0]
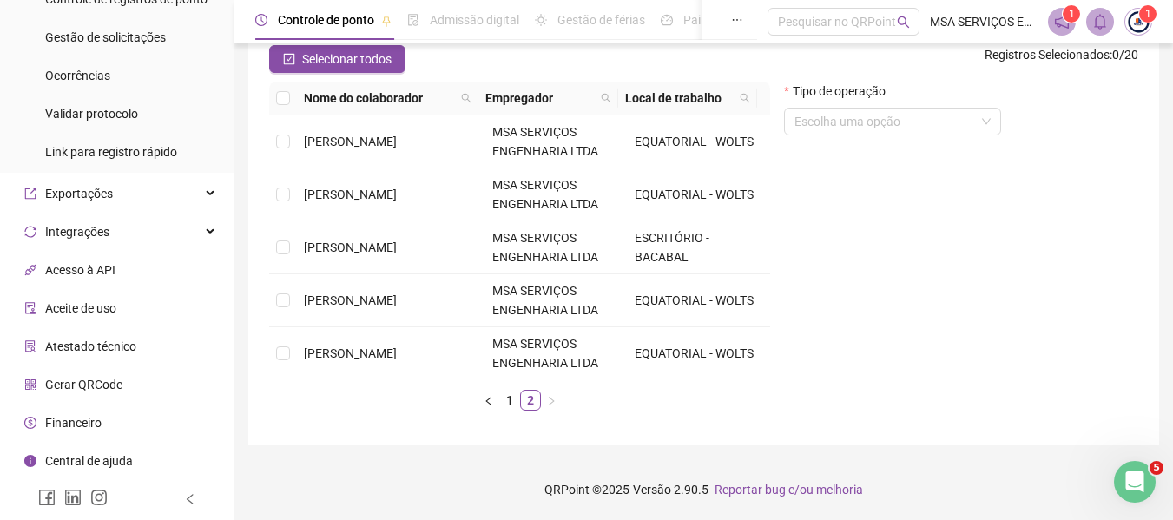
click at [130, 436] on li "Financeiro" at bounding box center [116, 422] width 227 height 35
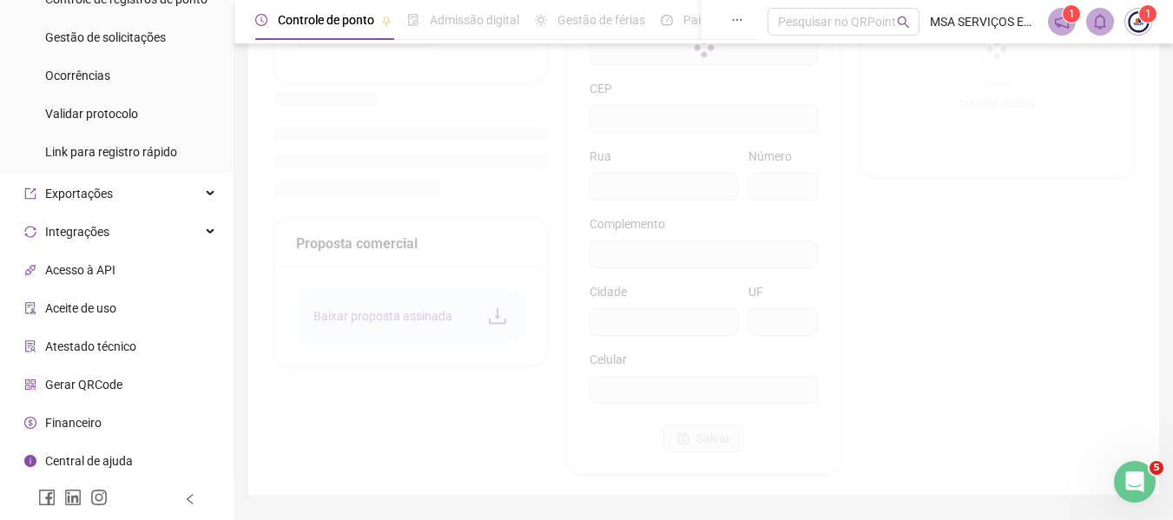
type input "**********"
type input "*"
type input "**********"
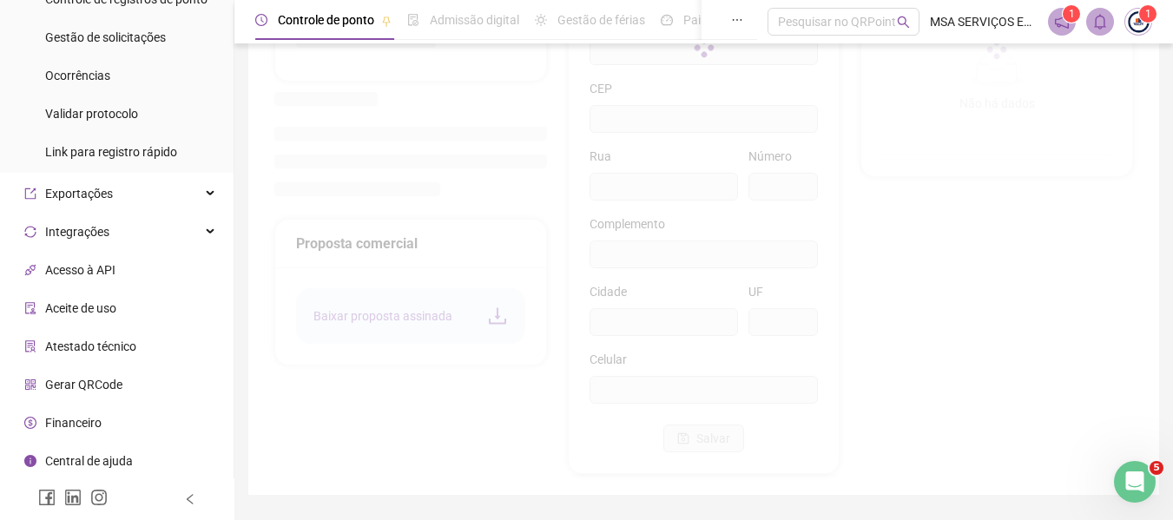
type input "*******"
type input "**"
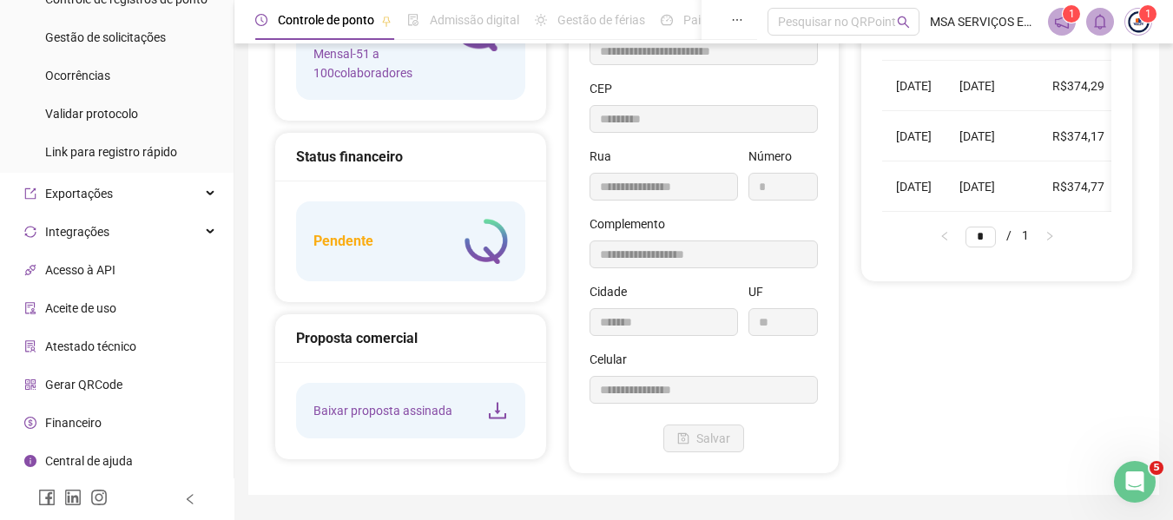
type input "*********"
type input "**********"
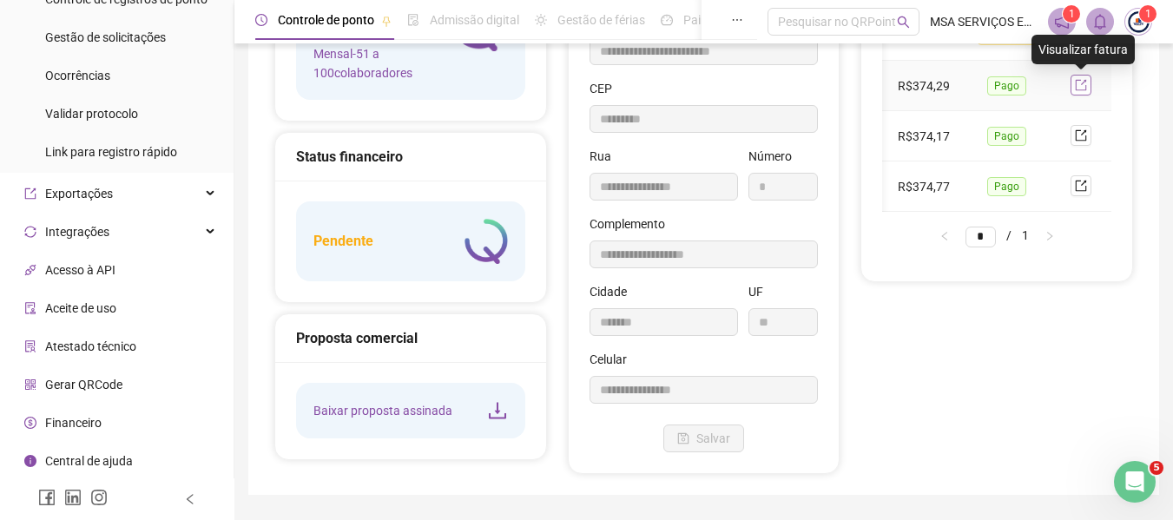
click at [1078, 86] on icon "export" at bounding box center [1080, 85] width 12 height 12
